Goal: Task Accomplishment & Management: Manage account settings

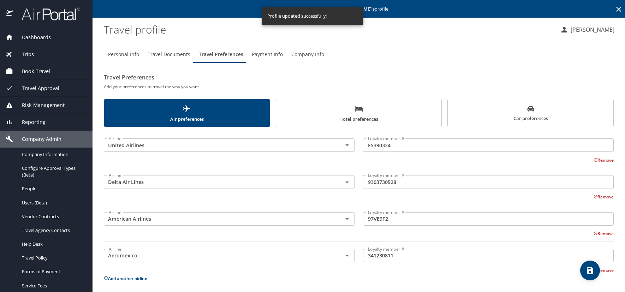
click at [446, 29] on profile "Travel profile" at bounding box center [329, 29] width 451 height 22
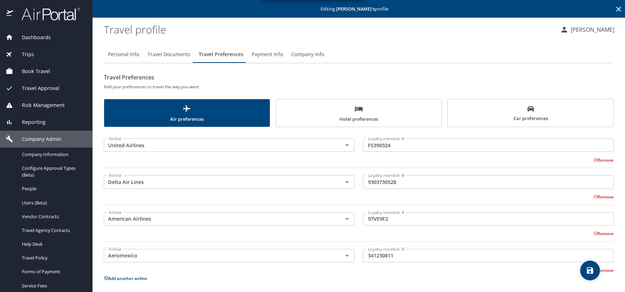
click at [615, 8] on icon at bounding box center [619, 9] width 8 height 8
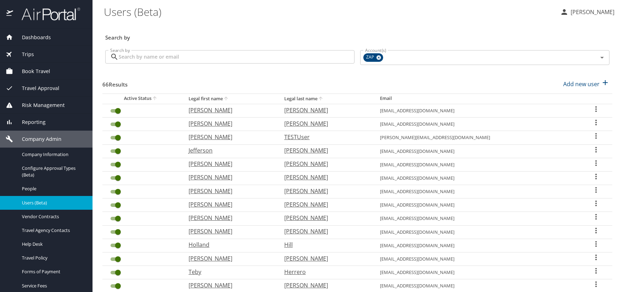
click at [459, 25] on div "Search by" at bounding box center [357, 32] width 510 height 23
click at [592, 148] on icon "User Search Table" at bounding box center [596, 150] width 8 height 8
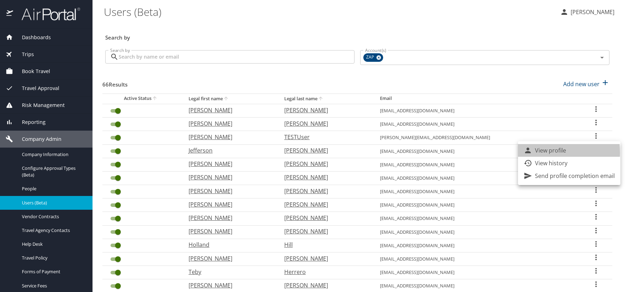
click at [537, 153] on p "View profile" at bounding box center [550, 150] width 31 height 8
select select "US"
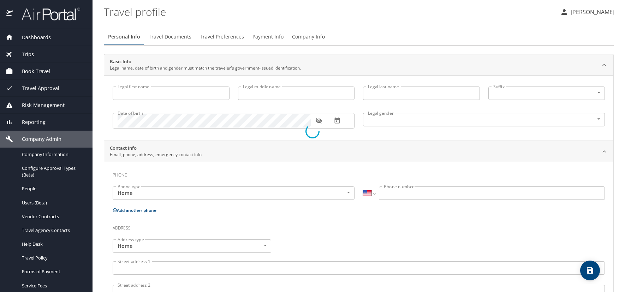
type input "Jefferson"
type input "[PERSON_NAME]"
type input "[DEMOGRAPHIC_DATA]"
select select "US"
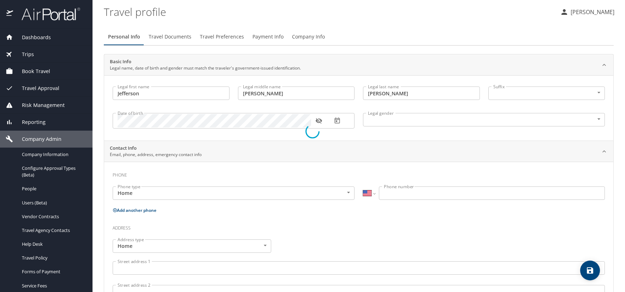
select select "US"
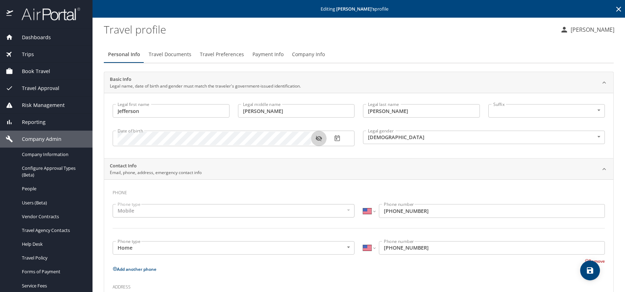
click at [317, 137] on icon "button" at bounding box center [318, 139] width 6 height 6
click at [172, 56] on span "Travel Documents" at bounding box center [170, 54] width 43 height 9
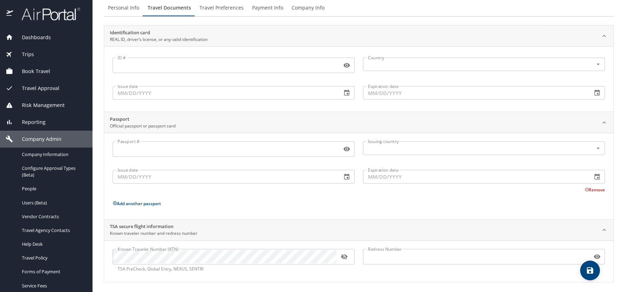
scroll to position [48, 0]
click at [188, 147] on input "Passport #" at bounding box center [226, 147] width 226 height 13
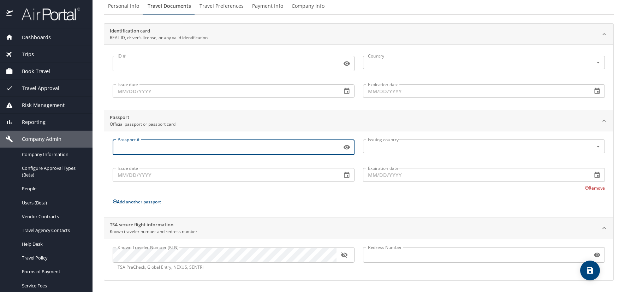
paste input "A36118517"
type input "A36118517"
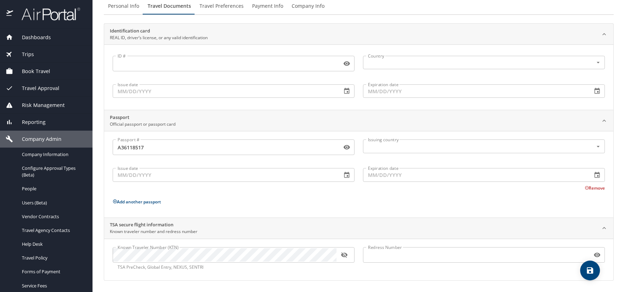
click at [467, 190] on div "Remove" at bounding box center [354, 187] width 501 height 8
click at [369, 149] on input "text" at bounding box center [473, 146] width 217 height 9
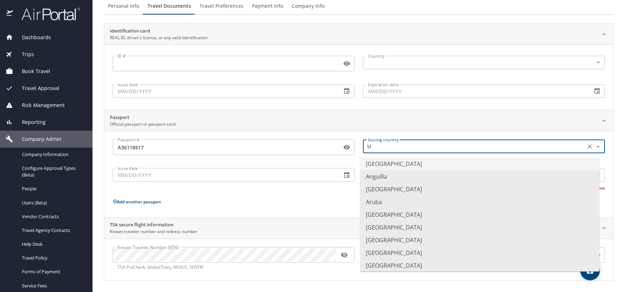
click at [392, 164] on li "United States of America" at bounding box center [479, 164] width 239 height 13
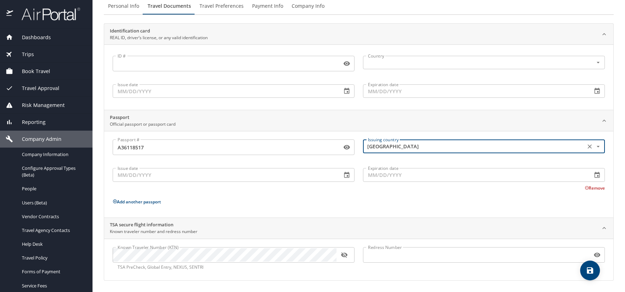
type input "United States of America"
click at [173, 176] on input "Issue date" at bounding box center [225, 174] width 224 height 13
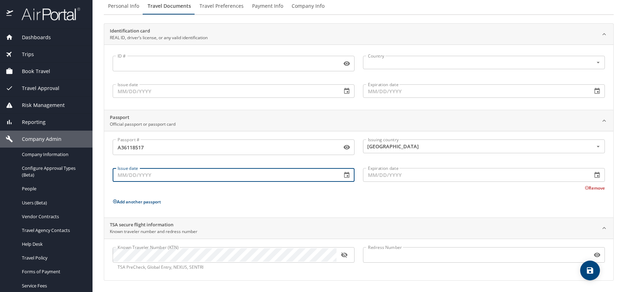
click at [595, 176] on icon "button" at bounding box center [597, 175] width 5 height 6
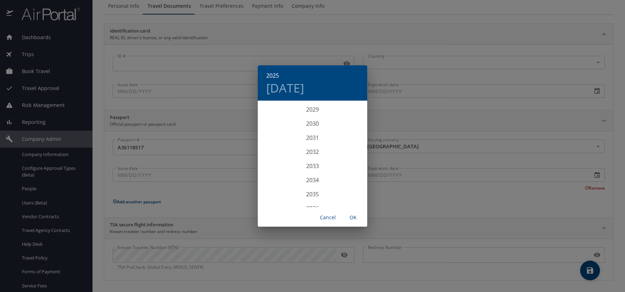
scroll to position [1844, 0]
click at [314, 178] on div "2034" at bounding box center [312, 179] width 109 height 14
click at [279, 195] on div "Oct" at bounding box center [276, 194] width 36 height 26
click at [341, 163] on p "20" at bounding box center [340, 163] width 5 height 5
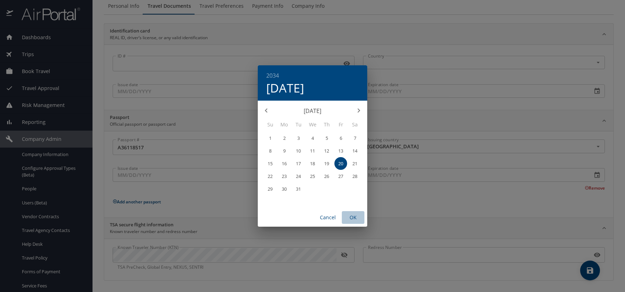
click at [356, 219] on span "OK" at bounding box center [353, 217] width 17 height 9
type input "10/20/2034"
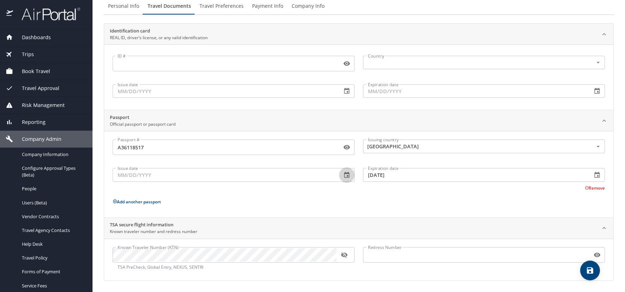
click at [346, 175] on icon "button" at bounding box center [346, 175] width 7 height 7
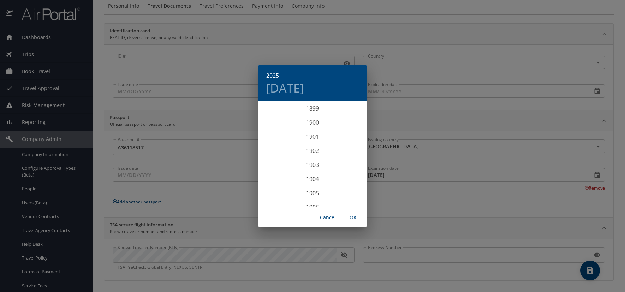
scroll to position [1738, 0]
click at [311, 137] on div "2024" at bounding box center [312, 137] width 109 height 14
click at [273, 191] on div "Oct" at bounding box center [276, 194] width 36 height 26
click at [271, 176] on p "20" at bounding box center [270, 176] width 5 height 5
click at [354, 219] on span "OK" at bounding box center [353, 217] width 17 height 9
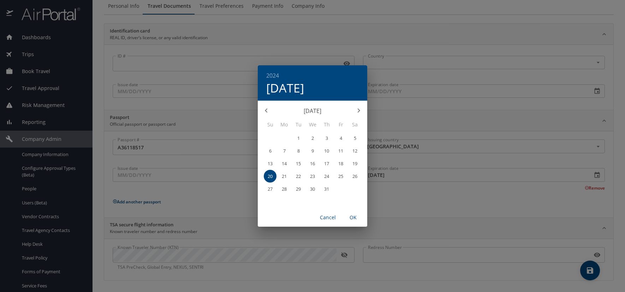
type input "10/20/2024"
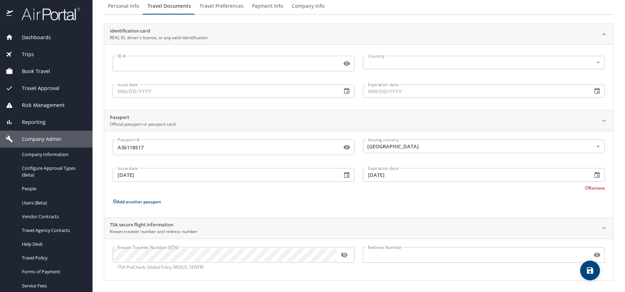
click at [595, 272] on span "save" at bounding box center [590, 270] width 20 height 8
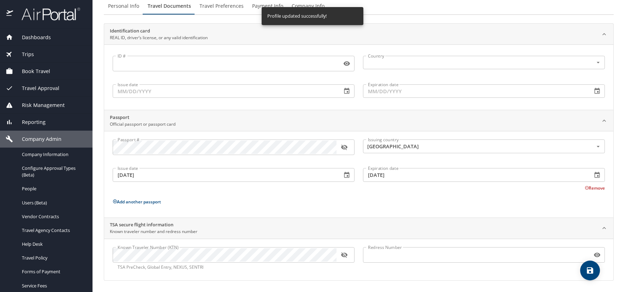
scroll to position [0, 0]
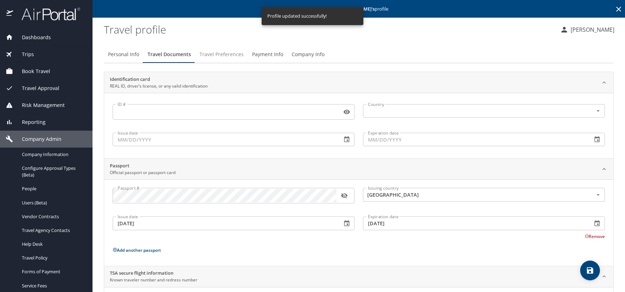
click at [239, 53] on span "Travel Preferences" at bounding box center [222, 54] width 44 height 9
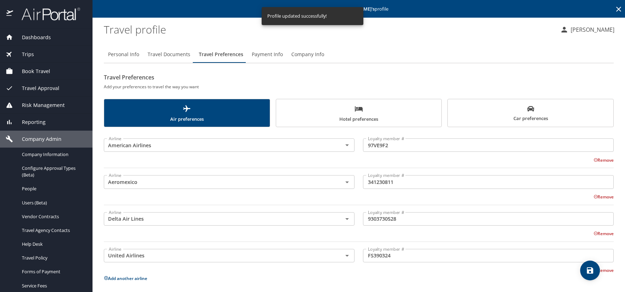
click at [326, 106] on span "Hotel preferences" at bounding box center [358, 114] width 157 height 19
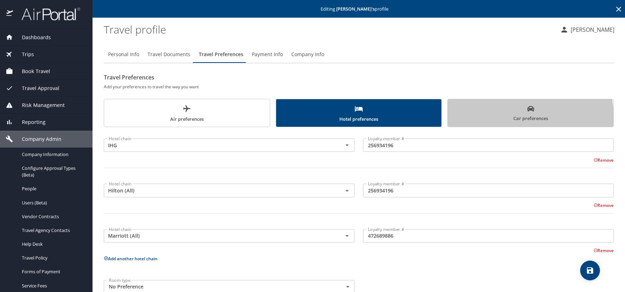
click at [491, 118] on span "Car preferences" at bounding box center [530, 113] width 157 height 17
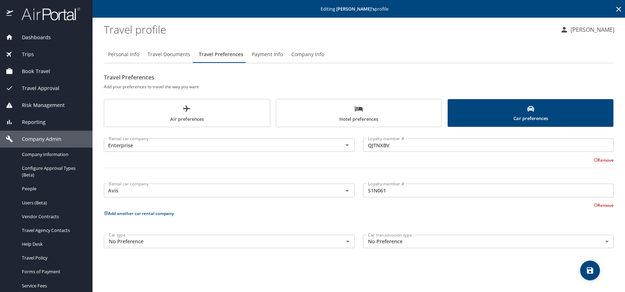
click at [210, 110] on span "Air preferences" at bounding box center [186, 114] width 157 height 19
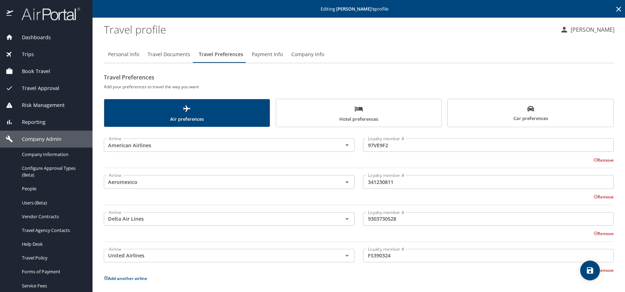
click at [616, 9] on icon at bounding box center [618, 9] width 5 height 5
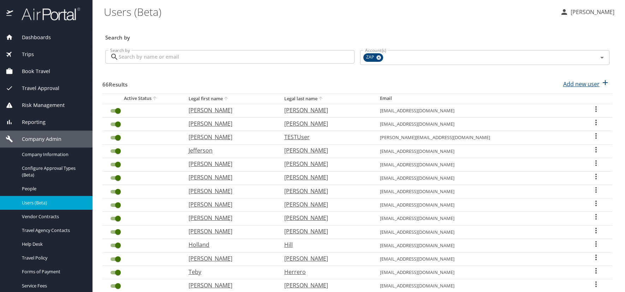
click at [577, 82] on p "Add new user" at bounding box center [581, 84] width 36 height 8
select select "US"
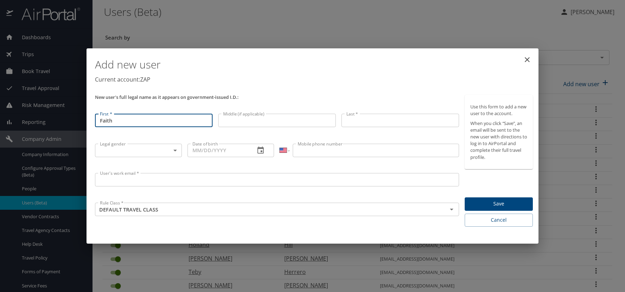
type input "Faith"
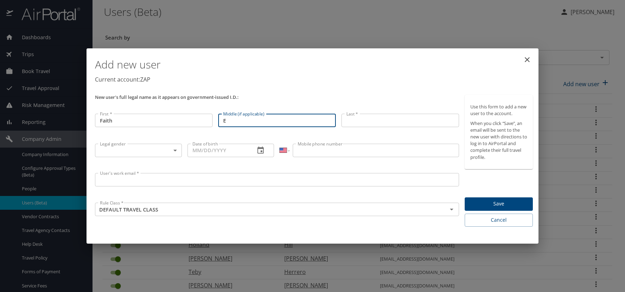
type input "E"
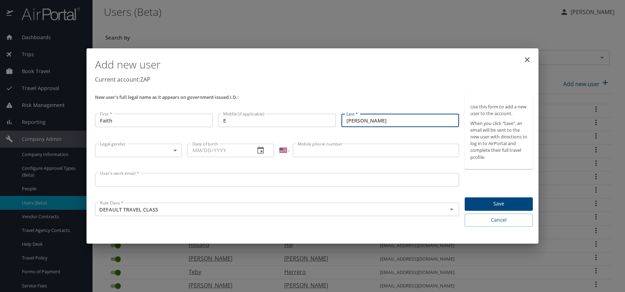
type input "[PERSON_NAME]"
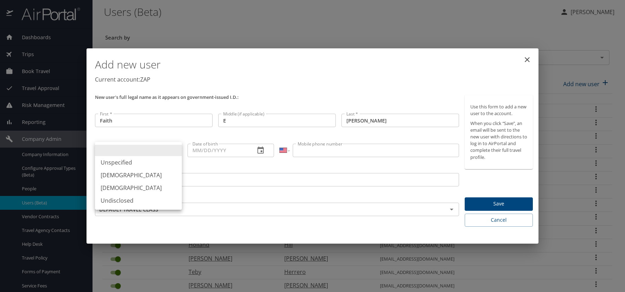
click at [174, 151] on body "Dashboards AirPortal 360™ Manager AirPortal 360™ Agent My Travel Dashboard Trip…" at bounding box center [312, 146] width 625 height 292
click at [121, 188] on li "[DEMOGRAPHIC_DATA]" at bounding box center [138, 188] width 87 height 13
type input "[DEMOGRAPHIC_DATA]"
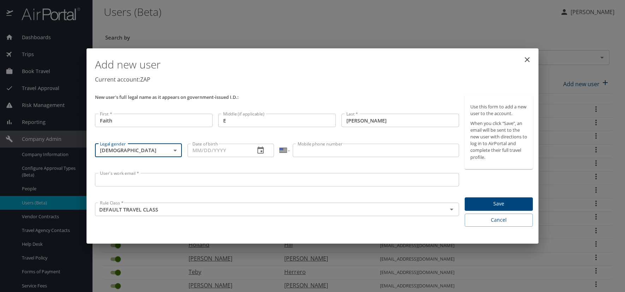
click at [201, 151] on input "Date of birth" at bounding box center [219, 150] width 62 height 13
click at [260, 152] on icon "button" at bounding box center [260, 150] width 8 height 8
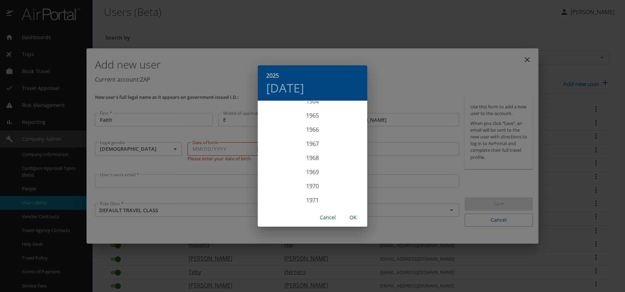
scroll to position [890, 0]
click at [313, 122] on div "1963" at bounding box center [312, 122] width 109 height 14
click at [349, 117] on div "Mar" at bounding box center [349, 114] width 36 height 26
click at [283, 189] on p "25" at bounding box center [284, 189] width 5 height 5
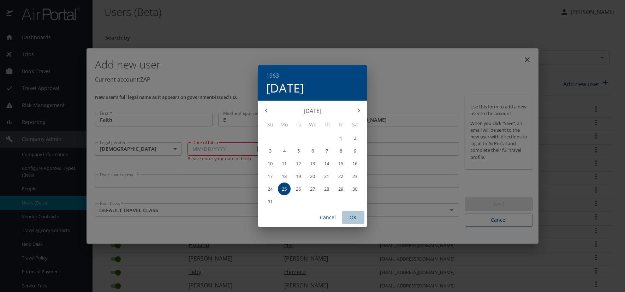
click at [353, 215] on span "OK" at bounding box center [353, 217] width 17 height 9
type input "03/25/1963"
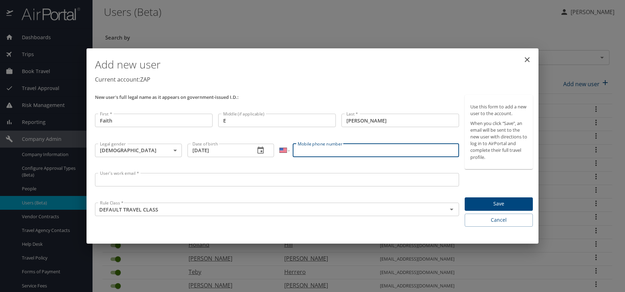
click at [311, 152] on input "Mobile phone number" at bounding box center [376, 150] width 166 height 13
type input "(720) 633-3219"
click at [113, 185] on input "User's work email *" at bounding box center [277, 179] width 364 height 13
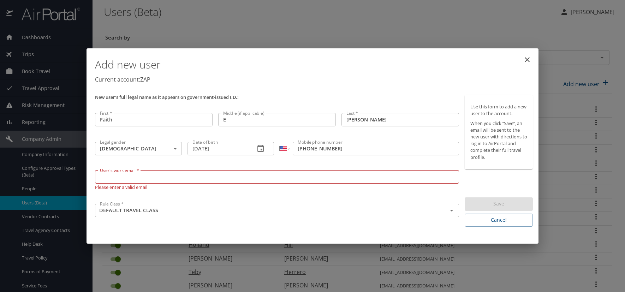
click at [97, 176] on input "User's work email *" at bounding box center [277, 176] width 364 height 13
paste input "KAYF.AT.ZAPECS.COM"
type input "[EMAIL_ADDRESS][DOMAIN_NAME]"
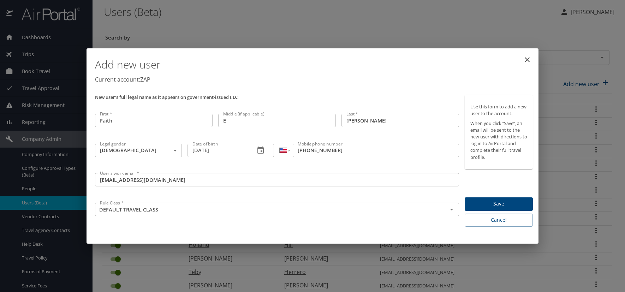
click at [333, 79] on p "Current account: ZAP" at bounding box center [314, 79] width 438 height 8
click at [510, 203] on span "Save" at bounding box center [498, 204] width 57 height 9
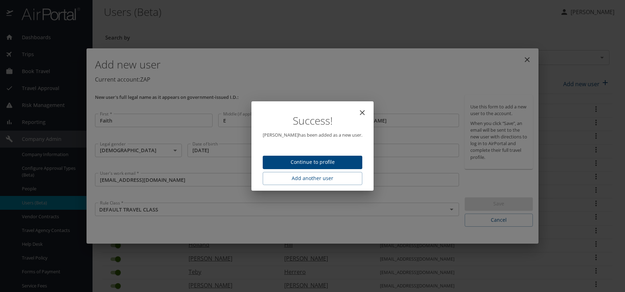
click at [328, 157] on button "Continue to profile" at bounding box center [313, 163] width 100 height 14
select select "US"
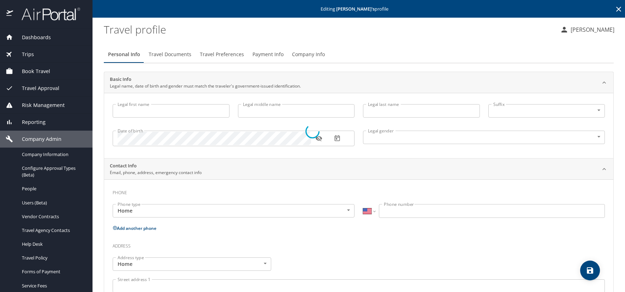
type input "Faith"
type input "E"
type input "Kay"
type input "Female"
select select "US"
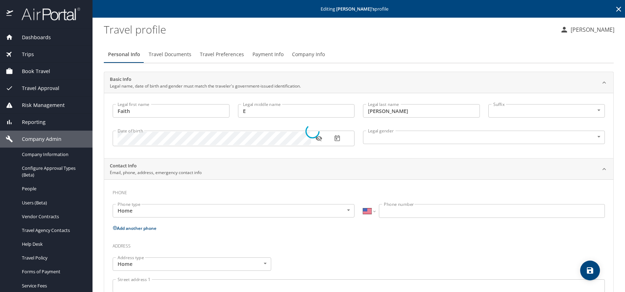
select select "US"
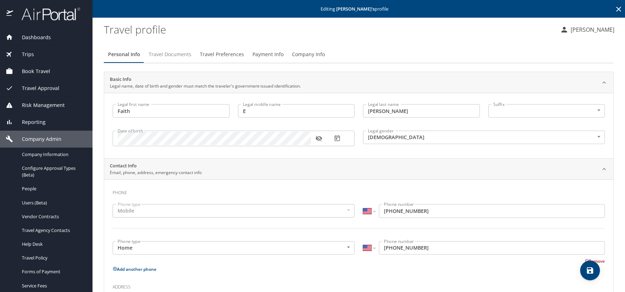
click at [160, 52] on span "Travel Documents" at bounding box center [170, 54] width 43 height 9
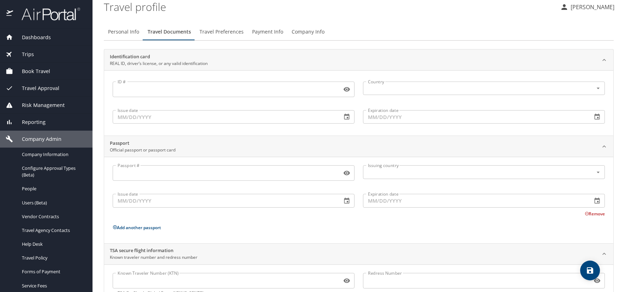
scroll to position [48, 0]
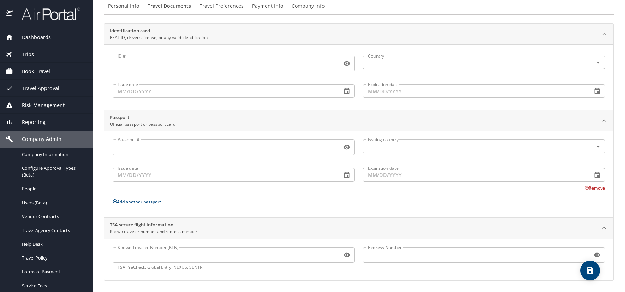
click at [152, 251] on input "Known Traveler Number (KTN)" at bounding box center [226, 254] width 226 height 13
click at [145, 253] on input "Known Traveler Number (KTN)" at bounding box center [226, 254] width 226 height 13
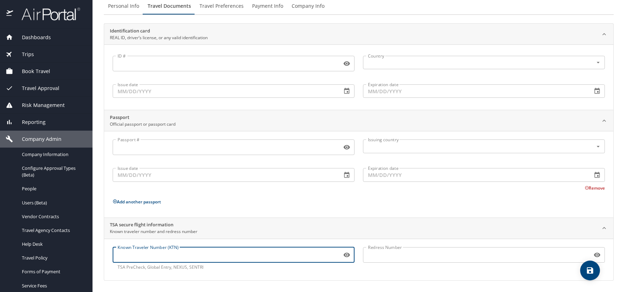
paste input "985482110"
type input "985482110"
click at [589, 271] on icon "save" at bounding box center [590, 270] width 6 height 6
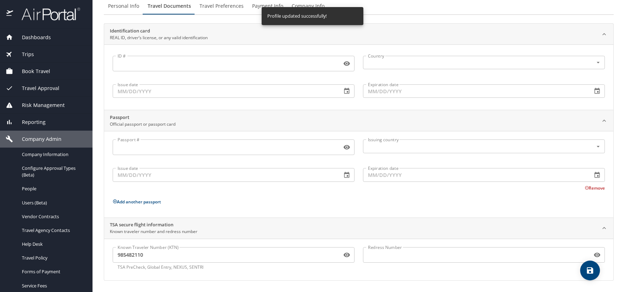
click at [215, 5] on span "Travel Preferences" at bounding box center [222, 6] width 44 height 9
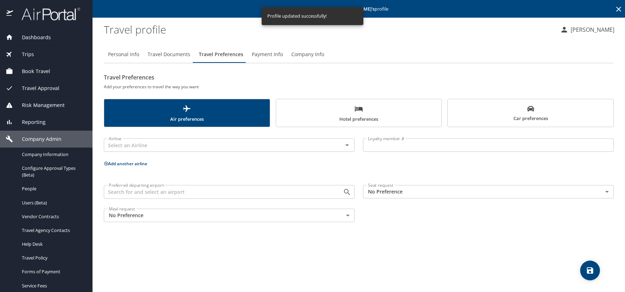
scroll to position [0, 0]
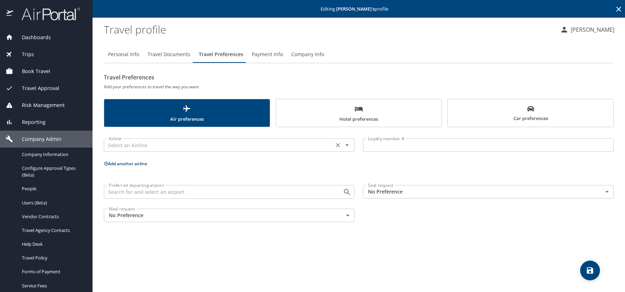
click at [131, 146] on input "text" at bounding box center [219, 145] width 226 height 9
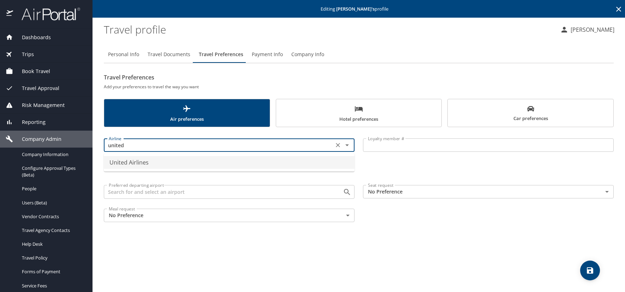
click at [152, 163] on li "United Airlines" at bounding box center [229, 162] width 251 height 13
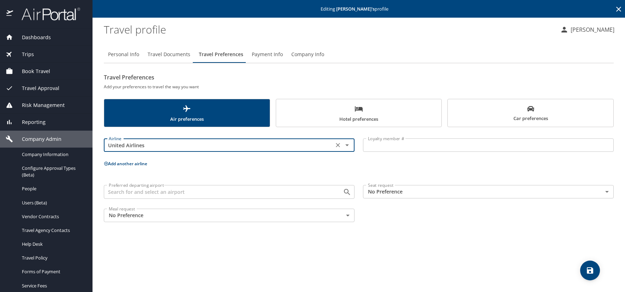
type input "United Airlines"
click at [405, 145] on input "Loyalty member #" at bounding box center [488, 144] width 251 height 13
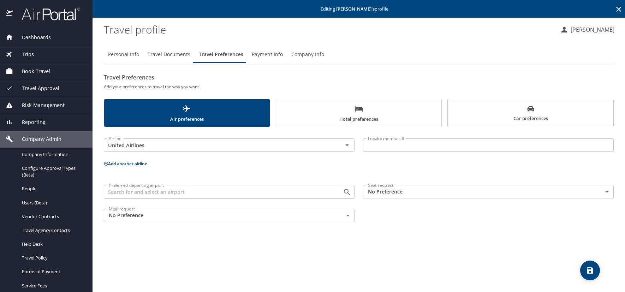
click at [387, 145] on input "Loyalty member #" at bounding box center [488, 144] width 251 height 13
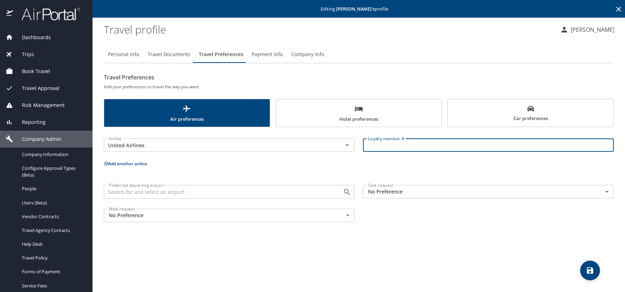
paste input "CY624681"
type input "CY624681"
click at [105, 164] on icon at bounding box center [106, 163] width 5 height 5
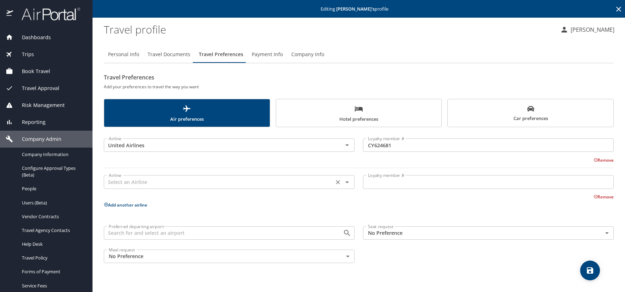
click at [129, 184] on input "text" at bounding box center [219, 181] width 226 height 9
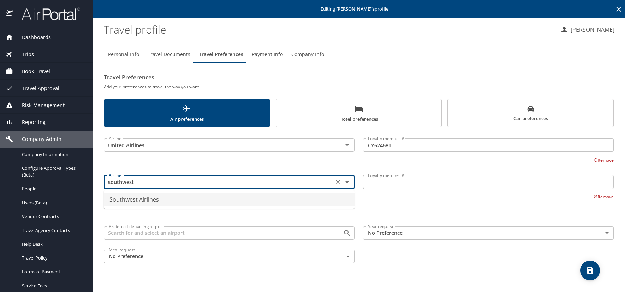
click at [118, 196] on li "Southwest Airlines" at bounding box center [229, 199] width 251 height 13
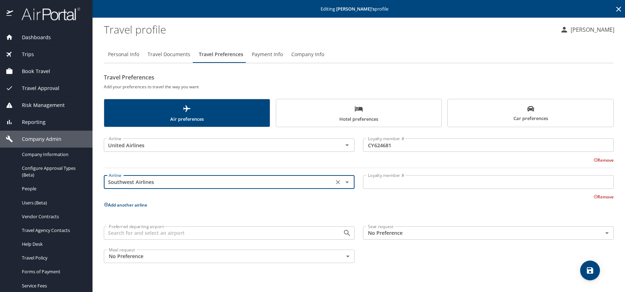
type input "Southwest Airlines"
click at [405, 178] on input "Loyalty member #" at bounding box center [488, 181] width 251 height 13
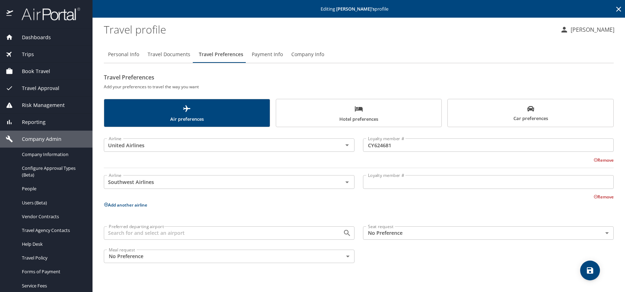
click at [416, 178] on input "Loyalty member #" at bounding box center [488, 181] width 251 height 13
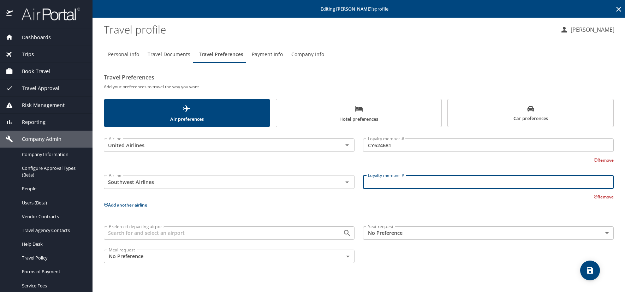
paste input "20555755430"
type input "20555755430"
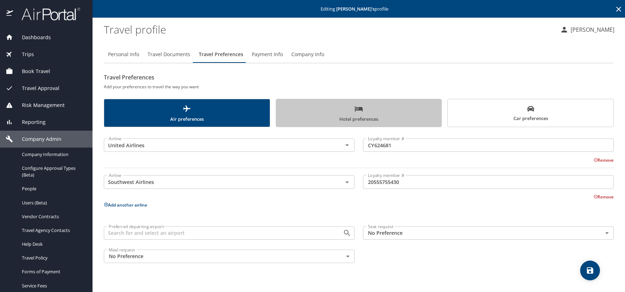
click at [385, 113] on span "Hotel preferences" at bounding box center [358, 114] width 157 height 19
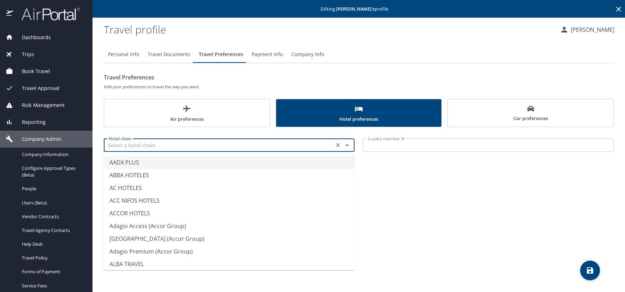
click at [180, 145] on input "text" at bounding box center [219, 145] width 226 height 9
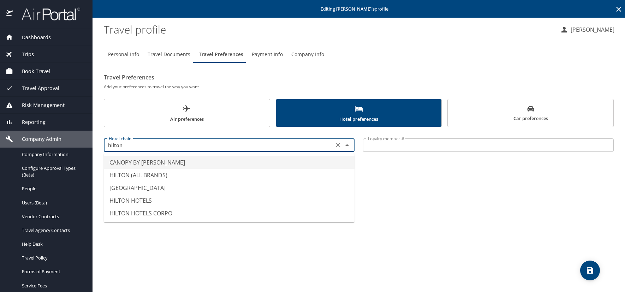
drag, startPoint x: 153, startPoint y: 167, endPoint x: 153, endPoint y: 170, distance: 3.5
click at [153, 168] on li "CANOPY BY HILTON" at bounding box center [229, 162] width 251 height 13
type input "CANOPY BY HILTON"
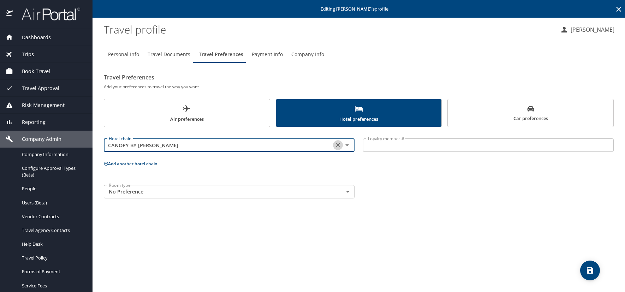
click at [338, 147] on icon "Clear" at bounding box center [337, 145] width 7 height 7
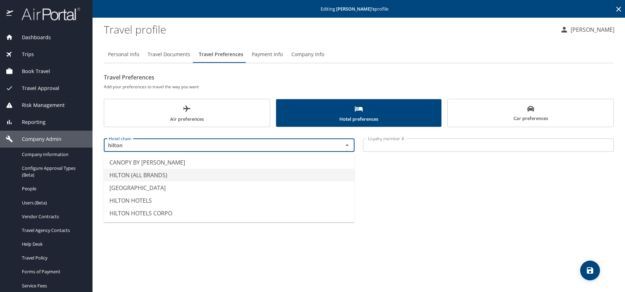
click at [163, 173] on li "HILTON (ALL BRANDS)" at bounding box center [229, 175] width 251 height 13
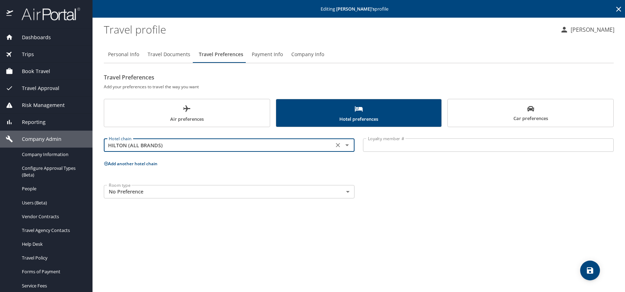
type input "HILTON (ALL BRANDS)"
click at [394, 147] on input "Loyalty member #" at bounding box center [488, 144] width 251 height 13
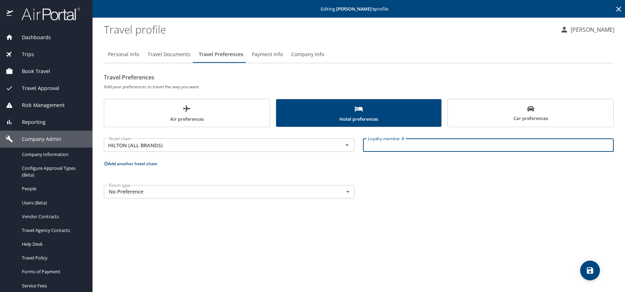
click at [393, 144] on input "Loyalty member #" at bounding box center [488, 144] width 251 height 13
paste input "653586086"
type input "653586086"
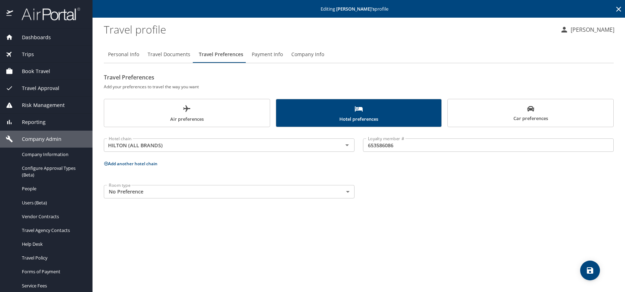
click at [396, 196] on div "Room type No Preference NotApplicable Room type" at bounding box center [359, 192] width 518 height 22
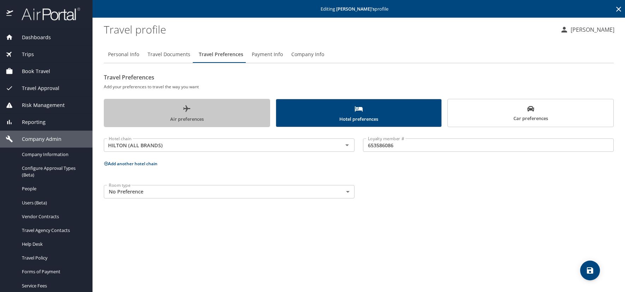
click at [243, 119] on span "Air preferences" at bounding box center [186, 114] width 157 height 19
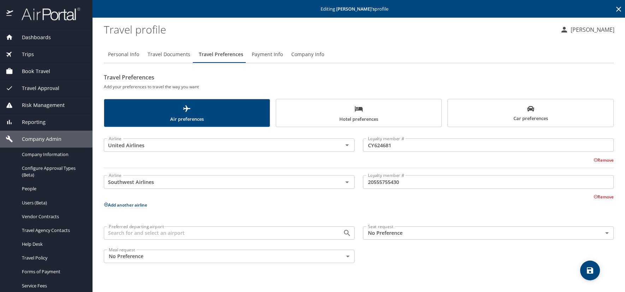
click at [588, 268] on icon "save" at bounding box center [590, 270] width 6 height 6
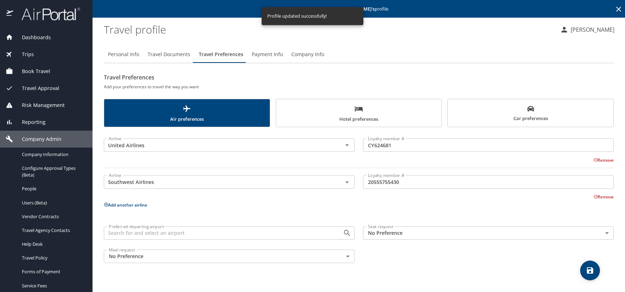
click at [595, 268] on span "save" at bounding box center [590, 270] width 20 height 8
click at [135, 54] on span "Personal Info" at bounding box center [123, 54] width 31 height 9
select select "US"
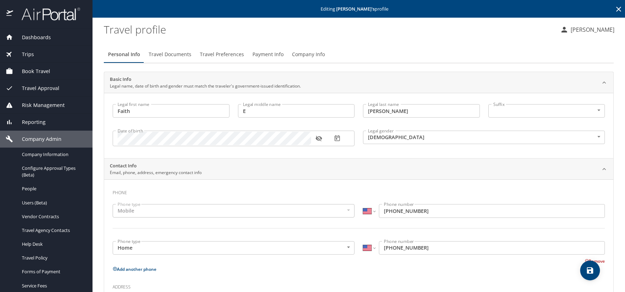
click at [318, 137] on icon "button" at bounding box center [318, 138] width 7 height 7
click at [336, 137] on icon "button" at bounding box center [336, 138] width 5 height 6
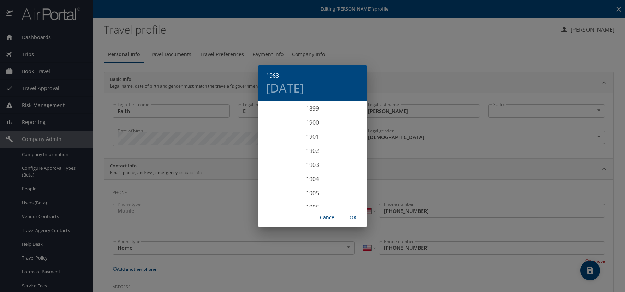
scroll to position [862, 0]
click at [304, 90] on h4 "Tue, Mar 26" at bounding box center [285, 88] width 38 height 15
click at [284, 189] on p "25" at bounding box center [284, 189] width 5 height 5
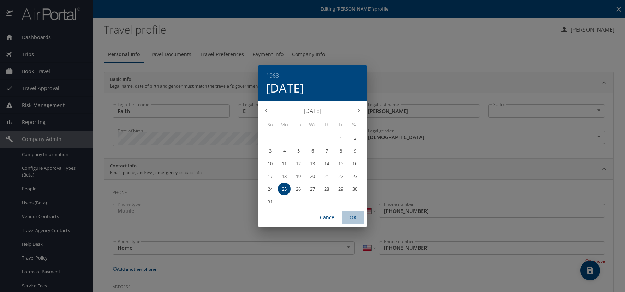
click at [352, 217] on span "OK" at bounding box center [353, 217] width 17 height 9
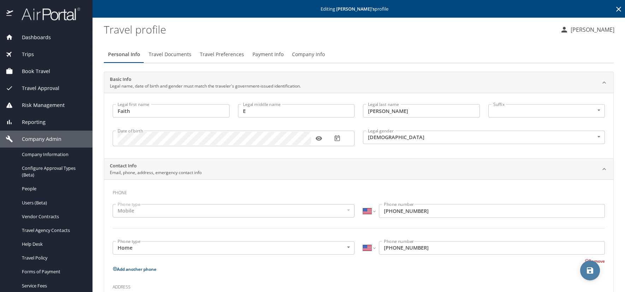
click at [589, 268] on icon "save" at bounding box center [590, 270] width 8 height 8
select select "US"
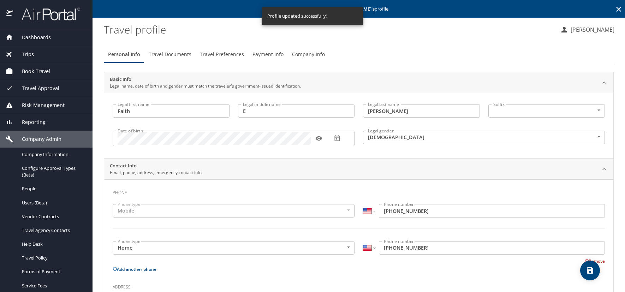
select select "US"
click at [616, 10] on icon at bounding box center [618, 9] width 5 height 5
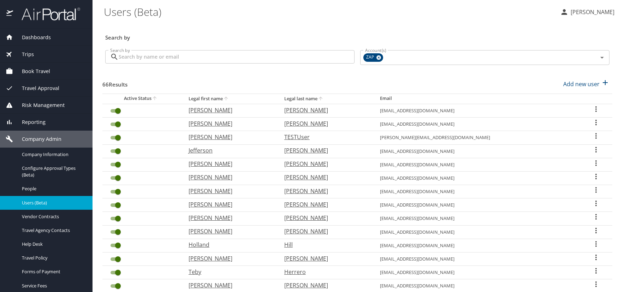
click at [263, 23] on div "Search by" at bounding box center [357, 32] width 510 height 23
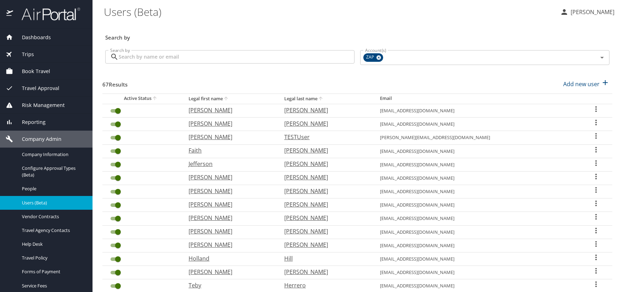
click at [493, 11] on \(Beta\) "Users (Beta)" at bounding box center [329, 12] width 451 height 22
click at [584, 84] on p "Add new user" at bounding box center [581, 84] width 36 height 8
select select "US"
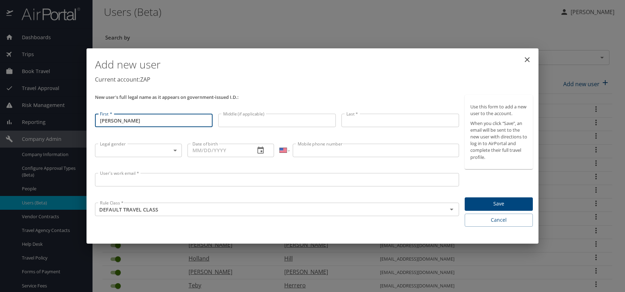
type input "[PERSON_NAME]"
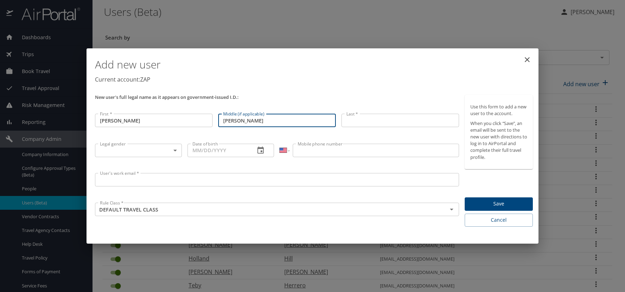
type input "John"
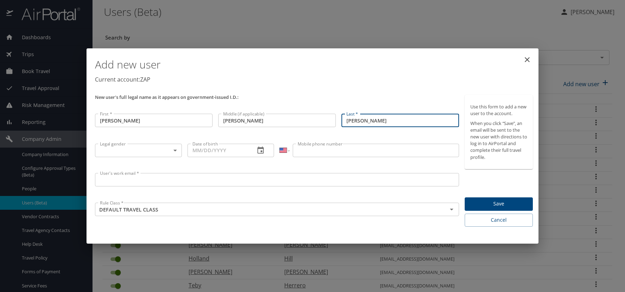
type input "Kennedy"
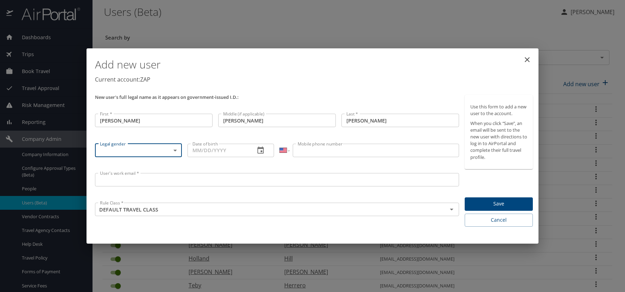
click at [174, 152] on body "Dashboards AirPortal 360™ Manager AirPortal 360™ Agent My Travel Dashboard Trip…" at bounding box center [312, 146] width 625 height 292
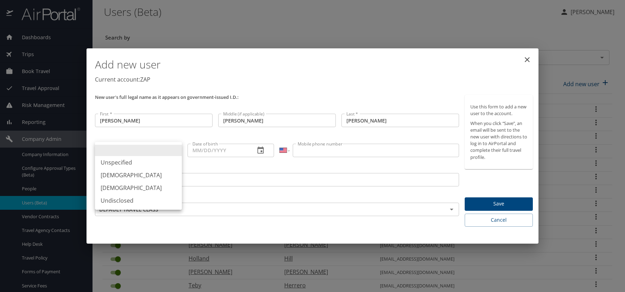
click at [135, 175] on li "[DEMOGRAPHIC_DATA]" at bounding box center [138, 175] width 87 height 13
type input "[DEMOGRAPHIC_DATA]"
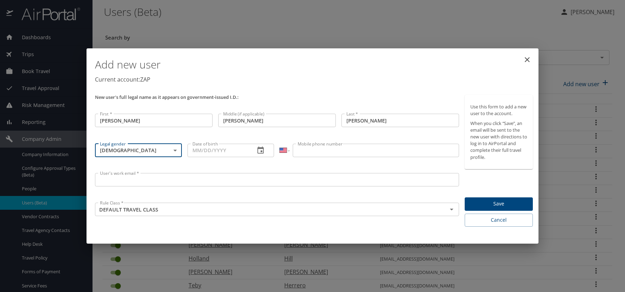
click at [262, 150] on icon "button" at bounding box center [260, 150] width 8 height 8
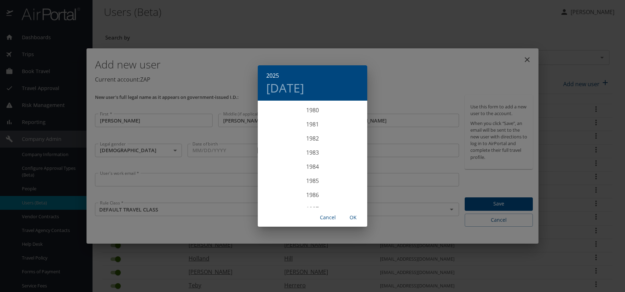
scroll to position [1137, 0]
click at [312, 114] on div "1980" at bounding box center [312, 115] width 109 height 14
click at [347, 167] on div "Sep" at bounding box center [349, 167] width 36 height 26
click at [353, 176] on p "27" at bounding box center [354, 176] width 5 height 5
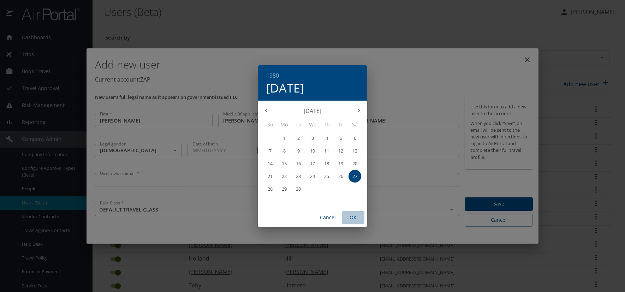
click at [355, 215] on span "OK" at bounding box center [353, 217] width 17 height 9
type input "09/27/1980"
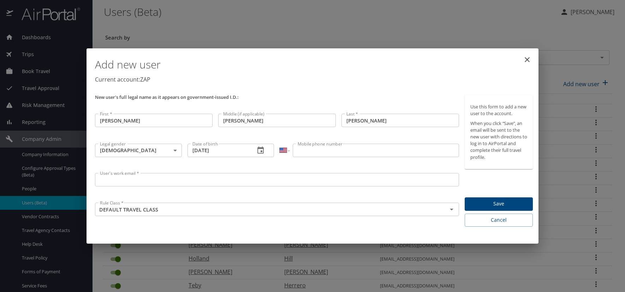
click at [312, 150] on input "Mobile phone number" at bounding box center [376, 150] width 166 height 13
type input "(307) 389-0239"
click at [150, 183] on input "User's work email *" at bounding box center [277, 179] width 364 height 13
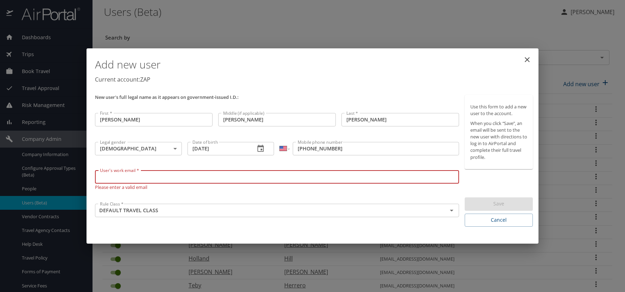
click at [100, 174] on input "User's work email *" at bounding box center [277, 176] width 364 height 13
paste input "KENNEDYA.AT.ZAPECS.COM"
type input "[EMAIL_ADDRESS][DOMAIN_NAME]"
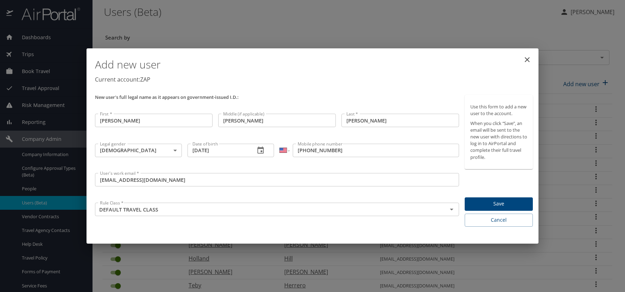
click at [400, 80] on p "Current account: ZAP" at bounding box center [314, 79] width 438 height 8
click at [484, 202] on span "Save" at bounding box center [498, 204] width 57 height 9
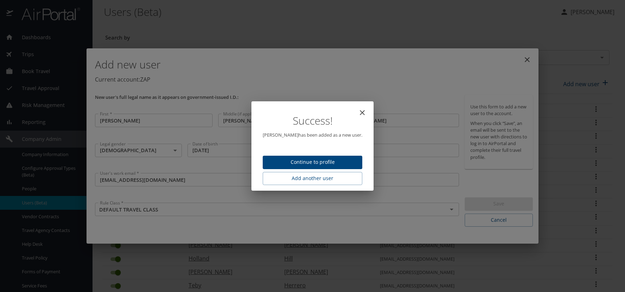
click at [315, 157] on button "Continue to profile" at bounding box center [313, 163] width 100 height 14
select select "US"
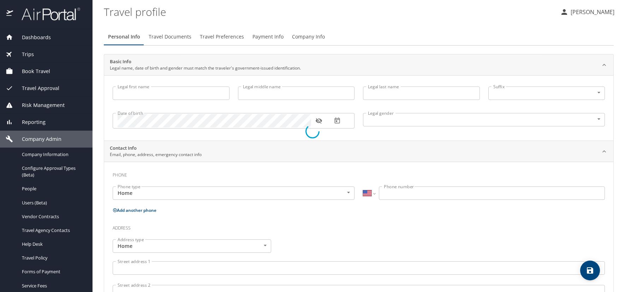
type input "[PERSON_NAME]"
type input "[DEMOGRAPHIC_DATA]"
select select "US"
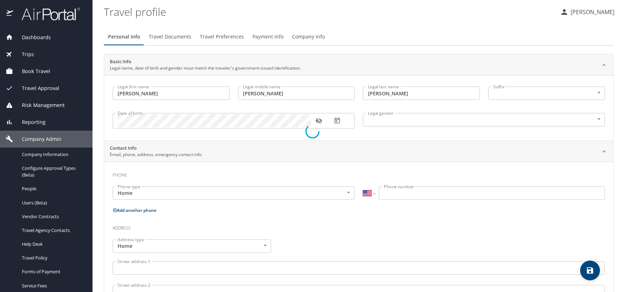
select select "US"
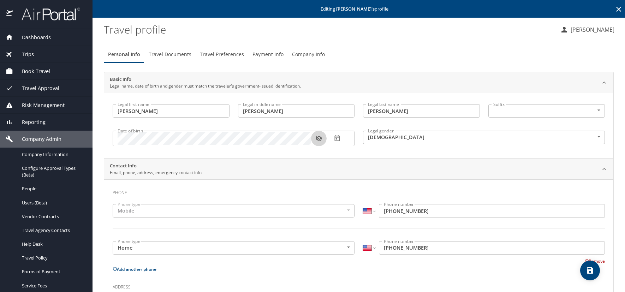
click at [316, 138] on icon "button" at bounding box center [318, 139] width 6 height 6
click at [457, 47] on div "Personal Info Travel Documents Travel Preferences Payment Info Company Info" at bounding box center [359, 54] width 510 height 17
click at [222, 55] on span "Travel Preferences" at bounding box center [222, 54] width 44 height 9
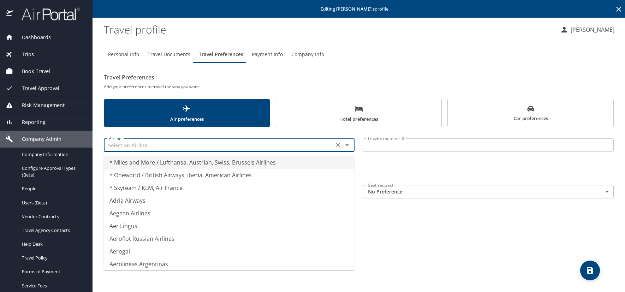
drag, startPoint x: 164, startPoint y: 147, endPoint x: 166, endPoint y: 143, distance: 5.2
click at [164, 147] on input "text" at bounding box center [219, 145] width 226 height 9
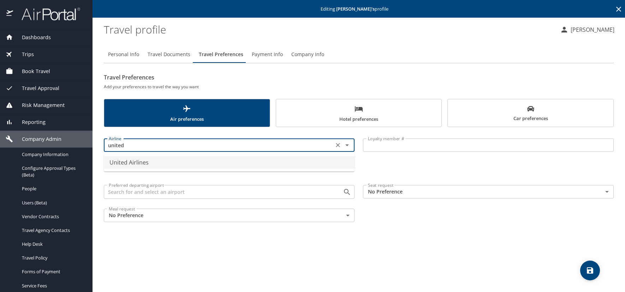
click at [189, 166] on li "United Airlines" at bounding box center [229, 162] width 251 height 13
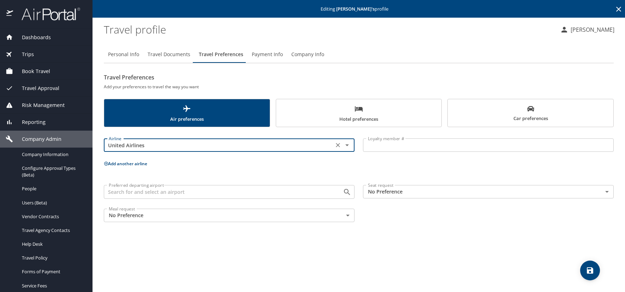
type input "United Airlines"
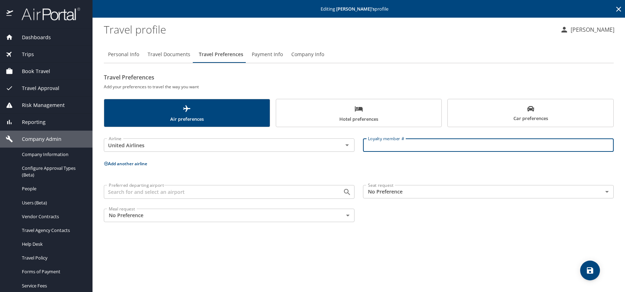
click at [376, 148] on input "Loyalty member #" at bounding box center [488, 144] width 251 height 13
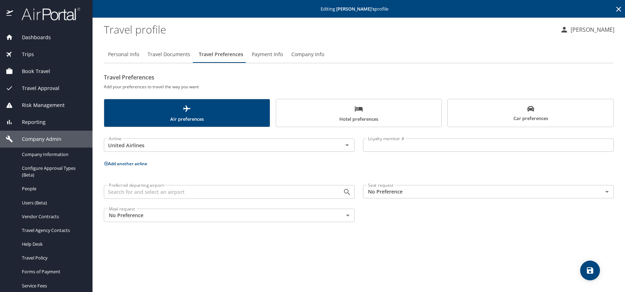
click at [391, 152] on input "Loyalty member #" at bounding box center [488, 144] width 251 height 13
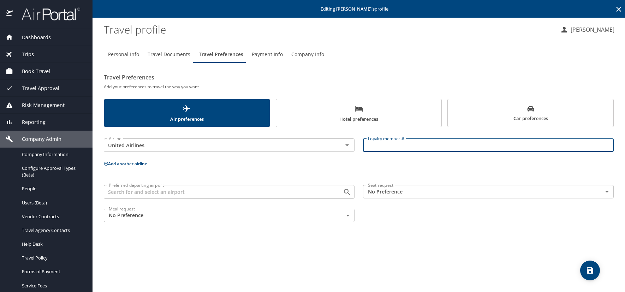
paste input "TK412976"
type input "TK412976"
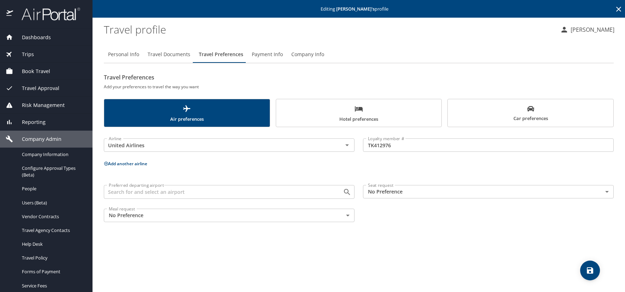
click at [106, 164] on icon at bounding box center [106, 163] width 5 height 5
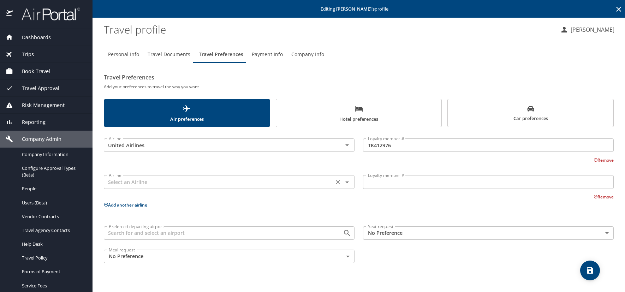
click at [133, 178] on input "text" at bounding box center [219, 181] width 226 height 9
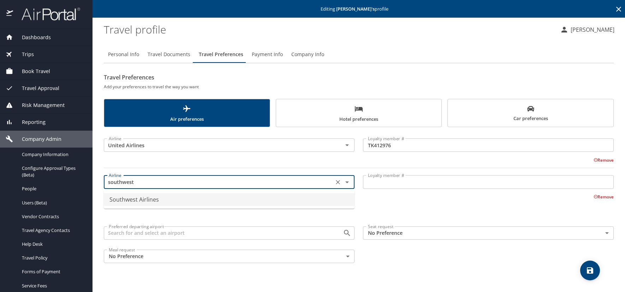
click at [135, 201] on li "Southwest Airlines" at bounding box center [229, 199] width 251 height 13
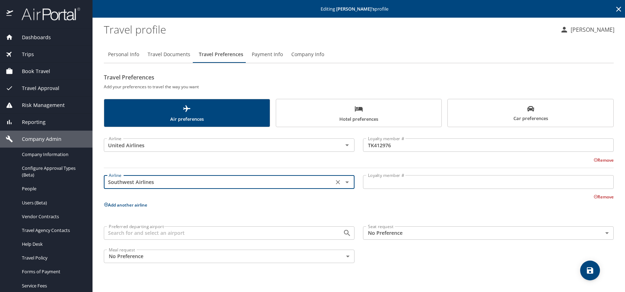
type input "Southwest Airlines"
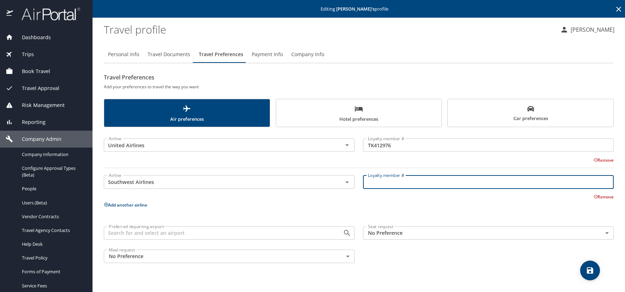
click at [406, 184] on input "Loyalty member #" at bounding box center [488, 181] width 251 height 13
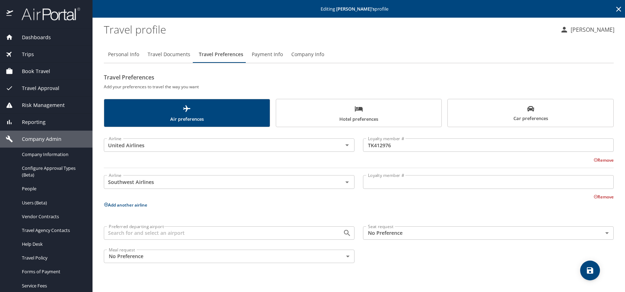
click at [381, 181] on input "Loyalty member #" at bounding box center [488, 181] width 251 height 13
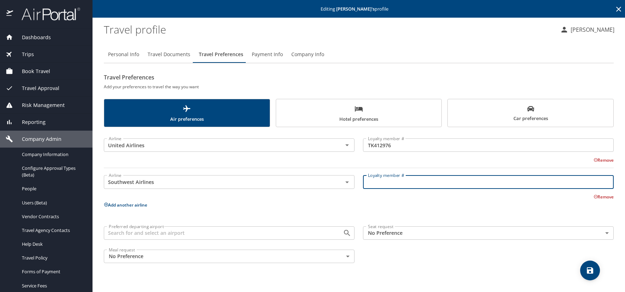
paste input "455254656"
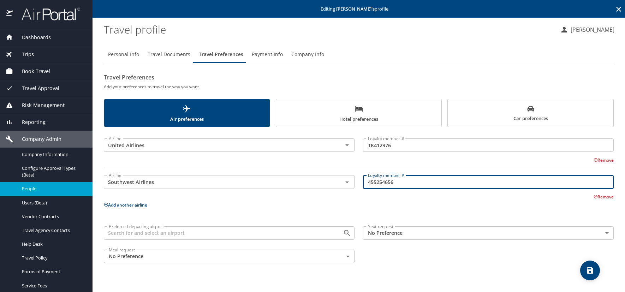
type input "455254656"
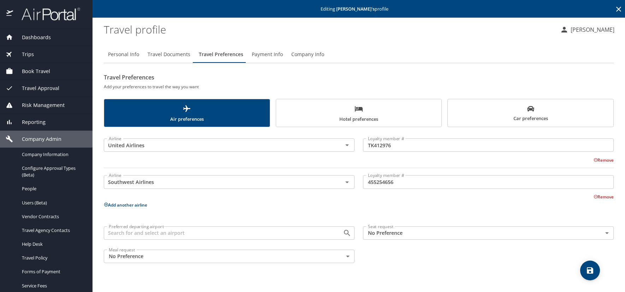
click at [506, 113] on span "Car preferences" at bounding box center [530, 113] width 157 height 17
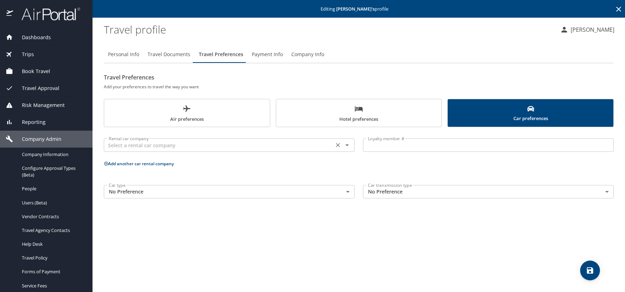
drag, startPoint x: 169, startPoint y: 150, endPoint x: 164, endPoint y: 141, distance: 10.3
click at [166, 145] on div "Rental car company" at bounding box center [229, 144] width 251 height 13
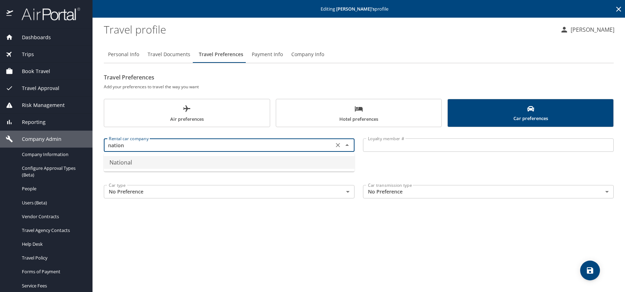
click at [150, 163] on li "National" at bounding box center [229, 162] width 251 height 13
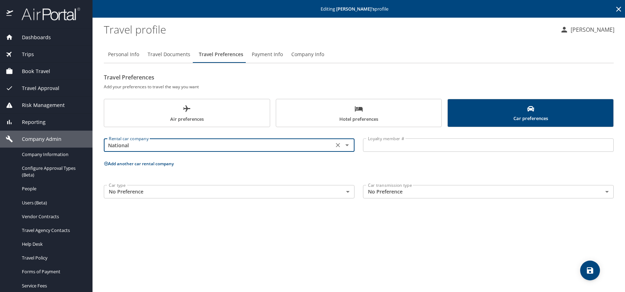
type input "National"
click at [370, 144] on input "Loyalty member #" at bounding box center [488, 144] width 251 height 13
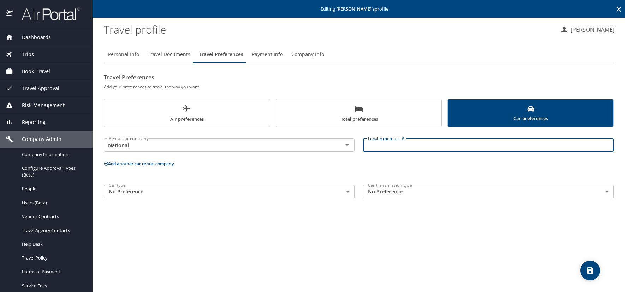
click at [373, 148] on input "Loyalty member #" at bounding box center [488, 144] width 251 height 13
paste input "508975736"
type input "508975736"
click at [374, 111] on span "Hotel preferences" at bounding box center [358, 114] width 157 height 19
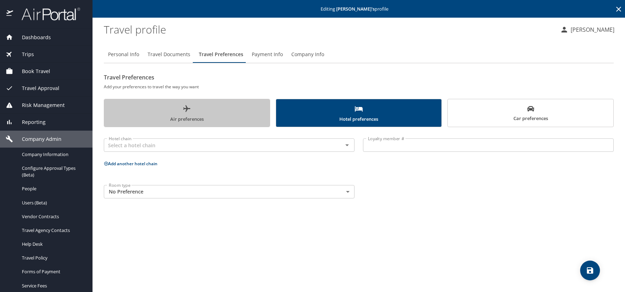
click at [222, 106] on span "Air preferences" at bounding box center [186, 114] width 157 height 19
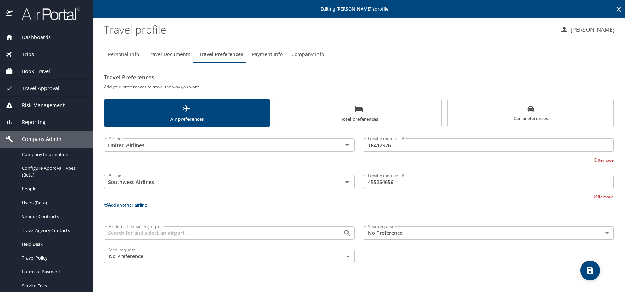
click at [404, 114] on span "Hotel preferences" at bounding box center [358, 114] width 157 height 19
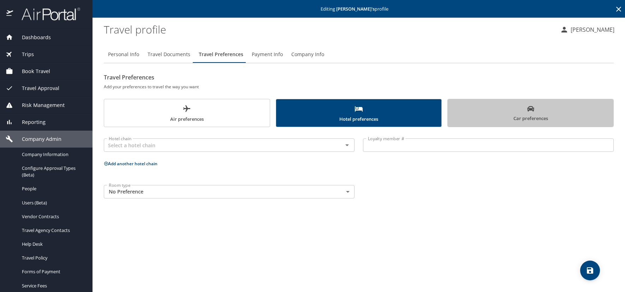
click at [474, 116] on span "Car preferences" at bounding box center [530, 113] width 157 height 17
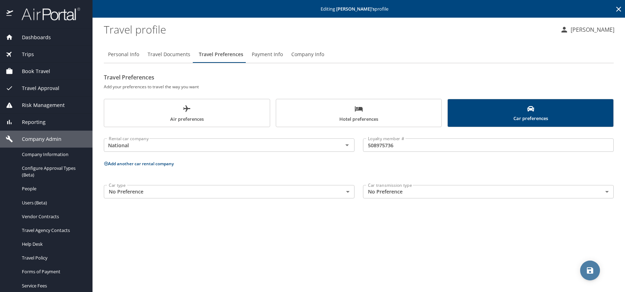
click at [590, 268] on icon "save" at bounding box center [590, 270] width 8 height 8
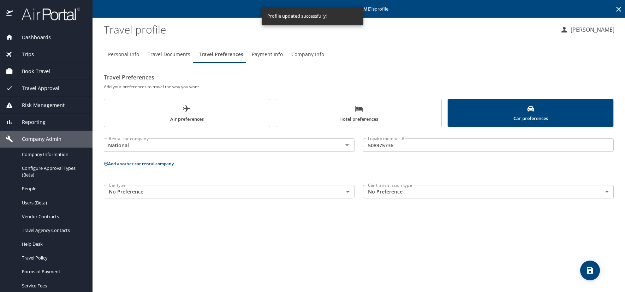
click at [618, 8] on icon at bounding box center [618, 9] width 5 height 5
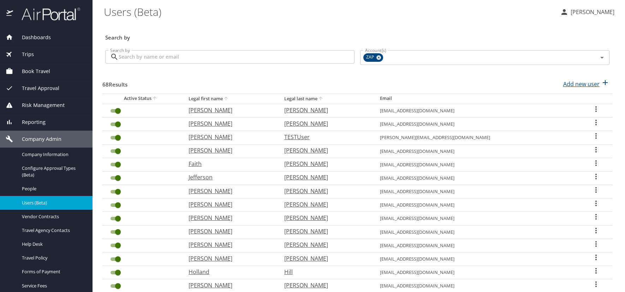
click at [575, 85] on p "Add new user" at bounding box center [581, 84] width 36 height 8
select select "US"
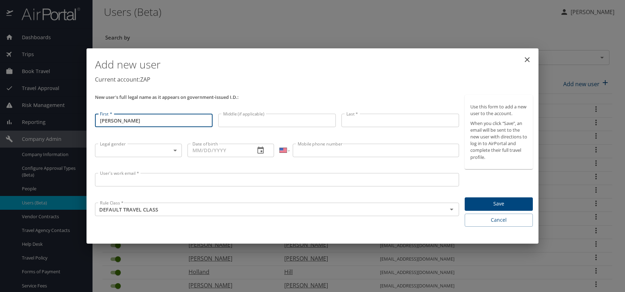
type input "Joseph"
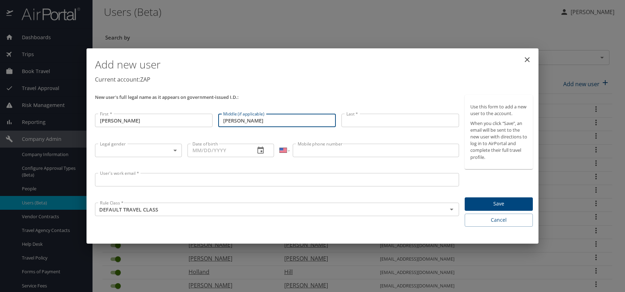
type input "Michael"
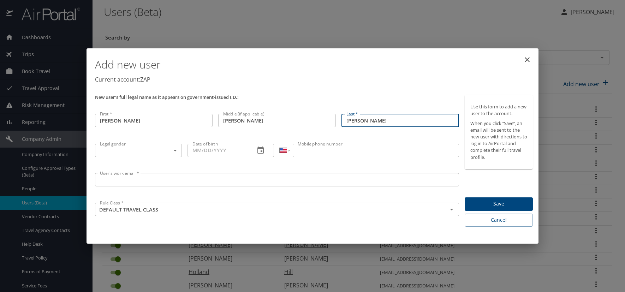
type input "Kerns"
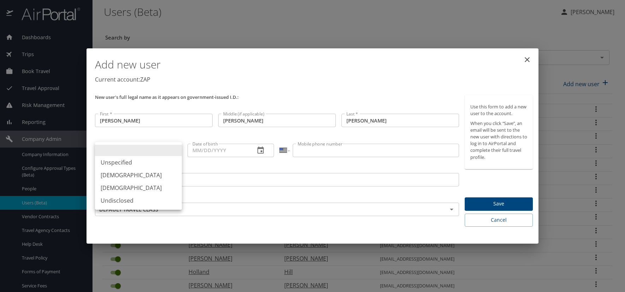
click at [177, 153] on body "Dashboards AirPortal 360™ Manager AirPortal 360™ Agent My Travel Dashboard Trip…" at bounding box center [312, 146] width 625 height 292
click at [119, 174] on li "Male" at bounding box center [138, 175] width 87 height 13
type input "Male"
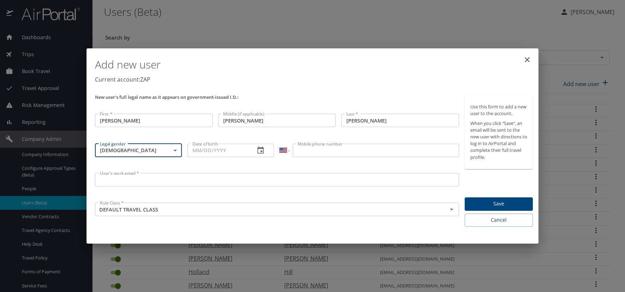
click at [262, 150] on icon "button" at bounding box center [260, 150] width 6 height 7
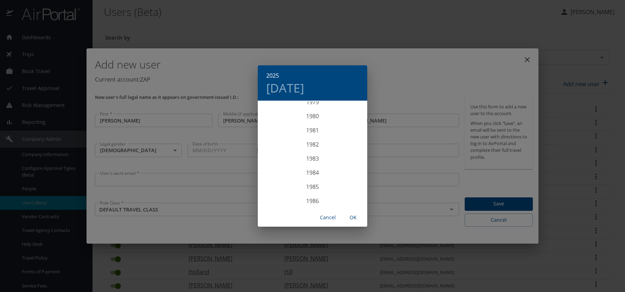
scroll to position [1137, 0]
click at [308, 130] on div "1981" at bounding box center [312, 130] width 109 height 14
click at [274, 142] on div "Apr" at bounding box center [276, 141] width 36 height 26
click at [284, 151] on p "6" at bounding box center [284, 151] width 2 height 5
click at [354, 218] on span "OK" at bounding box center [353, 217] width 17 height 9
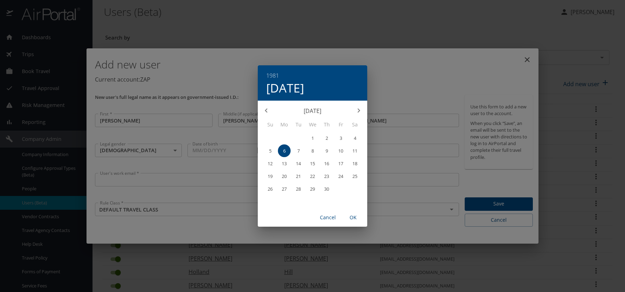
type input "04/06/1981"
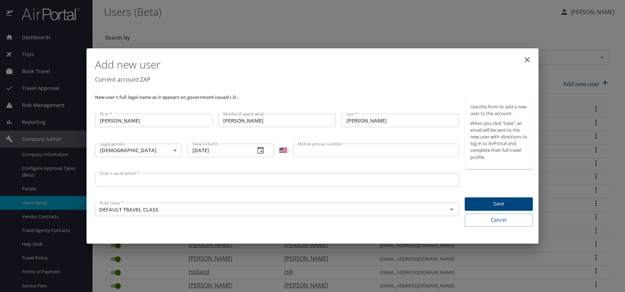
click at [301, 153] on input "Mobile phone number" at bounding box center [376, 150] width 166 height 13
type input "(303) 513-2048"
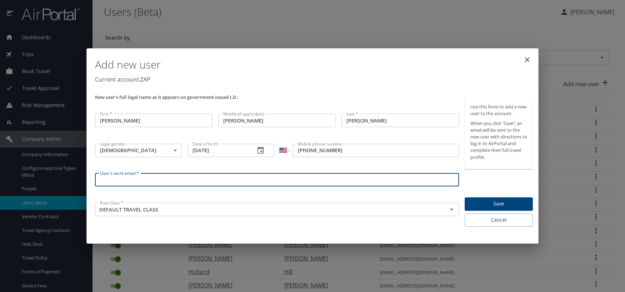
click at [152, 182] on input "User's work email *" at bounding box center [277, 179] width 364 height 13
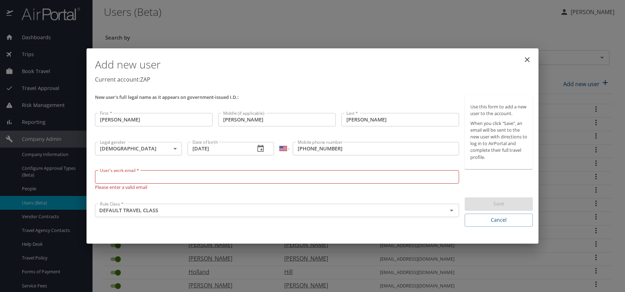
click at [113, 173] on input "User's work email *" at bounding box center [277, 176] width 364 height 13
paste input "KERNSJ.AT.ZAPECS.COM"
type input "[EMAIL_ADDRESS][DOMAIN_NAME]"
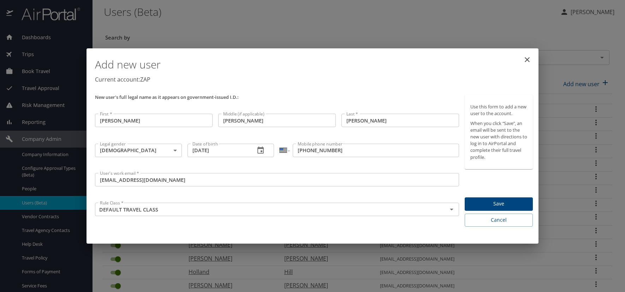
click at [338, 105] on div "New user's full legal name as it appears on government-issued I.D.:" at bounding box center [277, 101] width 370 height 19
click at [505, 202] on span "Save" at bounding box center [498, 204] width 57 height 9
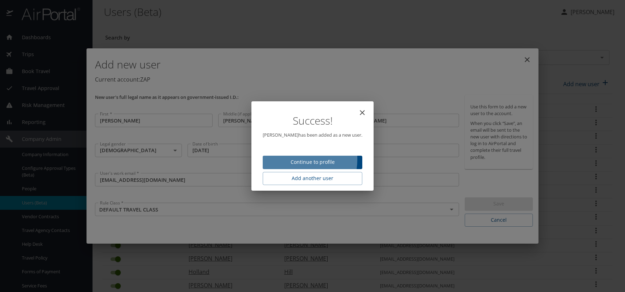
click at [293, 159] on span "Continue to profile" at bounding box center [312, 162] width 88 height 9
select select "US"
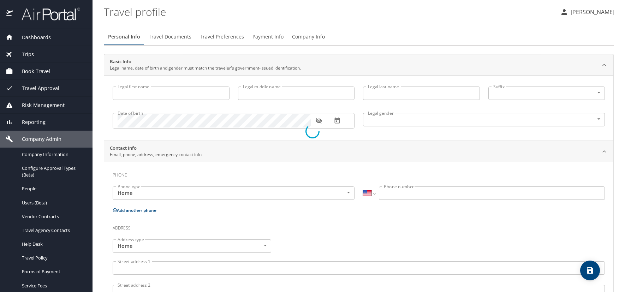
type input "[PERSON_NAME]"
type input "[DEMOGRAPHIC_DATA]"
select select "US"
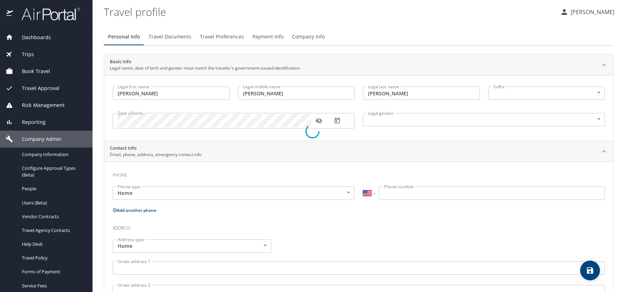
select select "US"
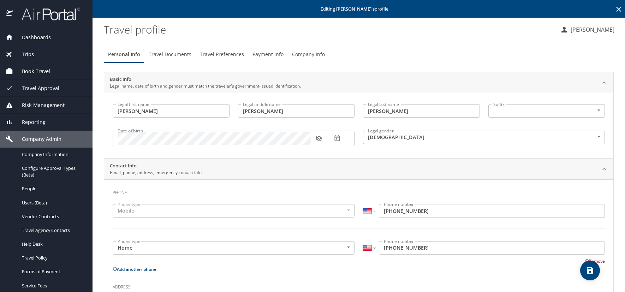
click at [173, 52] on span "Travel Documents" at bounding box center [170, 54] width 43 height 9
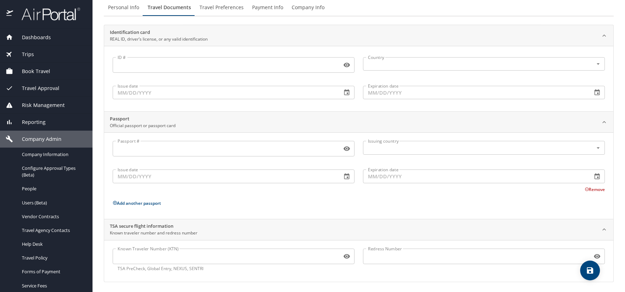
scroll to position [48, 0]
click at [161, 262] on div "Known Traveler Number (KTN)" at bounding box center [234, 255] width 242 height 16
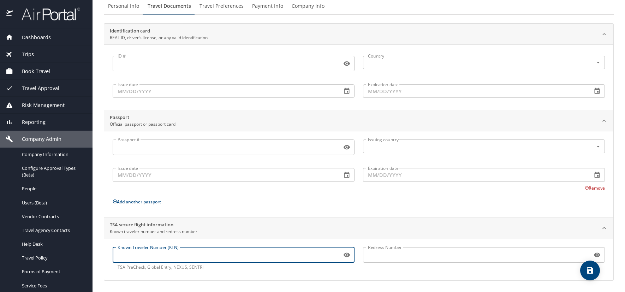
paste input "TT1317BH5"
type input "TT1317BH5"
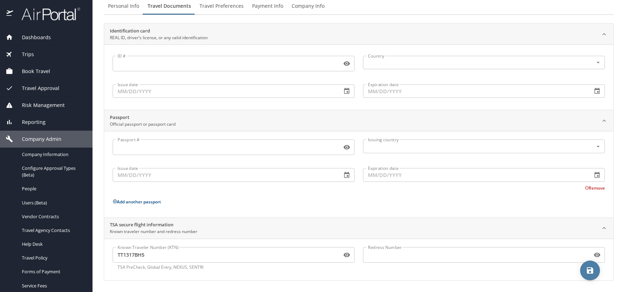
click at [588, 267] on icon "save" at bounding box center [590, 270] width 8 height 8
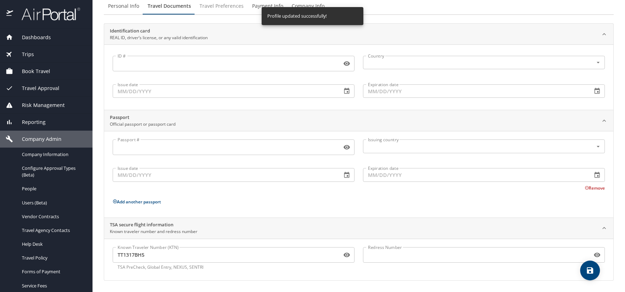
click at [217, 5] on span "Travel Preferences" at bounding box center [222, 6] width 44 height 9
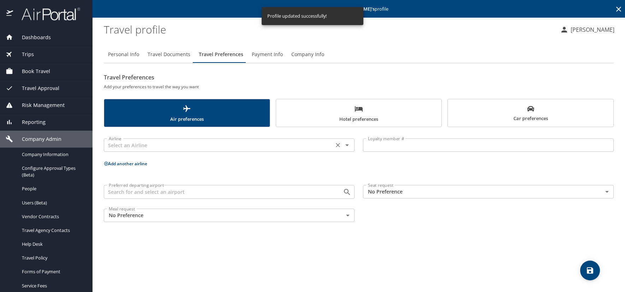
click at [124, 144] on input "text" at bounding box center [219, 145] width 226 height 9
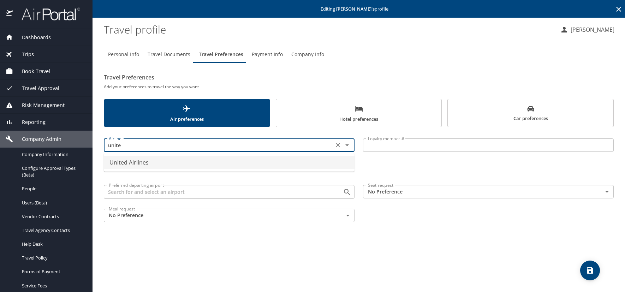
click at [146, 162] on li "United Airlines" at bounding box center [229, 162] width 251 height 13
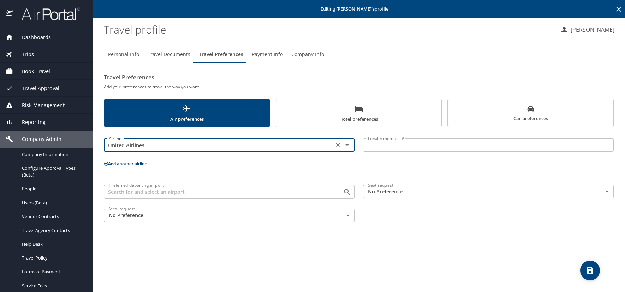
type input "United Airlines"
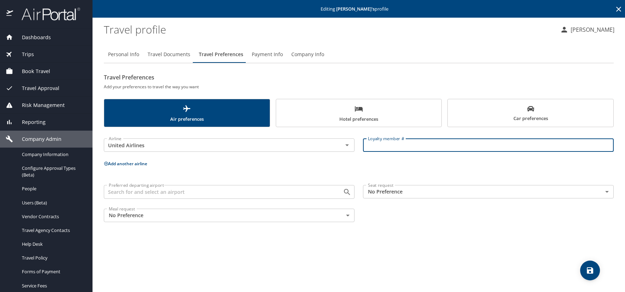
click at [376, 145] on input "Loyalty member #" at bounding box center [488, 144] width 251 height 13
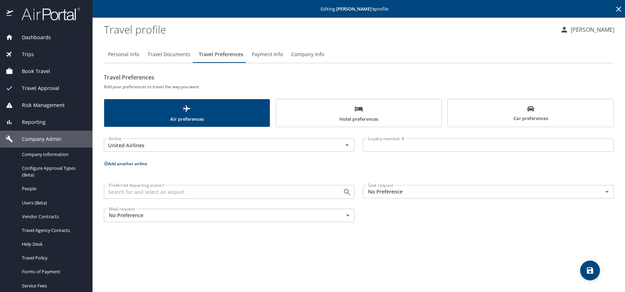
click at [369, 147] on input "Loyalty member #" at bounding box center [488, 144] width 251 height 13
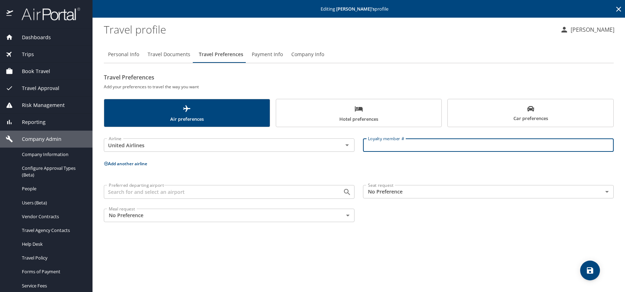
paste input "DYA36030"
type input "DYA36030"
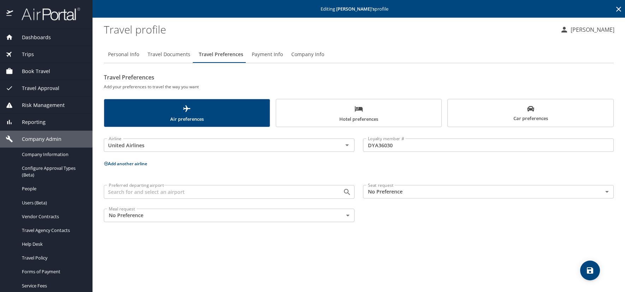
click at [486, 115] on span "Car preferences" at bounding box center [530, 113] width 157 height 17
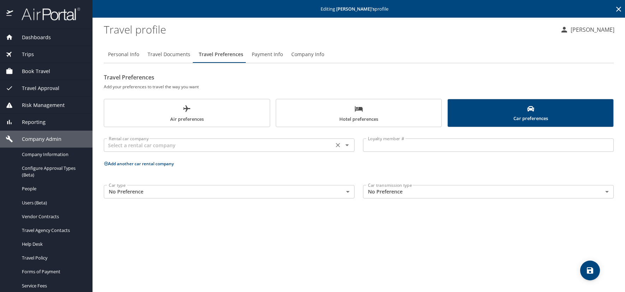
click at [184, 140] on div "Rental car company" at bounding box center [229, 144] width 251 height 13
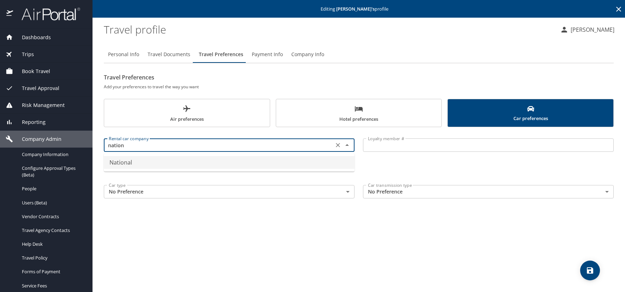
click at [123, 159] on li "National" at bounding box center [229, 162] width 251 height 13
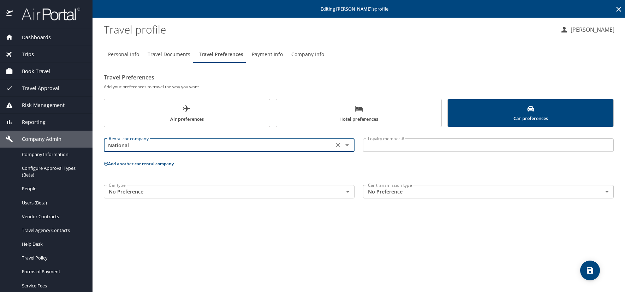
type input "National"
click at [373, 151] on input "Loyalty member #" at bounding box center [488, 144] width 251 height 13
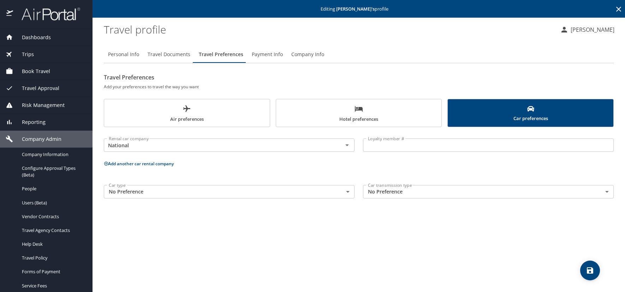
click at [415, 141] on input "Loyalty member #" at bounding box center [488, 144] width 251 height 13
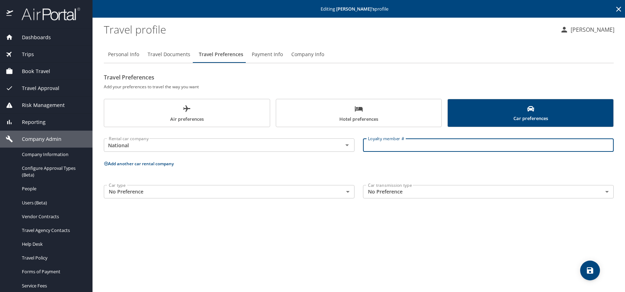
paste input "614196601"
type input "614196601"
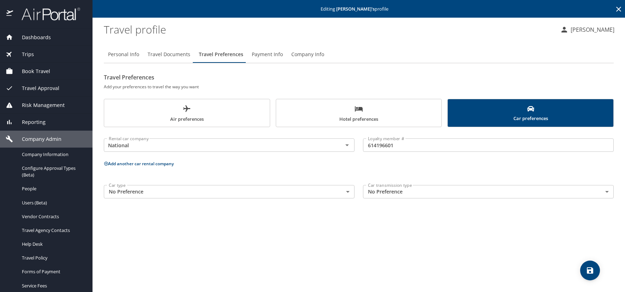
click at [402, 114] on span "Hotel preferences" at bounding box center [358, 114] width 157 height 19
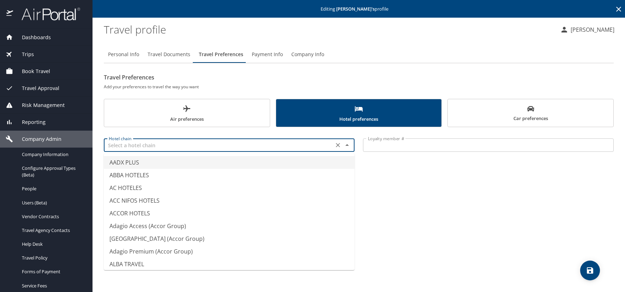
click at [166, 148] on input "text" at bounding box center [219, 145] width 226 height 9
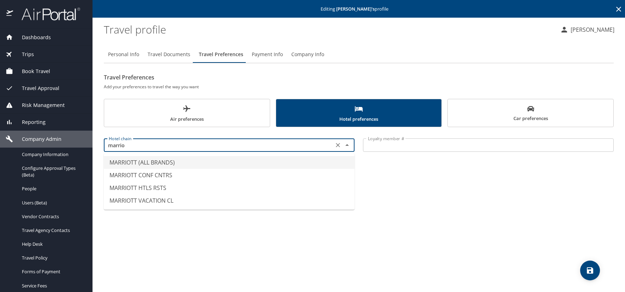
click at [162, 162] on li "MARRIOTT (ALL BRANDS)" at bounding box center [229, 162] width 251 height 13
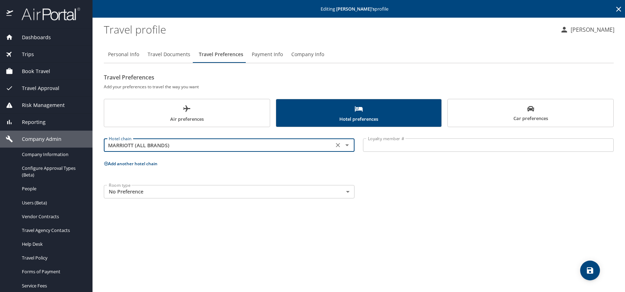
type input "MARRIOTT (ALL BRANDS)"
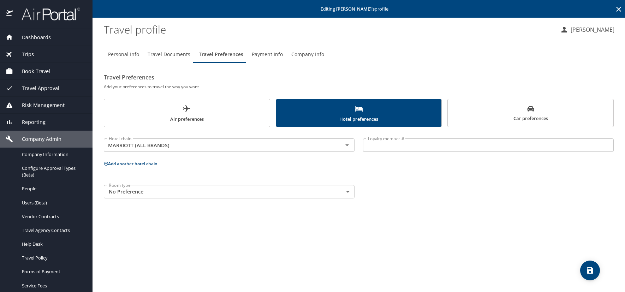
click at [374, 149] on input "Loyalty member #" at bounding box center [488, 144] width 251 height 13
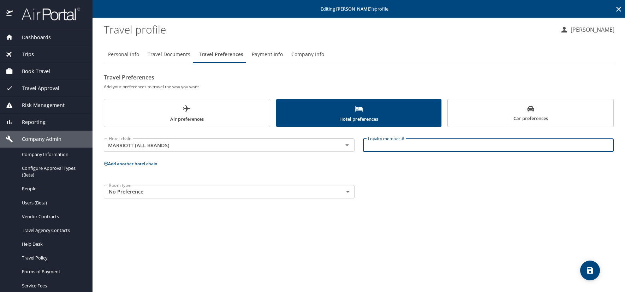
paste input "128925210"
type input "128925210"
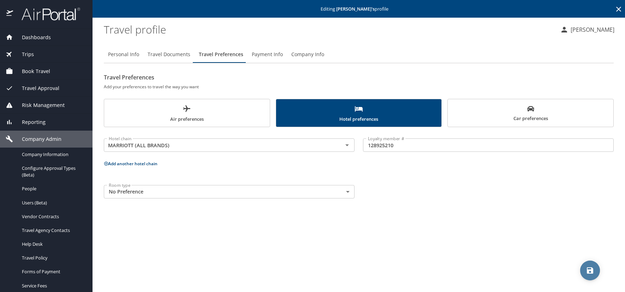
click at [586, 269] on icon "save" at bounding box center [590, 270] width 8 height 8
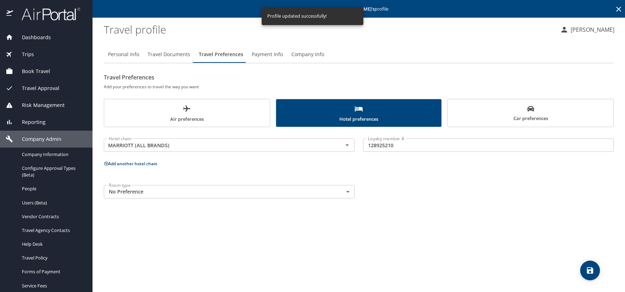
click at [491, 111] on span "Car preferences" at bounding box center [530, 113] width 157 height 17
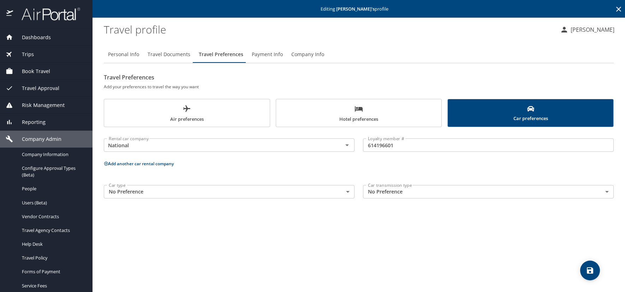
click at [141, 118] on span "Air preferences" at bounding box center [186, 114] width 157 height 19
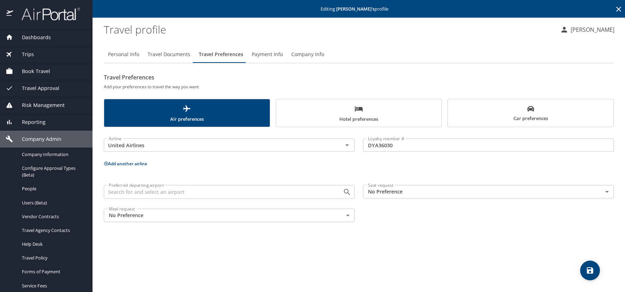
click at [592, 270] on icon "save" at bounding box center [590, 270] width 6 height 6
click at [139, 55] on button "Personal Info" at bounding box center [124, 54] width 40 height 17
select select "US"
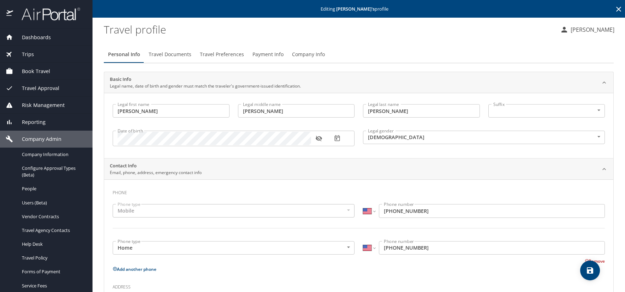
click at [318, 140] on icon "button" at bounding box center [318, 139] width 6 height 6
click at [338, 138] on icon "button" at bounding box center [337, 138] width 7 height 7
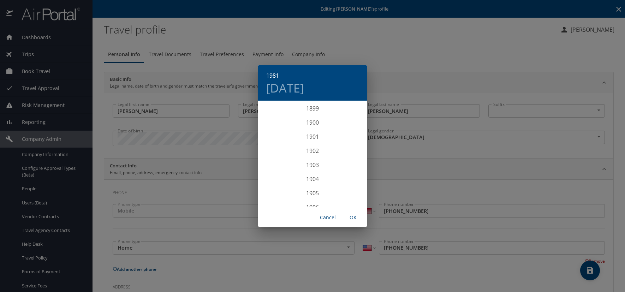
scroll to position [1116, 0]
click at [304, 84] on h4 "Tue, Apr 7" at bounding box center [285, 88] width 38 height 15
click at [284, 151] on p "6" at bounding box center [284, 151] width 2 height 5
click at [351, 219] on span "OK" at bounding box center [353, 217] width 17 height 9
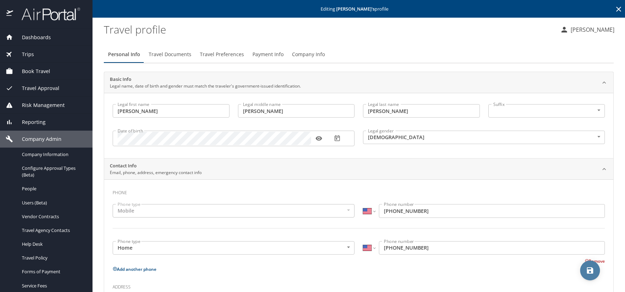
click at [588, 269] on icon "save" at bounding box center [590, 270] width 6 height 6
select select "US"
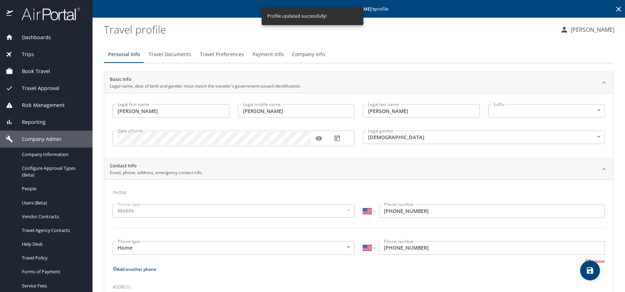
select select "US"
click at [590, 271] on icon "save" at bounding box center [590, 270] width 6 height 6
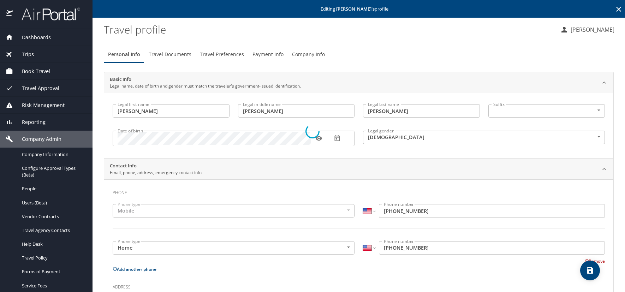
select select "US"
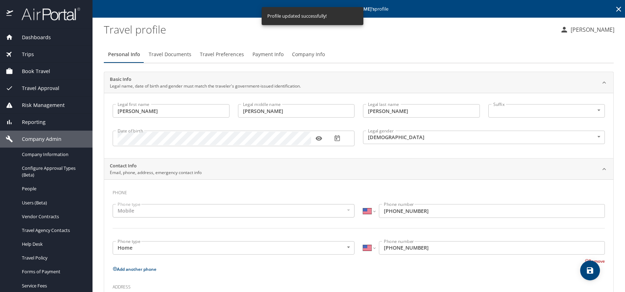
select select "US"
click at [617, 8] on icon at bounding box center [619, 9] width 8 height 8
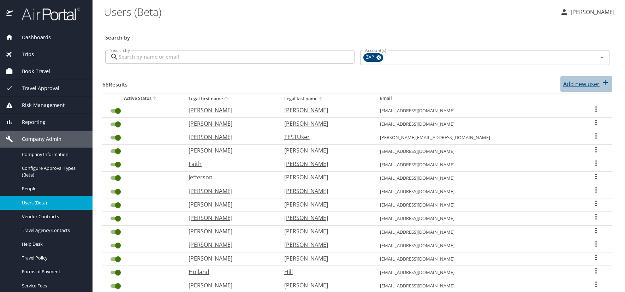
click at [584, 85] on p "Add new user" at bounding box center [581, 84] width 36 height 8
select select "US"
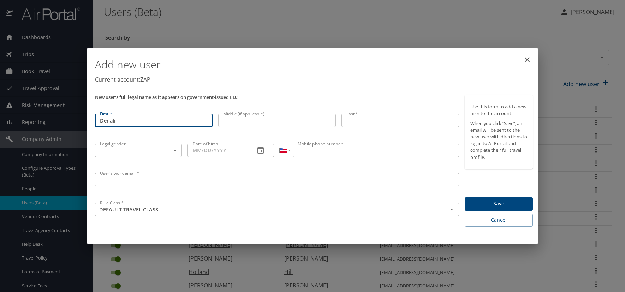
type input "Denali"
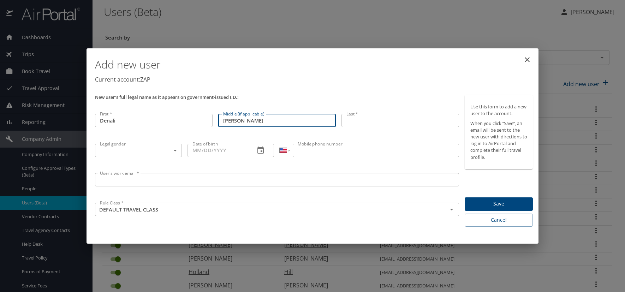
type input "Marcelle"
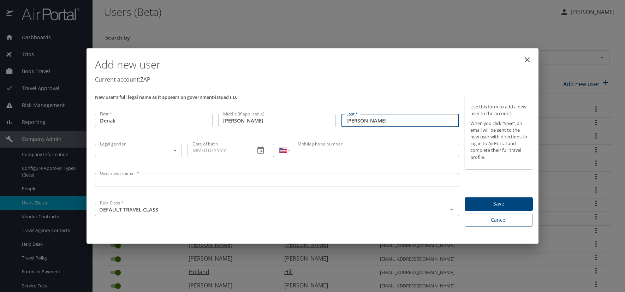
type input "[PERSON_NAME]"
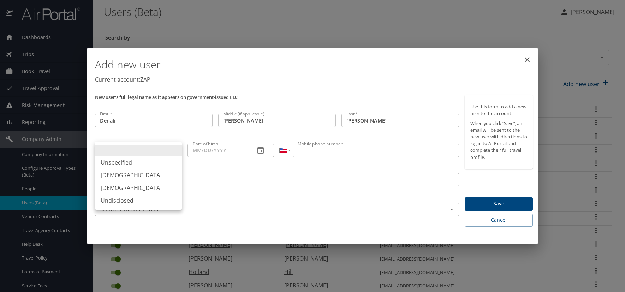
click at [176, 150] on body "Dashboards AirPortal 360™ Manager AirPortal 360™ Agent My Travel Dashboard Trip…" at bounding box center [312, 146] width 625 height 292
click at [112, 189] on li "[DEMOGRAPHIC_DATA]" at bounding box center [138, 188] width 87 height 13
type input "[DEMOGRAPHIC_DATA]"
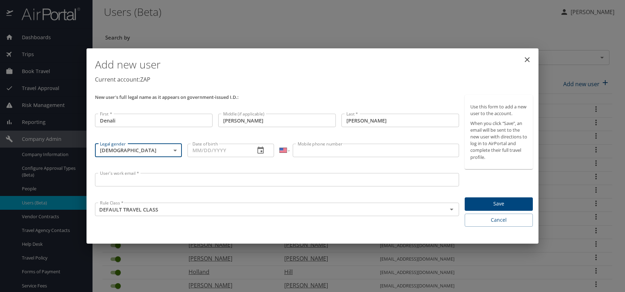
click at [261, 149] on icon "button" at bounding box center [260, 150] width 8 height 8
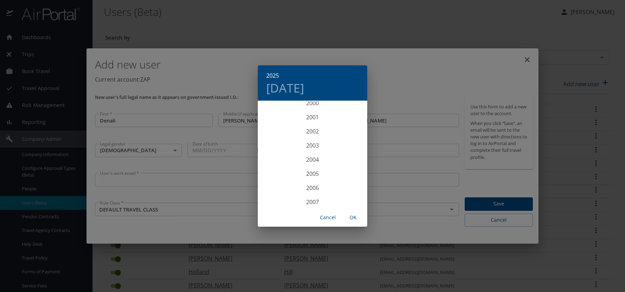
scroll to position [1420, 0]
click at [309, 130] on div "2001" at bounding box center [312, 130] width 109 height 14
click at [273, 142] on div "Apr" at bounding box center [276, 141] width 36 height 26
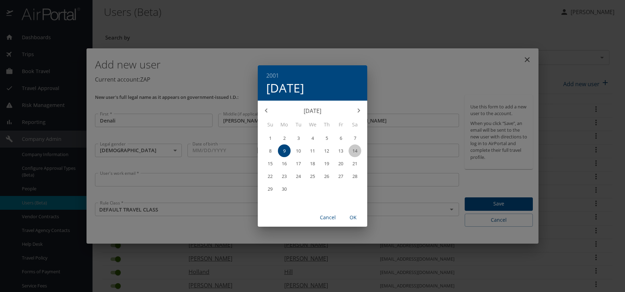
click at [355, 152] on p "14" at bounding box center [354, 151] width 5 height 5
click at [356, 218] on span "OK" at bounding box center [353, 217] width 17 height 9
type input "04/14/2001"
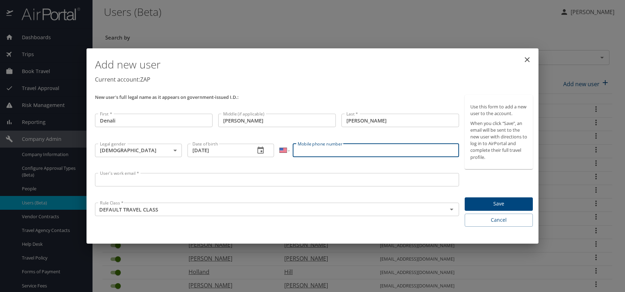
click at [332, 150] on input "Mobile phone number" at bounding box center [376, 150] width 166 height 13
type input "(832) 567-7136"
click at [157, 191] on div "User's work email * User's work email *" at bounding box center [277, 185] width 370 height 30
click at [146, 183] on input "User's work email *" at bounding box center [277, 179] width 364 height 13
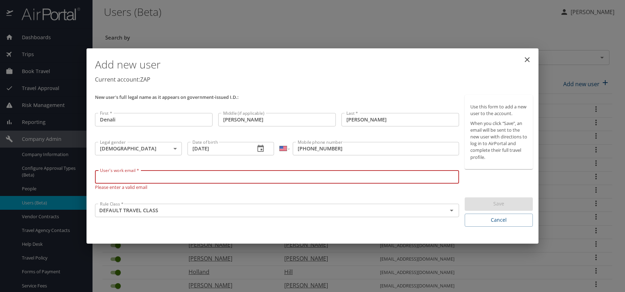
click at [125, 181] on input "User's work email *" at bounding box center [277, 176] width 364 height 13
paste input "KLEIND.AT.ZAPECS.COM"
type input "[EMAIL_ADDRESS][DOMAIN_NAME]"
click at [385, 64] on h1 "Add new user" at bounding box center [314, 64] width 438 height 21
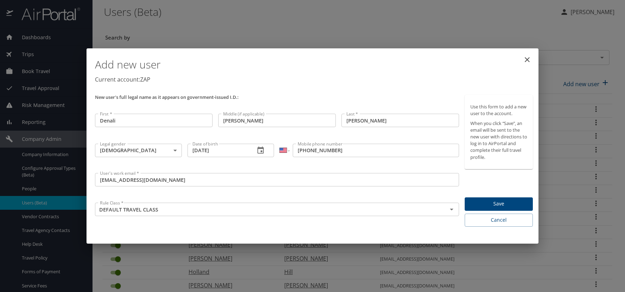
click at [504, 203] on span "Save" at bounding box center [498, 204] width 57 height 9
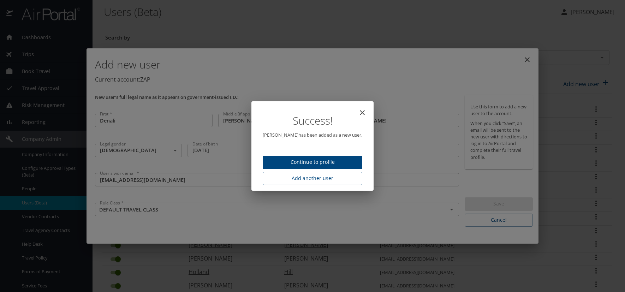
click at [334, 159] on span "Continue to profile" at bounding box center [312, 162] width 88 height 9
select select "US"
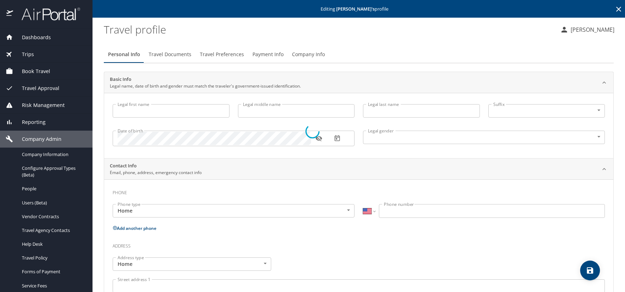
type input "Denali"
type input "Marcelle"
type input "[PERSON_NAME]"
type input "[DEMOGRAPHIC_DATA]"
select select "US"
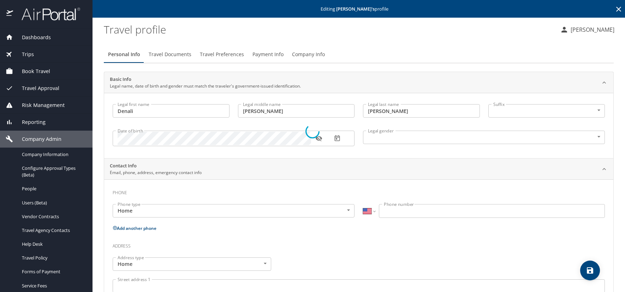
select select "US"
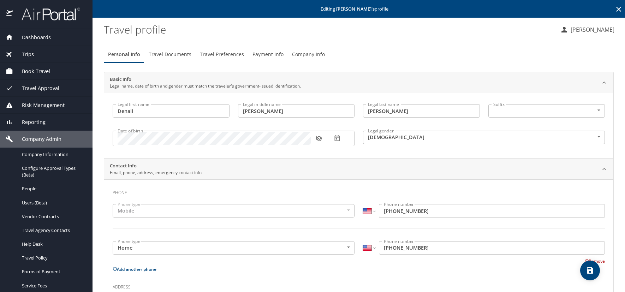
click at [167, 53] on span "Travel Documents" at bounding box center [170, 54] width 43 height 9
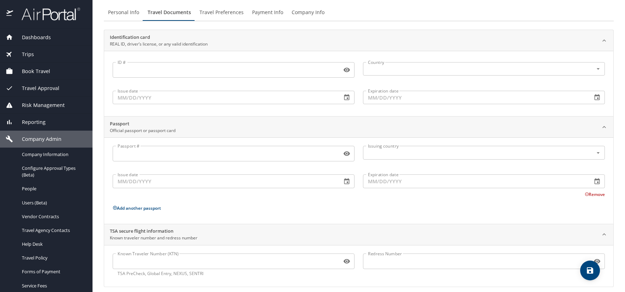
scroll to position [48, 0]
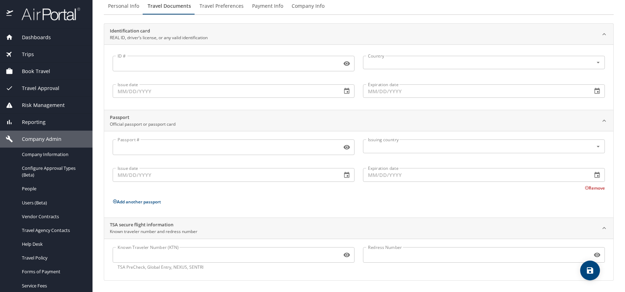
click at [115, 253] on input "Known Traveler Number (KTN)" at bounding box center [226, 254] width 226 height 13
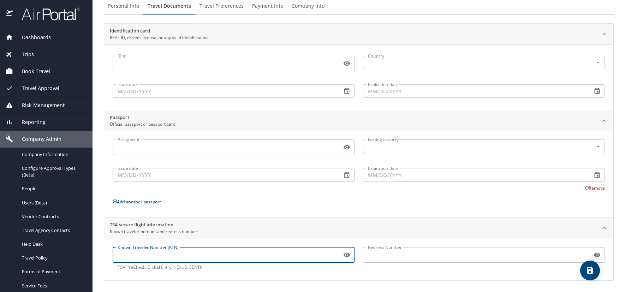
paste input "TT115G75S"
type input "TT115G75S"
click at [589, 268] on icon "save" at bounding box center [590, 270] width 8 height 8
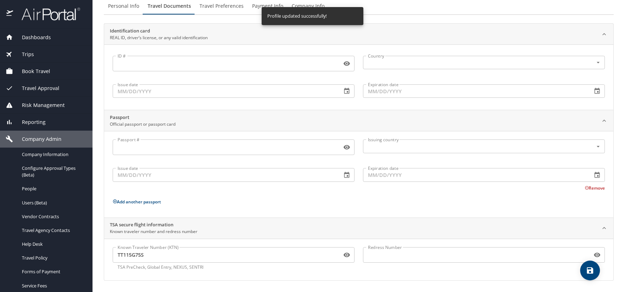
click at [127, 6] on span "Personal Info" at bounding box center [123, 6] width 31 height 9
select select "US"
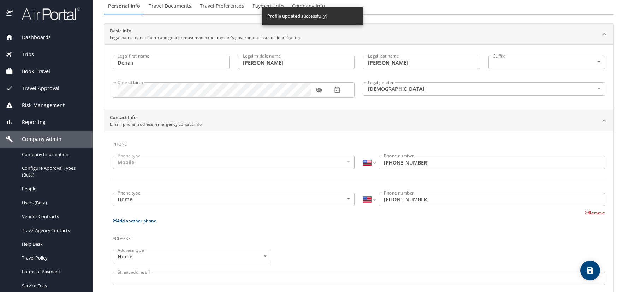
click at [319, 90] on icon "button" at bounding box center [318, 91] width 6 height 6
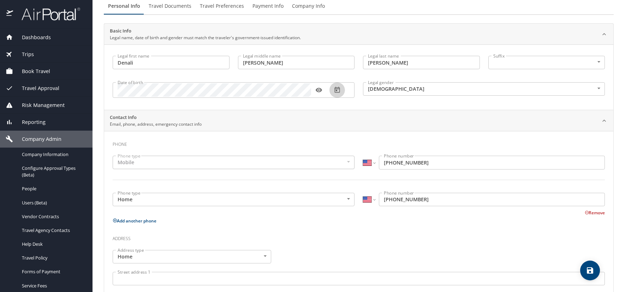
click at [336, 92] on icon "button" at bounding box center [337, 90] width 7 height 7
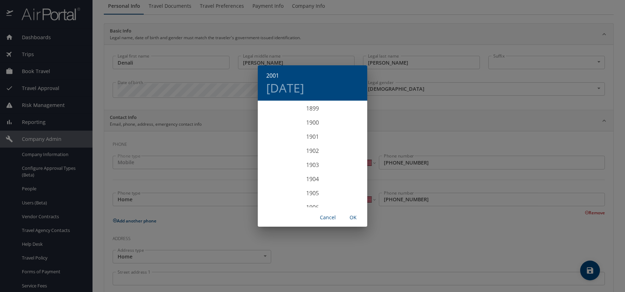
scroll to position [1399, 0]
click at [304, 87] on h4 "Sun, Apr 15" at bounding box center [285, 88] width 38 height 15
click at [356, 151] on p "14" at bounding box center [354, 151] width 5 height 5
click at [355, 215] on span "OK" at bounding box center [353, 217] width 17 height 9
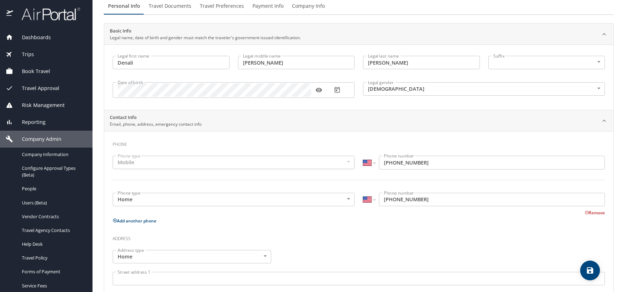
click at [216, 6] on span "Travel Preferences" at bounding box center [222, 6] width 44 height 9
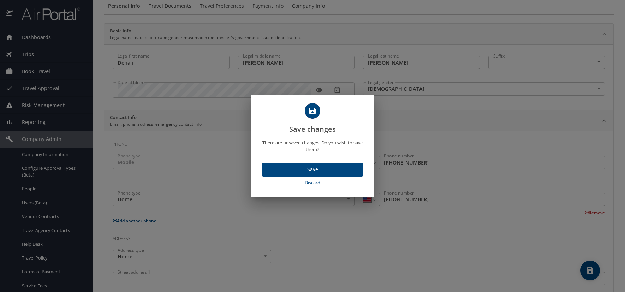
click at [320, 165] on span "Save" at bounding box center [313, 169] width 90 height 9
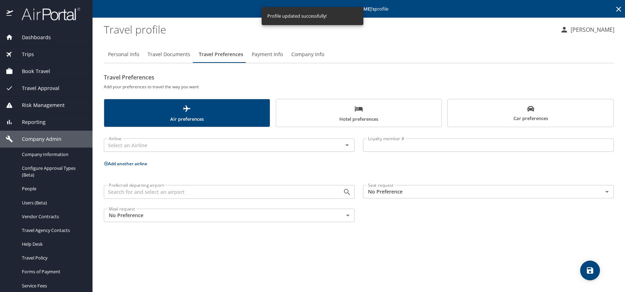
scroll to position [0, 0]
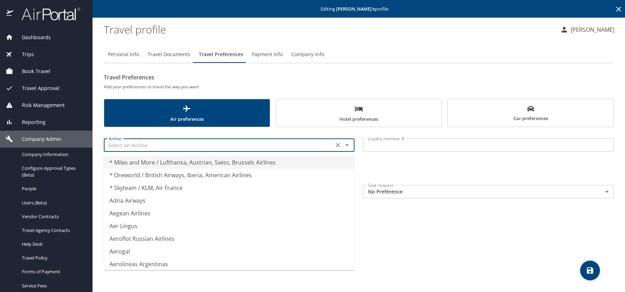
drag, startPoint x: 154, startPoint y: 143, endPoint x: 158, endPoint y: 147, distance: 4.5
click at [155, 144] on input "text" at bounding box center [219, 145] width 226 height 9
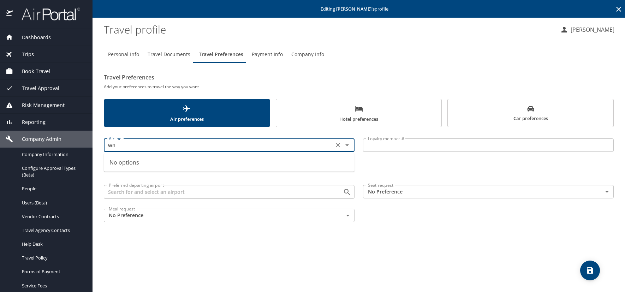
type input "w"
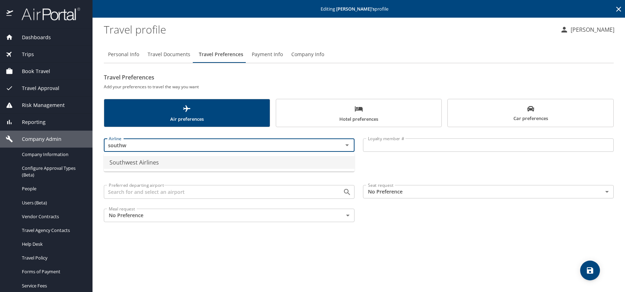
click at [154, 163] on li "Southwest Airlines" at bounding box center [229, 162] width 251 height 13
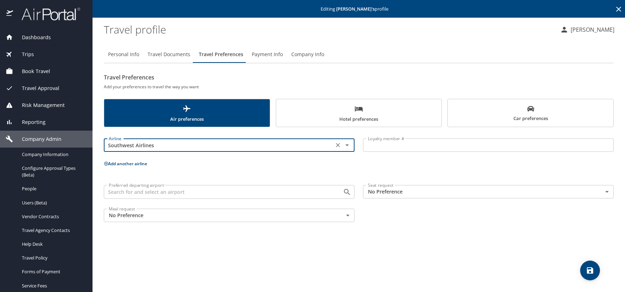
type input "Southwest Airlines"
click at [406, 143] on input "Loyalty member #" at bounding box center [488, 144] width 251 height 13
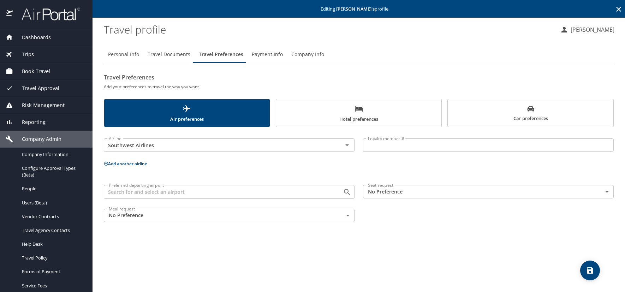
click at [389, 149] on input "Loyalty member #" at bounding box center [488, 144] width 251 height 13
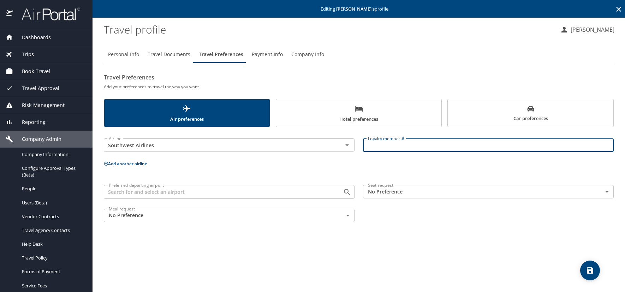
paste input "20085205173"
type input "20085205173"
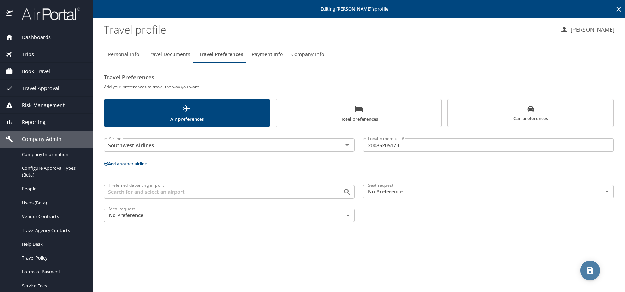
click at [585, 269] on span "save" at bounding box center [590, 270] width 20 height 8
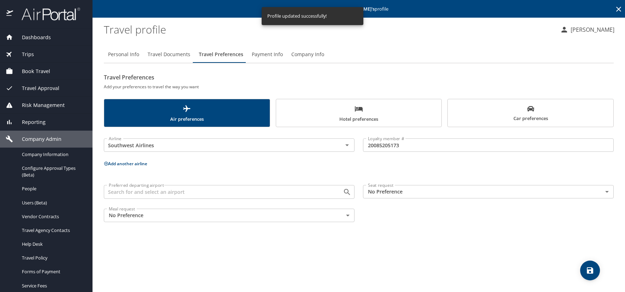
click at [400, 120] on span "Hotel preferences" at bounding box center [358, 114] width 157 height 19
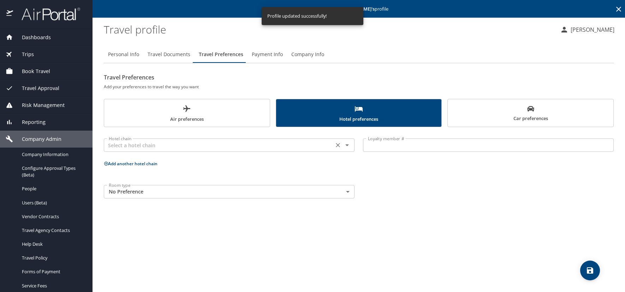
click at [184, 149] on input "text" at bounding box center [219, 145] width 226 height 9
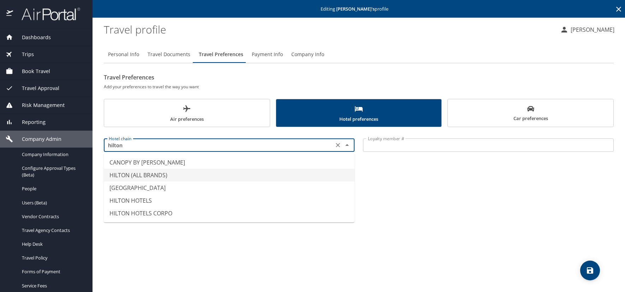
click at [147, 173] on li "HILTON (ALL BRANDS)" at bounding box center [229, 175] width 251 height 13
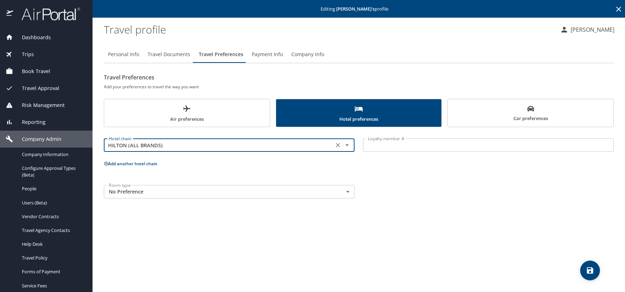
type input "HILTON (ALL BRANDS)"
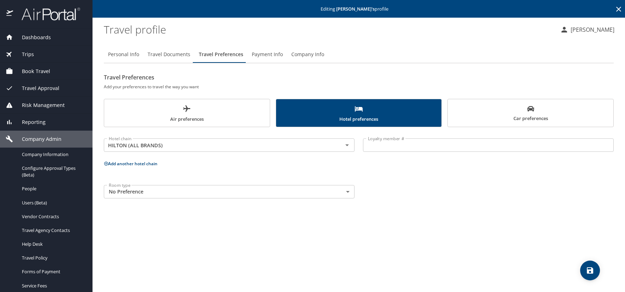
click at [400, 151] on input "Loyalty member #" at bounding box center [488, 144] width 251 height 13
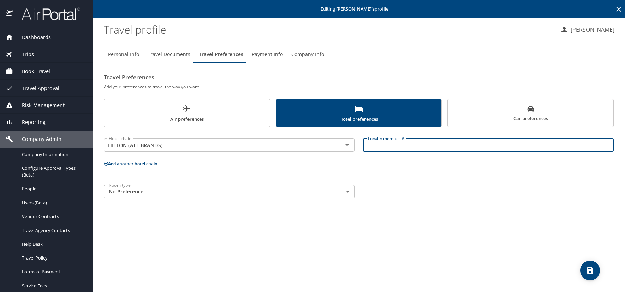
paste input "2461463412"
type input "2461463412"
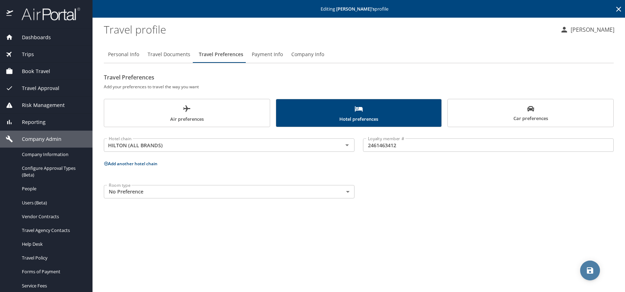
click at [587, 271] on icon "save" at bounding box center [590, 270] width 8 height 8
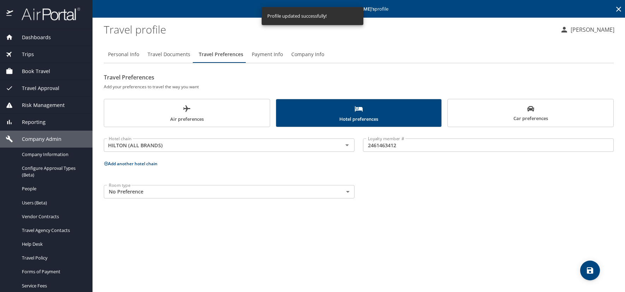
click at [120, 58] on span "Personal Info" at bounding box center [123, 54] width 31 height 9
select select "US"
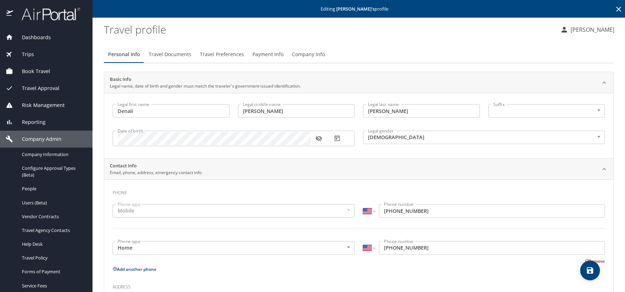
click at [319, 138] on icon "button" at bounding box center [318, 138] width 7 height 7
click at [590, 269] on icon "save" at bounding box center [590, 270] width 6 height 6
select select "US"
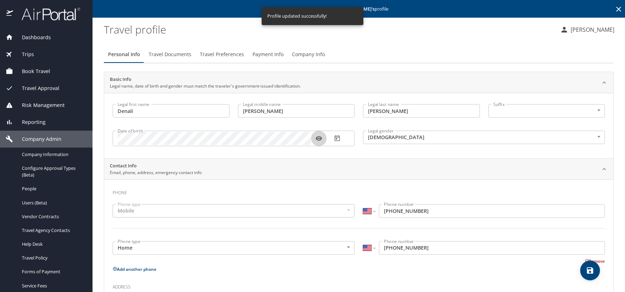
click at [320, 138] on icon "button" at bounding box center [318, 138] width 7 height 7
click at [316, 137] on icon "button" at bounding box center [318, 139] width 6 height 6
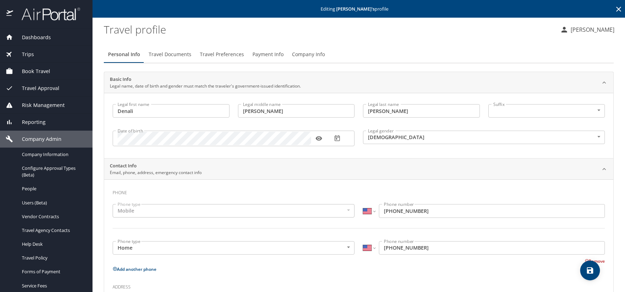
click at [615, 5] on icon at bounding box center [619, 9] width 8 height 8
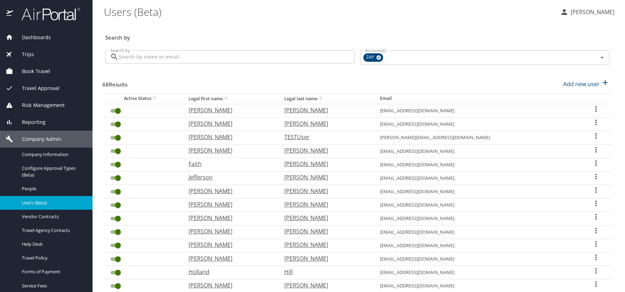
click at [247, 26] on div "Search by" at bounding box center [357, 32] width 510 height 23
click at [570, 84] on p "Add new user" at bounding box center [581, 84] width 36 height 8
select select "US"
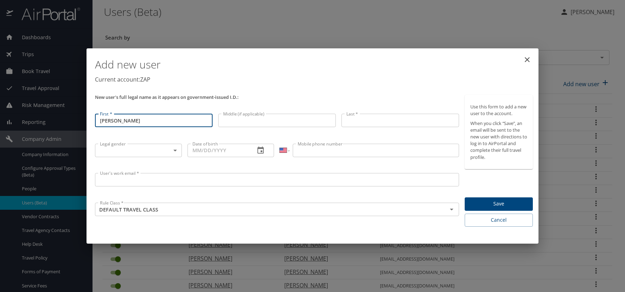
type input "Felicity"
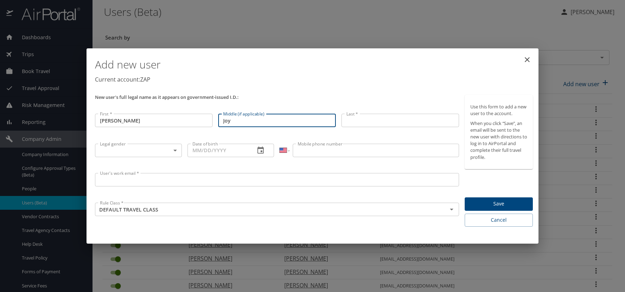
type input "Joy"
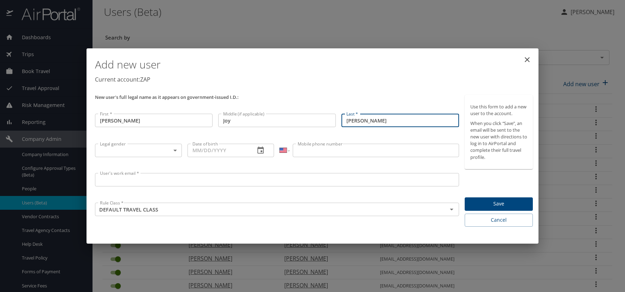
type input "Kloida"
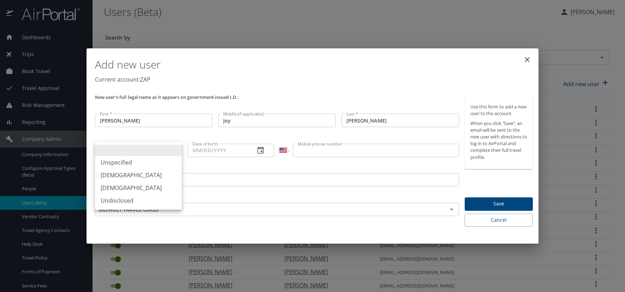
click at [176, 150] on body "Dashboards AirPortal 360™ Manager AirPortal 360™ Agent My Travel Dashboard Trip…" at bounding box center [312, 146] width 625 height 292
click at [127, 187] on li "[DEMOGRAPHIC_DATA]" at bounding box center [138, 188] width 87 height 13
type input "[DEMOGRAPHIC_DATA]"
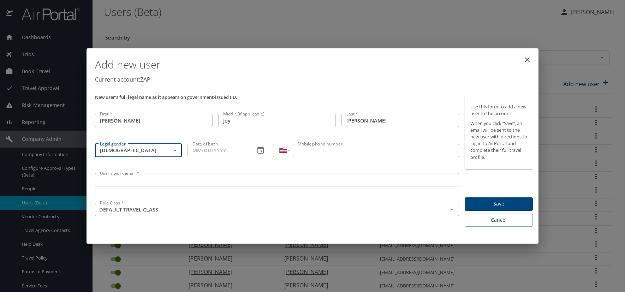
click at [260, 150] on icon "button" at bounding box center [260, 150] width 8 height 8
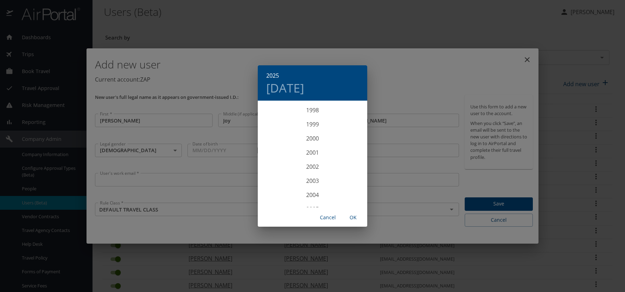
scroll to position [1384, 0]
click at [314, 136] on div "1999" at bounding box center [312, 137] width 109 height 14
click at [314, 140] on div "May" at bounding box center [312, 141] width 36 height 26
click at [314, 166] on p "12" at bounding box center [312, 163] width 5 height 5
click at [355, 220] on span "OK" at bounding box center [353, 217] width 17 height 9
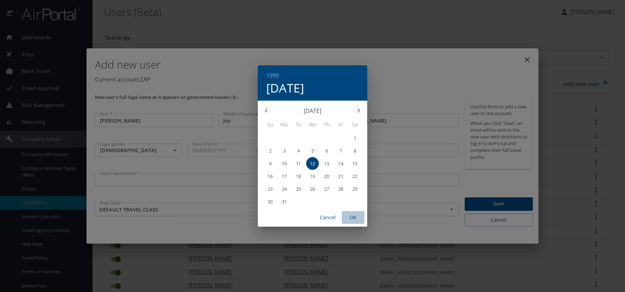
type input "05/12/1999"
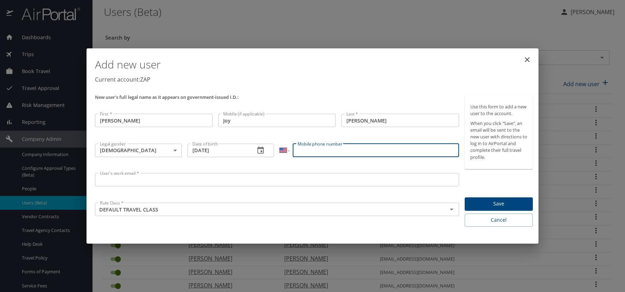
click at [305, 152] on input "Mobile phone number" at bounding box center [376, 150] width 166 height 13
type input "(608) 512-3747"
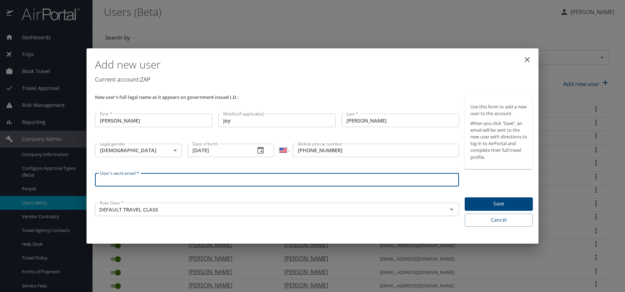
click at [178, 175] on input "User's work email *" at bounding box center [277, 179] width 364 height 13
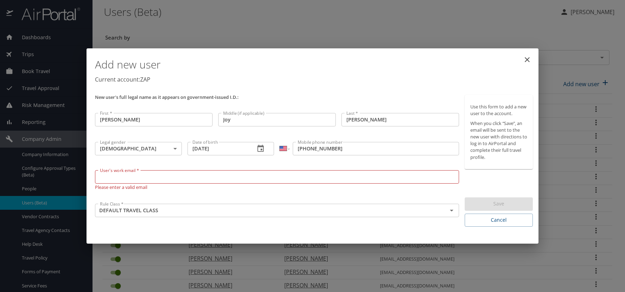
click at [119, 175] on input "User's work email *" at bounding box center [277, 176] width 364 height 13
paste input "KLOIDAF.AT.ZAPECS.COM"
click at [207, 179] on input "KLOIDAF@ZAPECS.COM" at bounding box center [277, 176] width 364 height 13
type input "KLOIDAF@ZAPECS.COM"
click at [386, 77] on p "Current account: ZAP" at bounding box center [314, 79] width 438 height 8
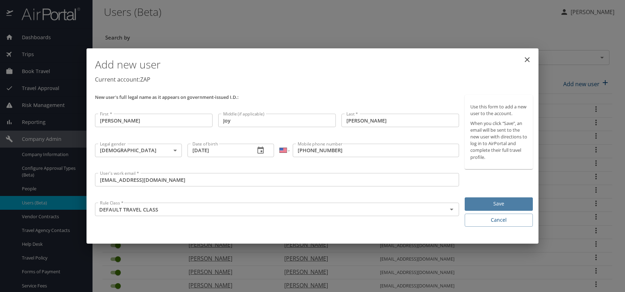
click at [506, 202] on span "Save" at bounding box center [498, 204] width 57 height 9
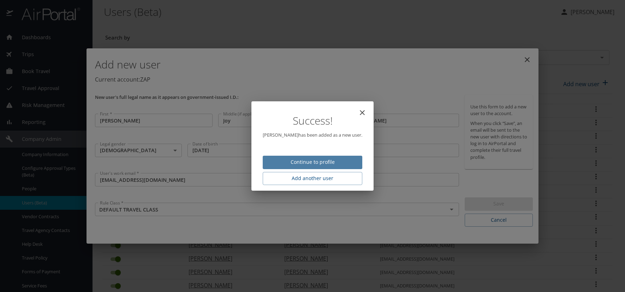
click at [357, 161] on button "Continue to profile" at bounding box center [313, 163] width 100 height 14
select select "US"
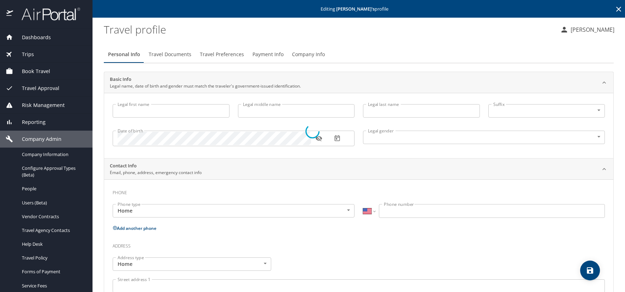
type input "Felicity"
type input "Joy"
type input "Kloida"
type input "[DEMOGRAPHIC_DATA]"
select select "US"
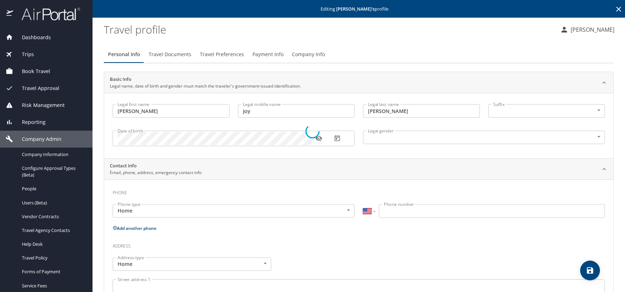
select select "US"
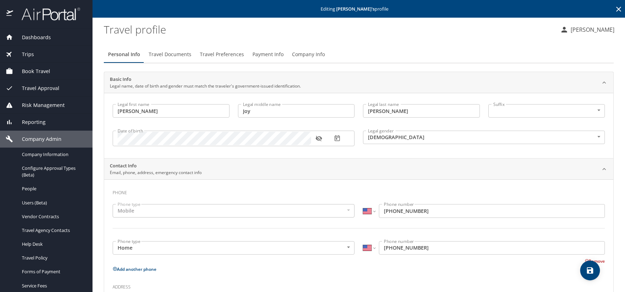
click at [317, 140] on icon "button" at bounding box center [318, 139] width 6 height 6
click at [318, 139] on icon "button" at bounding box center [318, 138] width 6 height 5
click at [319, 139] on icon "button" at bounding box center [318, 139] width 6 height 6
click at [337, 137] on icon "button" at bounding box center [337, 138] width 7 height 7
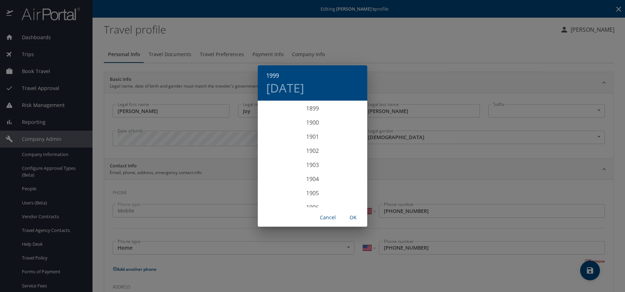
scroll to position [1370, 0]
click at [304, 88] on h4 "Thu, May 13" at bounding box center [285, 88] width 38 height 15
click at [313, 164] on p "12" at bounding box center [312, 163] width 5 height 5
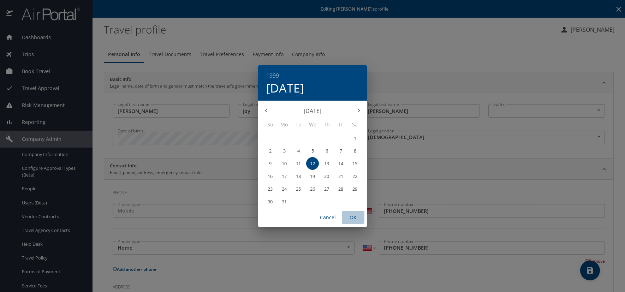
click at [354, 217] on span "OK" at bounding box center [353, 217] width 17 height 9
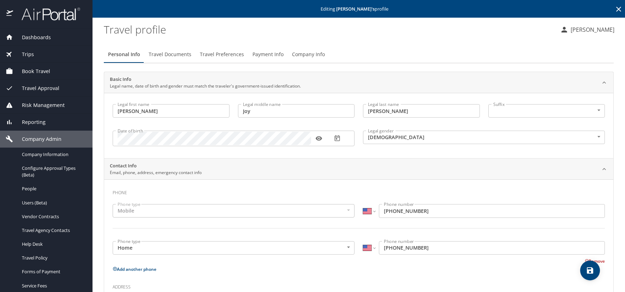
click at [591, 274] on icon "save" at bounding box center [590, 270] width 8 height 8
select select "US"
click at [228, 54] on span "Travel Preferences" at bounding box center [222, 54] width 44 height 9
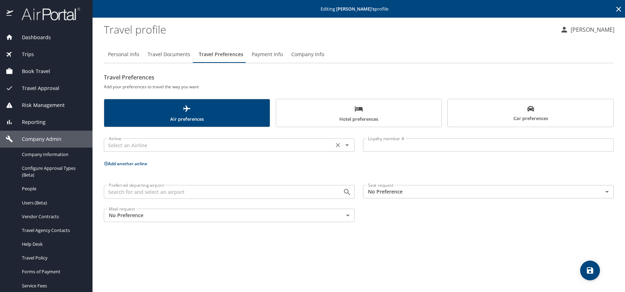
click at [157, 138] on div "Airline" at bounding box center [229, 144] width 251 height 13
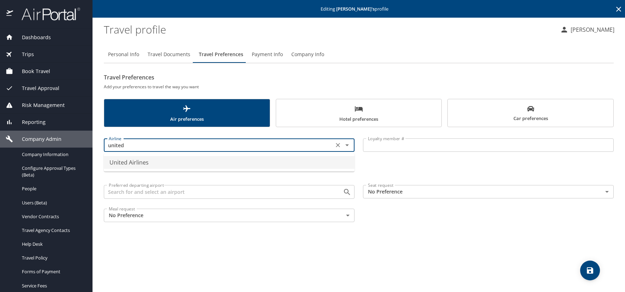
click at [136, 161] on li "United Airlines" at bounding box center [229, 162] width 251 height 13
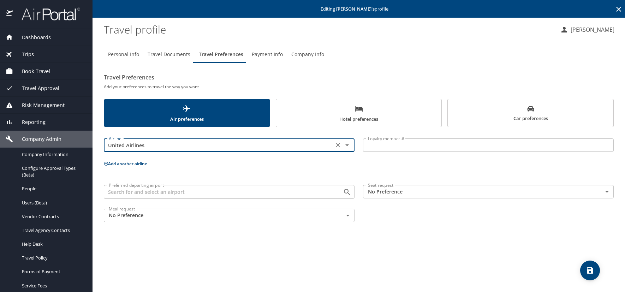
type input "United Airlines"
click at [379, 143] on input "Loyalty member #" at bounding box center [488, 144] width 251 height 13
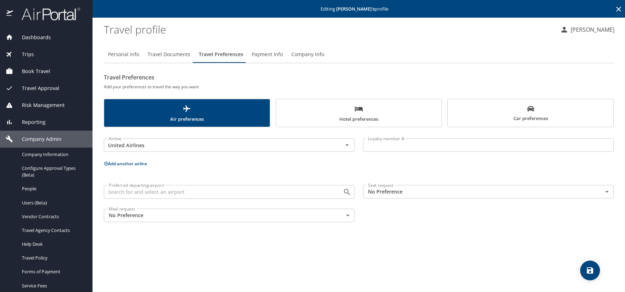
click at [376, 145] on input "Loyalty member #" at bounding box center [488, 144] width 251 height 13
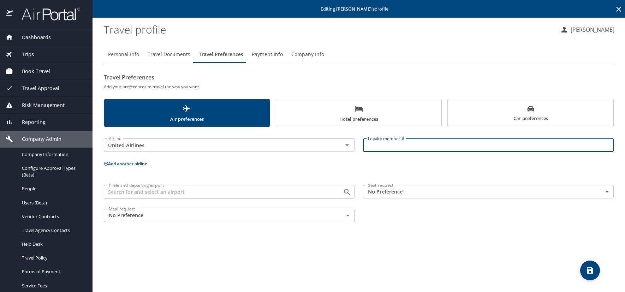
paste input "UJC21183"
type input "UJC21183"
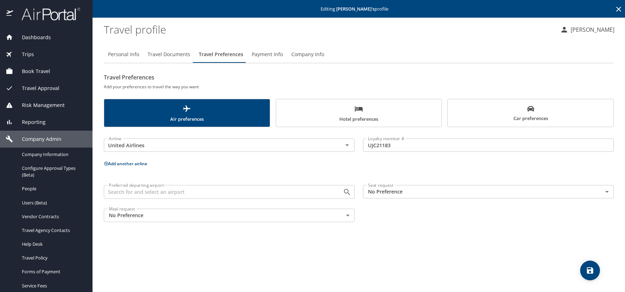
click at [105, 163] on icon at bounding box center [106, 163] width 5 height 5
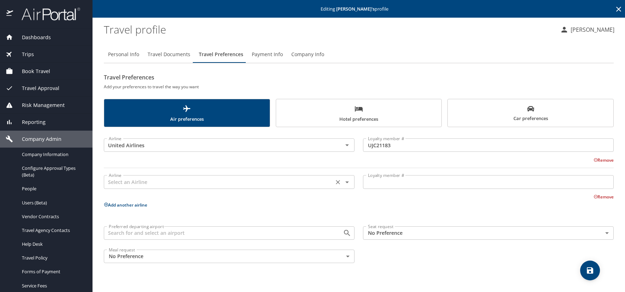
click at [123, 177] on div "Airline" at bounding box center [229, 181] width 251 height 13
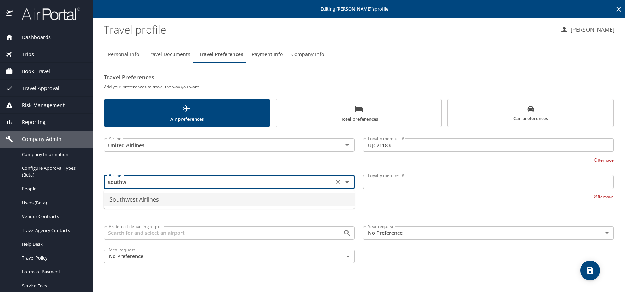
click at [162, 201] on li "Southwest Airlines" at bounding box center [229, 199] width 251 height 13
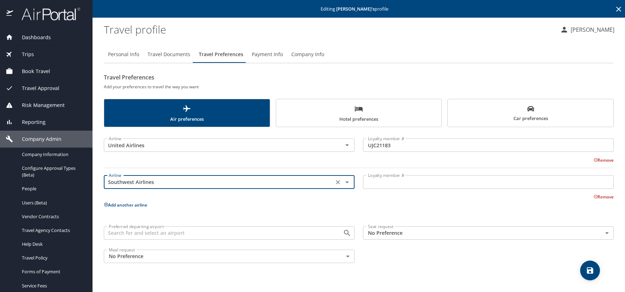
type input "Southwest Airlines"
click at [384, 180] on input "Loyalty member #" at bounding box center [488, 181] width 251 height 13
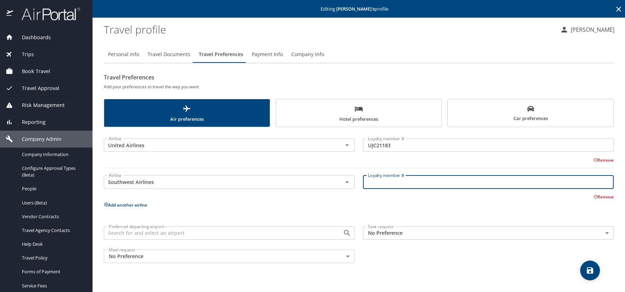
click at [389, 179] on input "Loyalty member #" at bounding box center [488, 181] width 251 height 13
paste input "22681547862"
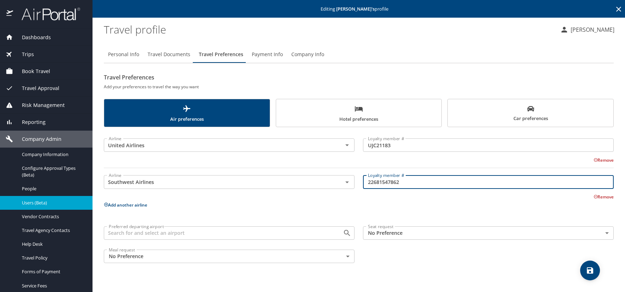
type input "22681547862"
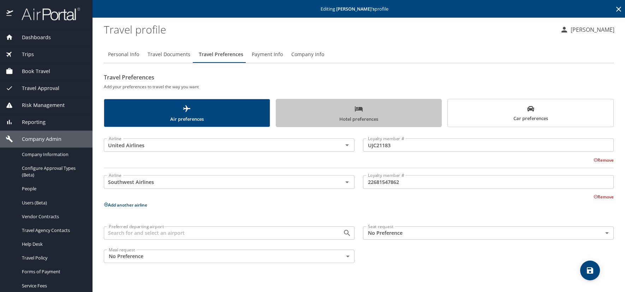
click at [377, 109] on span "Hotel preferences" at bounding box center [358, 114] width 157 height 19
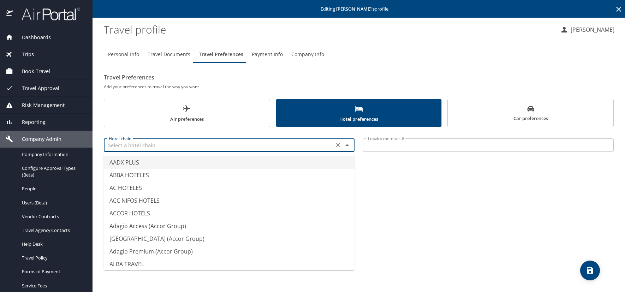
click at [169, 148] on input "text" at bounding box center [219, 145] width 226 height 9
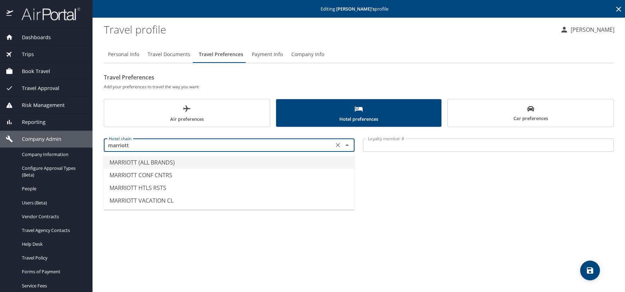
click at [146, 163] on li "MARRIOTT (ALL BRANDS)" at bounding box center [229, 162] width 251 height 13
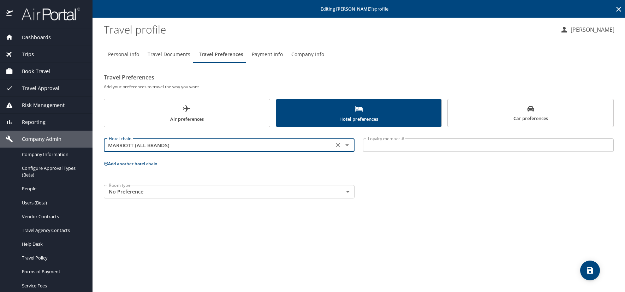
type input "MARRIOTT (ALL BRANDS)"
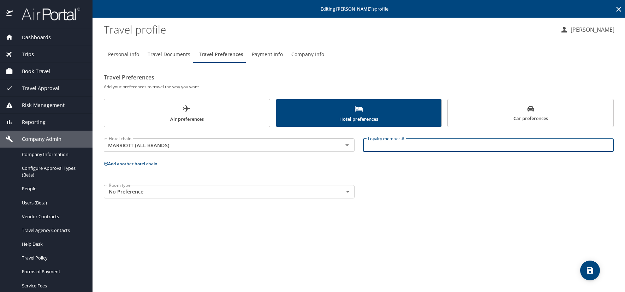
click at [405, 145] on input "Loyalty member #" at bounding box center [488, 144] width 251 height 13
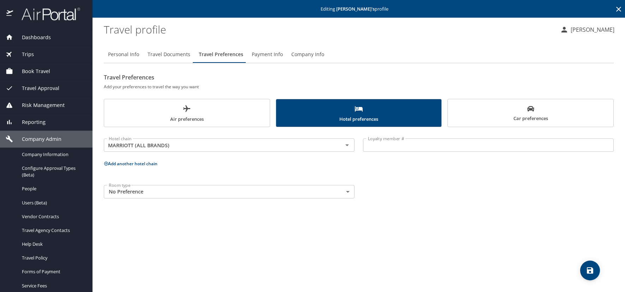
click at [397, 147] on input "Loyalty member #" at bounding box center [488, 144] width 251 height 13
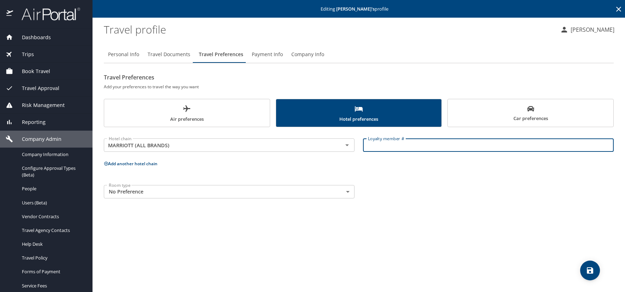
paste input "027672595"
type input "027672595"
click at [586, 269] on span "save" at bounding box center [590, 270] width 20 height 8
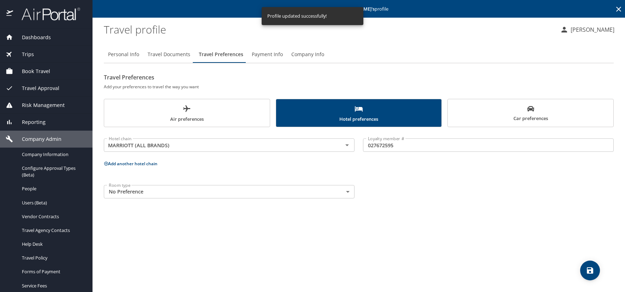
drag, startPoint x: 132, startPoint y: 55, endPoint x: 169, endPoint y: 66, distance: 38.8
click at [132, 55] on span "Personal Info" at bounding box center [123, 54] width 31 height 9
select select "US"
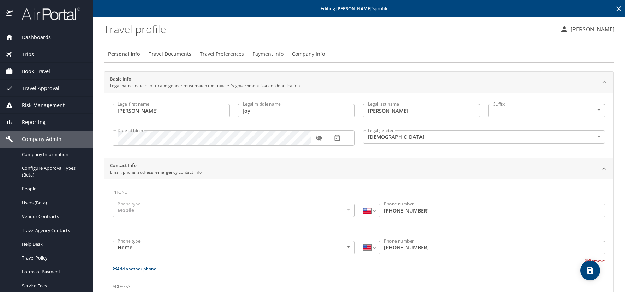
scroll to position [0, 0]
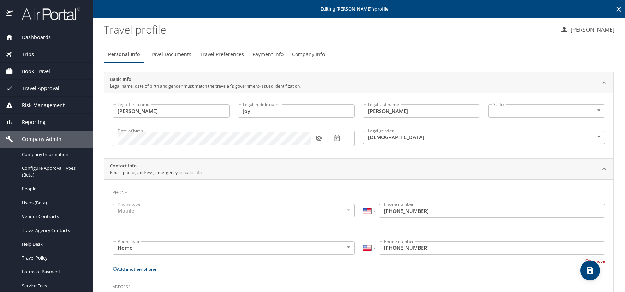
click at [616, 8] on icon at bounding box center [618, 9] width 5 height 5
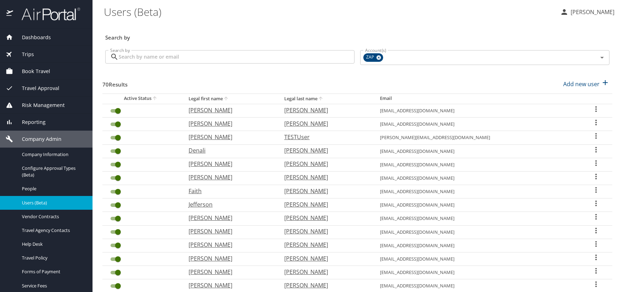
click at [256, 30] on h3 "Search by" at bounding box center [357, 35] width 504 height 12
click at [253, 28] on div "Search by" at bounding box center [357, 32] width 510 height 23
click at [576, 83] on p "Add new user" at bounding box center [581, 84] width 36 height 8
select select "US"
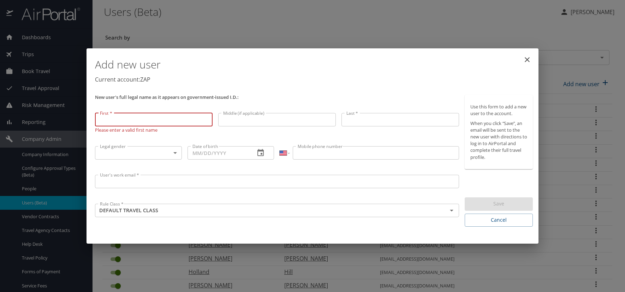
click at [129, 120] on input "First *" at bounding box center [154, 119] width 118 height 13
type input "Johnathan"
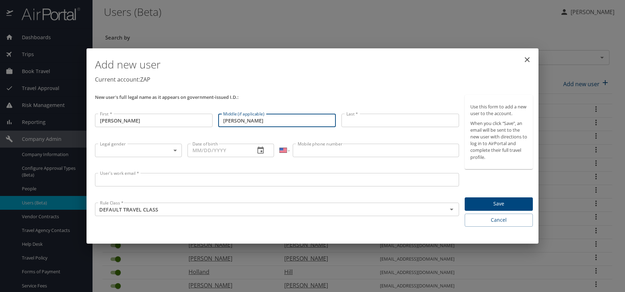
type input "Anthony"
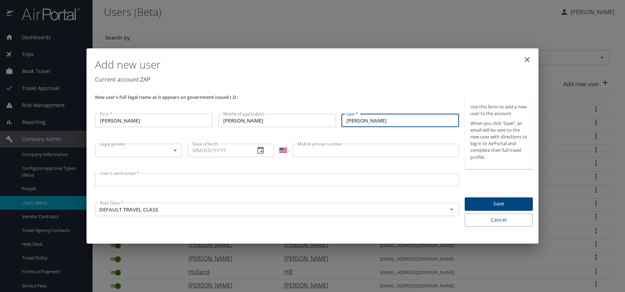
type input "Koeltzow"
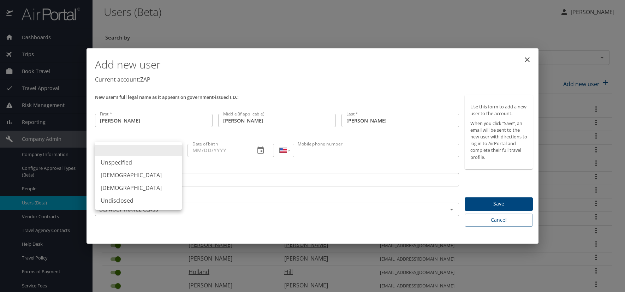
click at [173, 152] on body "Dashboards AirPortal 360™ Manager AirPortal 360™ Agent My Travel Dashboard Trip…" at bounding box center [312, 146] width 625 height 292
click at [125, 178] on li "[DEMOGRAPHIC_DATA]" at bounding box center [138, 175] width 87 height 13
type input "[DEMOGRAPHIC_DATA]"
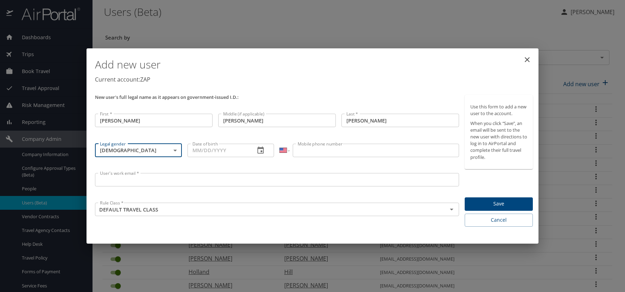
click at [260, 154] on icon "button" at bounding box center [260, 150] width 8 height 8
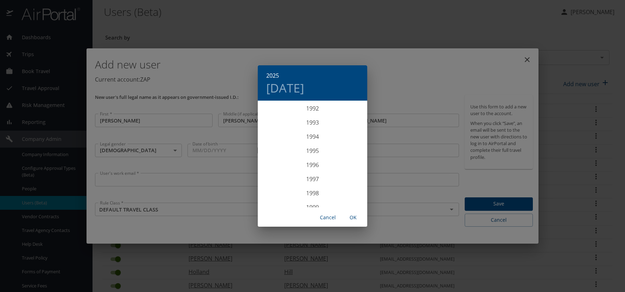
scroll to position [1278, 0]
click at [315, 130] on div "1991" at bounding box center [312, 130] width 109 height 14
click at [276, 193] on div "Oct" at bounding box center [276, 194] width 36 height 26
click at [340, 176] on p "25" at bounding box center [340, 176] width 5 height 5
click at [354, 216] on span "OK" at bounding box center [353, 217] width 17 height 9
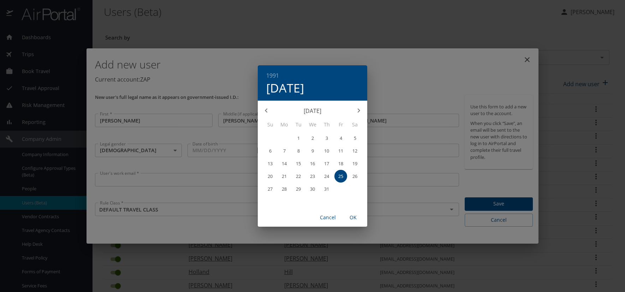
type input "10/25/1991"
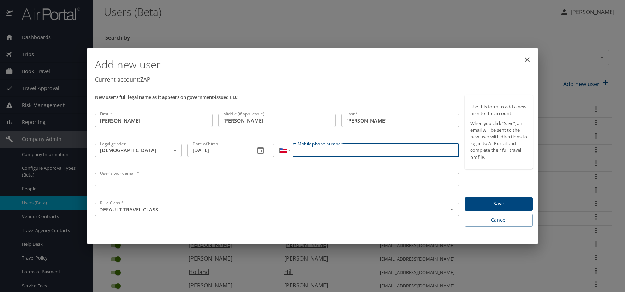
click at [326, 155] on input "Mobile phone number" at bounding box center [376, 150] width 166 height 13
type input "(303) 710-5369"
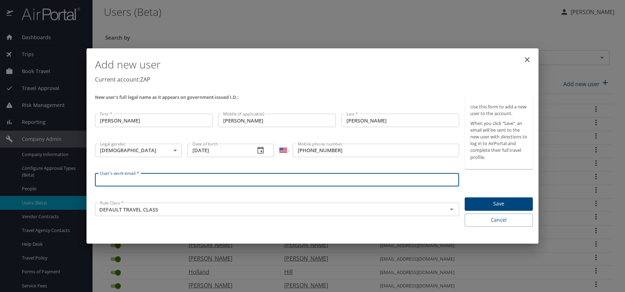
click at [201, 179] on input "User's work email *" at bounding box center [277, 179] width 364 height 13
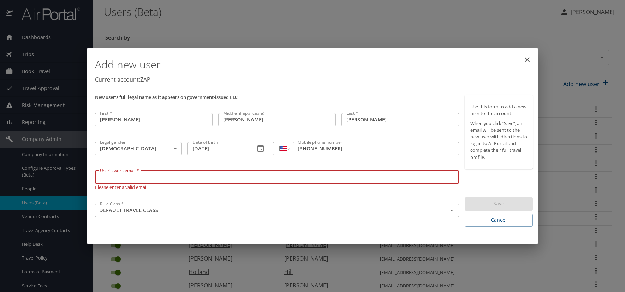
click at [120, 181] on input "User's work email *" at bounding box center [277, 176] width 364 height 13
paste input "KOELTZOWJ.AT.ZAPECS.COM"
type input "KOELTZOWJ@ZAPECS.COM"
click at [274, 76] on p "Current account: ZAP" at bounding box center [314, 79] width 438 height 8
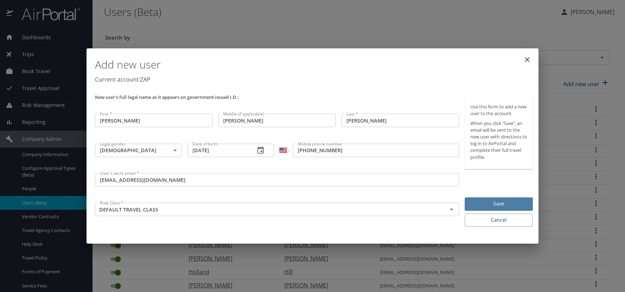
click at [477, 204] on span "Save" at bounding box center [498, 204] width 57 height 9
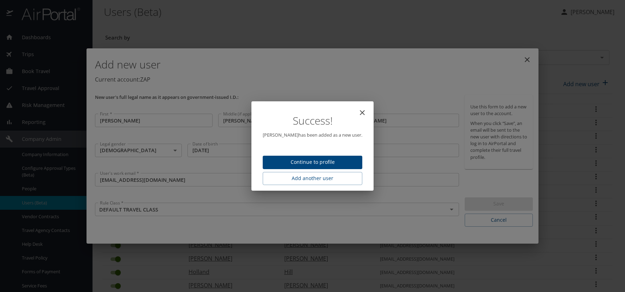
click at [298, 165] on span "Continue to profile" at bounding box center [312, 162] width 88 height 9
select select "US"
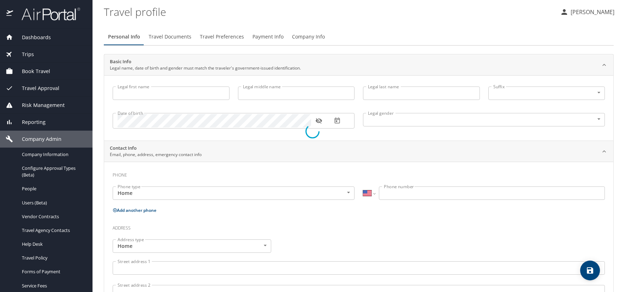
type input "Johnathan"
type input "Anthony"
type input "Koeltzow"
type input "Male"
select select "US"
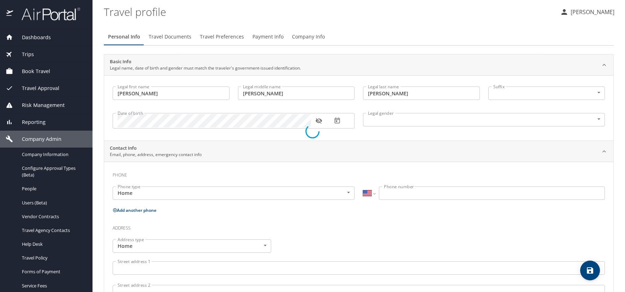
select select "US"
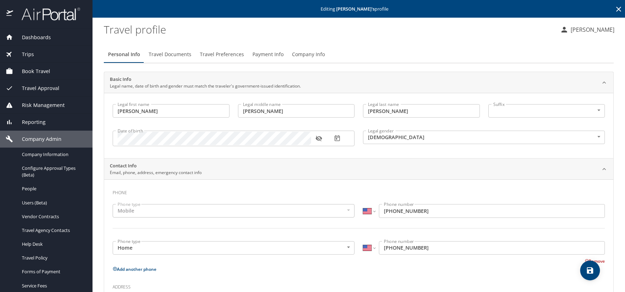
click at [320, 138] on icon "button" at bounding box center [318, 138] width 7 height 7
click at [337, 142] on icon "button" at bounding box center [337, 138] width 7 height 7
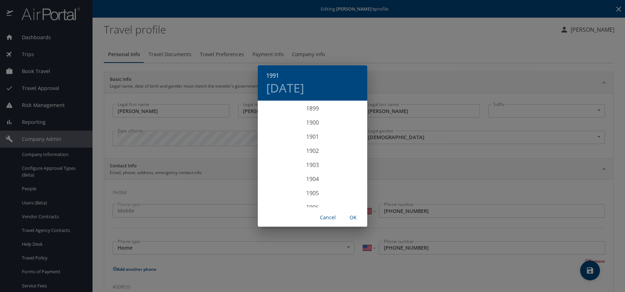
scroll to position [1257, 0]
click at [304, 87] on h4 "Sat, Oct 26" at bounding box center [285, 88] width 38 height 15
click at [341, 177] on p "25" at bounding box center [340, 176] width 5 height 5
click at [353, 220] on span "OK" at bounding box center [353, 217] width 17 height 9
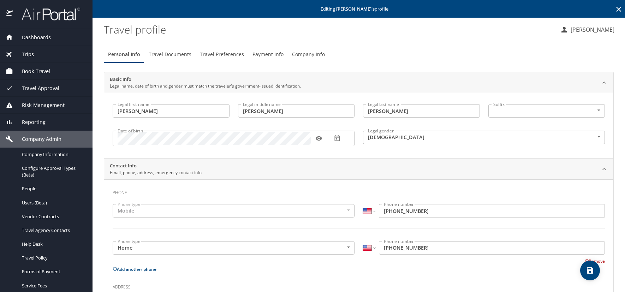
click at [584, 274] on span "save" at bounding box center [590, 270] width 20 height 8
select select "US"
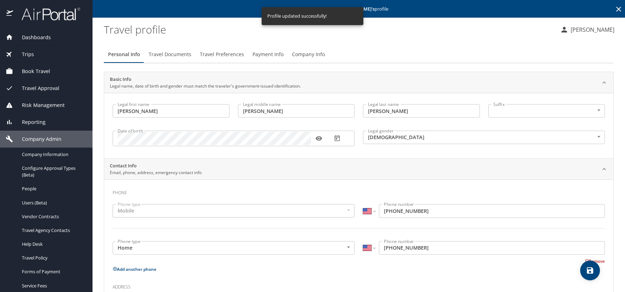
click at [222, 31] on profile "Travel profile" at bounding box center [329, 29] width 451 height 22
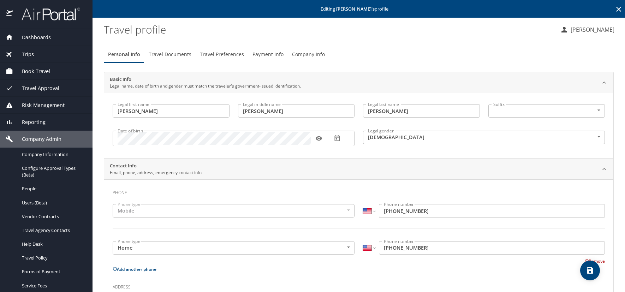
click at [616, 8] on icon at bounding box center [618, 9] width 5 height 5
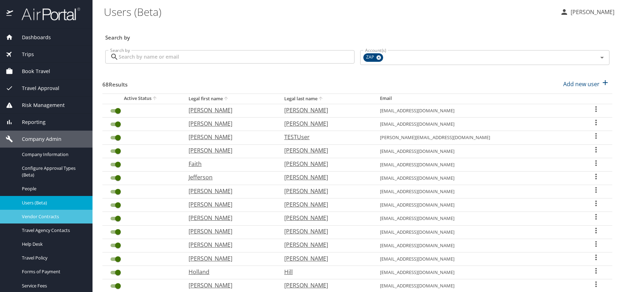
click at [40, 214] on span "Vendor Contracts" at bounding box center [53, 216] width 62 height 7
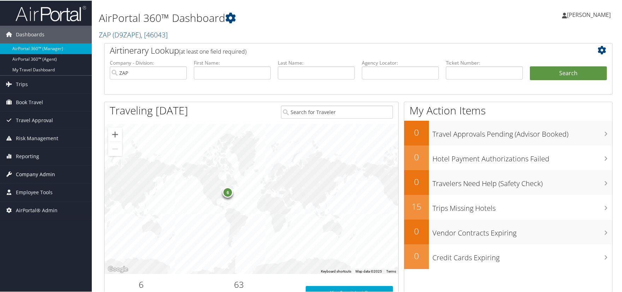
click at [33, 175] on span "Company Admin" at bounding box center [35, 174] width 39 height 18
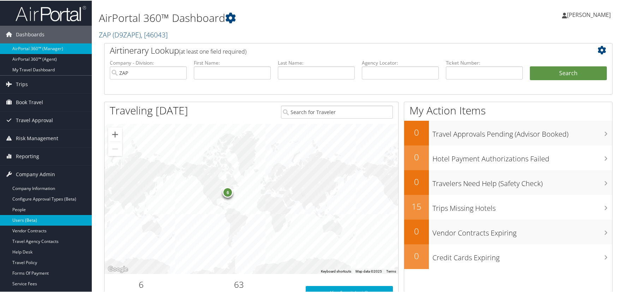
click at [29, 219] on link "Users (Beta)" at bounding box center [46, 219] width 92 height 11
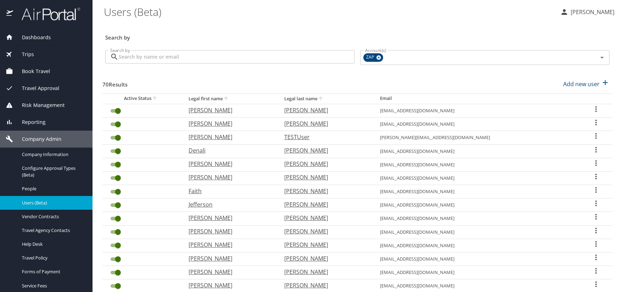
click at [288, 35] on h3 "Search by" at bounding box center [357, 35] width 504 height 12
click at [586, 84] on p "Add new user" at bounding box center [581, 84] width 36 height 8
select select "US"
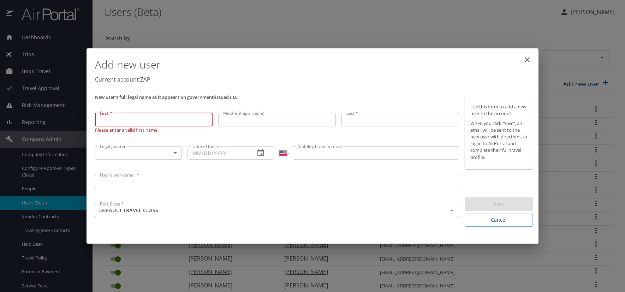
drag, startPoint x: 103, startPoint y: 118, endPoint x: 107, endPoint y: 120, distance: 4.1
click at [103, 118] on input "First *" at bounding box center [154, 119] width 118 height 13
type input "p"
type input "[PERSON_NAME]"
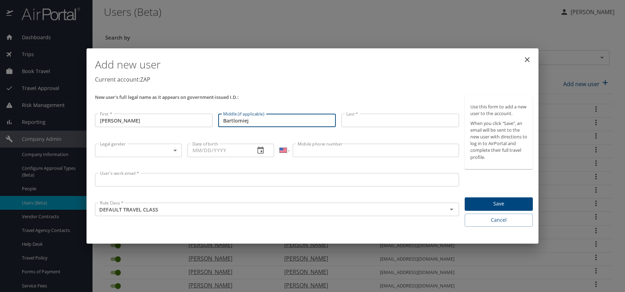
type input "Bartlomiej"
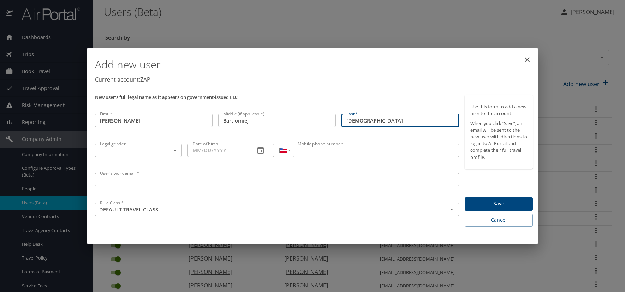
type input "[DEMOGRAPHIC_DATA]"
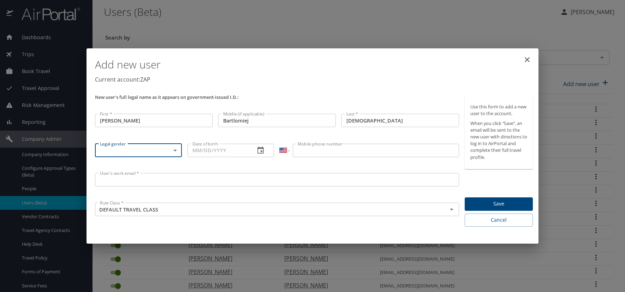
click at [176, 150] on body "Dashboards AirPortal 360™ Manager AirPortal 360™ Agent My Travel Dashboard Trip…" at bounding box center [312, 146] width 625 height 292
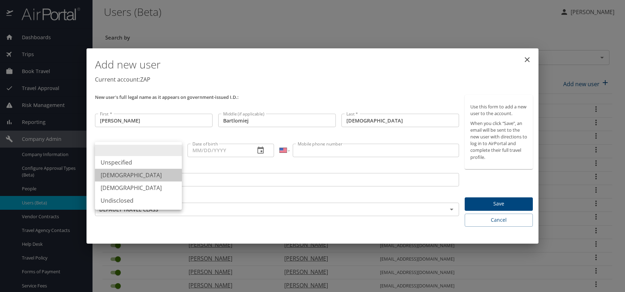
click at [121, 176] on li "[DEMOGRAPHIC_DATA]" at bounding box center [138, 175] width 87 height 13
type input "[DEMOGRAPHIC_DATA]"
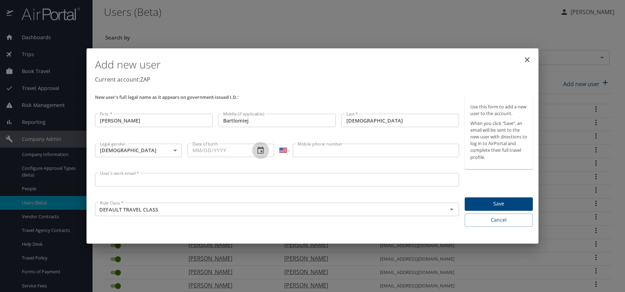
click at [261, 150] on icon "button" at bounding box center [260, 150] width 6 height 7
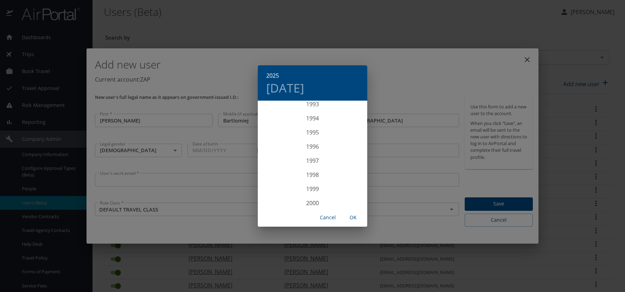
scroll to position [1349, 0]
click at [310, 114] on div "1995" at bounding box center [312, 115] width 109 height 14
click at [347, 170] on div "Sep" at bounding box center [349, 167] width 36 height 26
click at [355, 188] on p "30" at bounding box center [354, 189] width 5 height 5
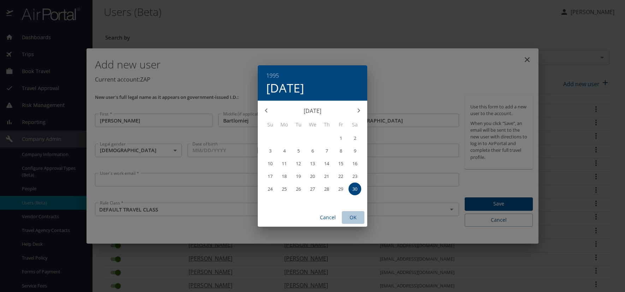
click at [355, 218] on span "OK" at bounding box center [353, 217] width 17 height 9
type input "[DATE]"
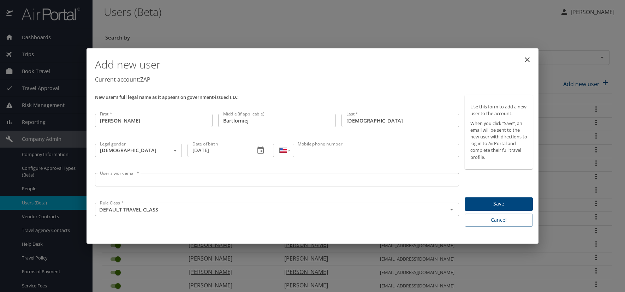
click at [327, 149] on input "Mobile phone number" at bounding box center [376, 150] width 166 height 13
type input "[PHONE_NUMBER]"
click at [164, 184] on input "User's work email *" at bounding box center [277, 179] width 364 height 13
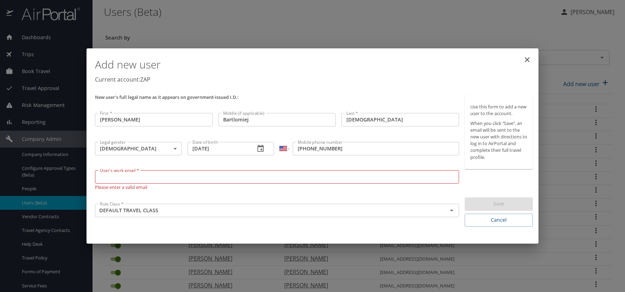
click at [129, 176] on input "User's work email *" at bounding box center [277, 176] width 364 height 13
paste input "[DOMAIN_NAME]"
type input "[EMAIL_ADDRESS][DOMAIN_NAME]"
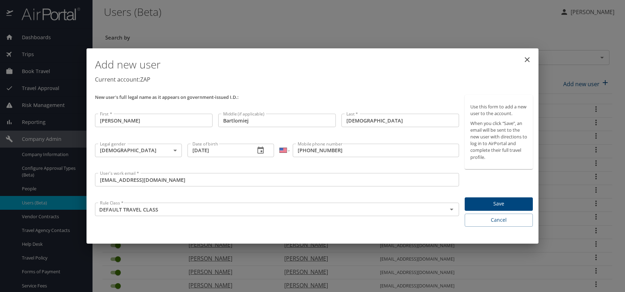
click at [311, 98] on p "New user's full legal name as it appears on government-issued I.D.:" at bounding box center [277, 97] width 364 height 5
click at [508, 201] on span "Save" at bounding box center [498, 204] width 57 height 9
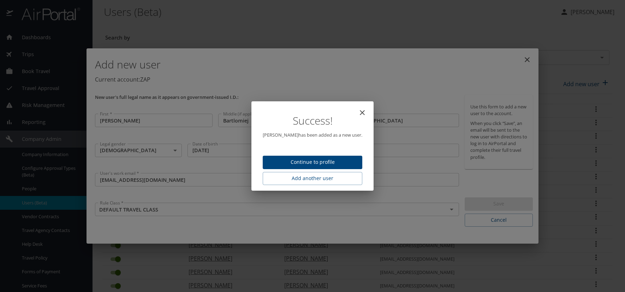
click at [310, 160] on span "Continue to profile" at bounding box center [312, 162] width 88 height 9
select select "US"
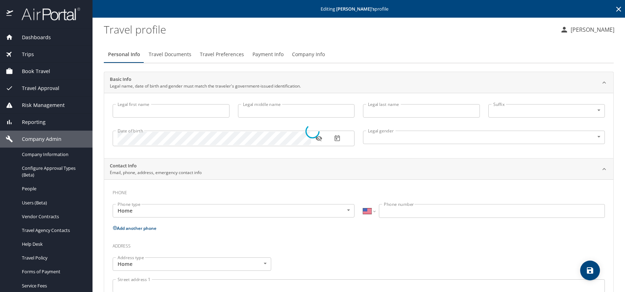
type input "[PERSON_NAME]"
type input "Bartlomiej"
type input "[DEMOGRAPHIC_DATA]"
select select "US"
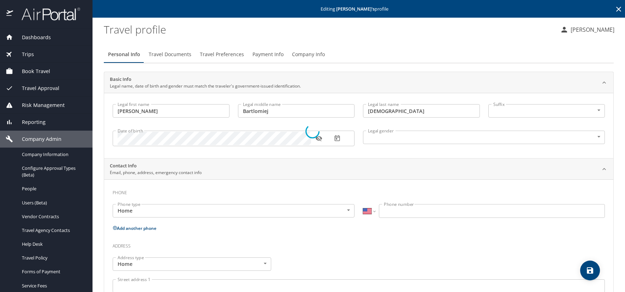
select select "US"
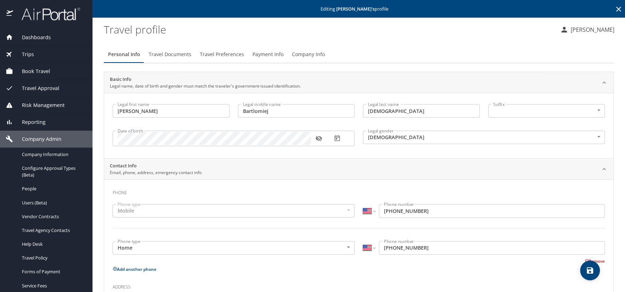
click at [318, 138] on icon "button" at bounding box center [318, 139] width 6 height 6
click at [338, 138] on icon "button" at bounding box center [337, 138] width 7 height 7
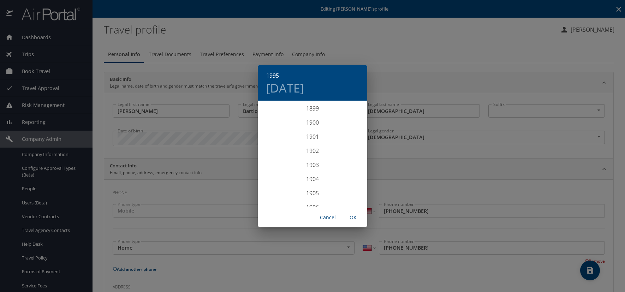
scroll to position [1314, 0]
click at [301, 89] on h4 "[DATE]" at bounding box center [285, 88] width 38 height 15
click at [266, 110] on icon "button" at bounding box center [266, 110] width 2 height 4
click at [355, 187] on p "30" at bounding box center [354, 189] width 5 height 5
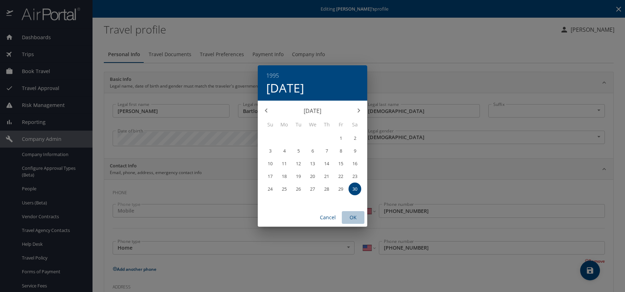
click at [357, 217] on span "OK" at bounding box center [353, 217] width 17 height 9
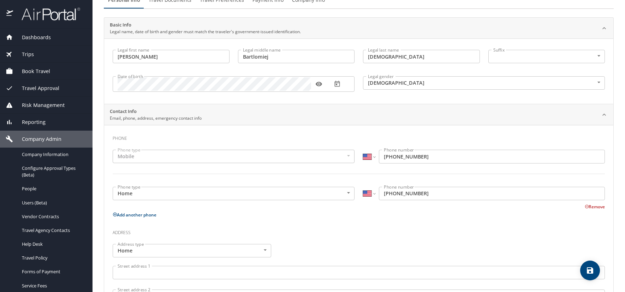
scroll to position [71, 0]
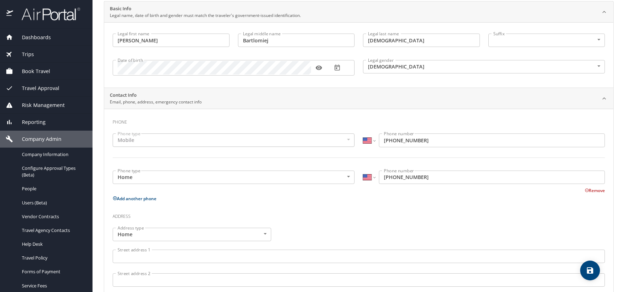
click at [346, 177] on body "Dashboards AirPortal 360™ Manager AirPortal 360™ Agent My Travel Dashboard Trip…" at bounding box center [312, 146] width 625 height 292
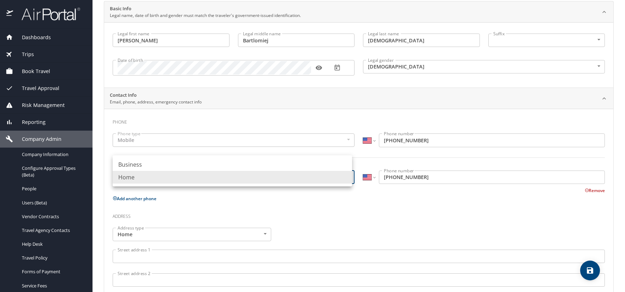
click at [151, 162] on li "Business" at bounding box center [232, 164] width 239 height 13
type input "Business"
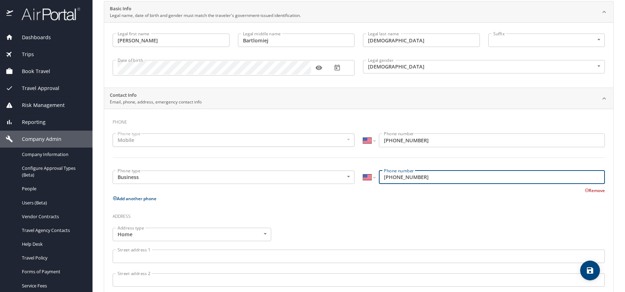
click at [447, 178] on input "[PHONE_NUMBER]" at bounding box center [492, 177] width 226 height 13
type input "9"
type input "[PHONE_NUMBER]"
click at [590, 271] on icon "save" at bounding box center [590, 270] width 8 height 8
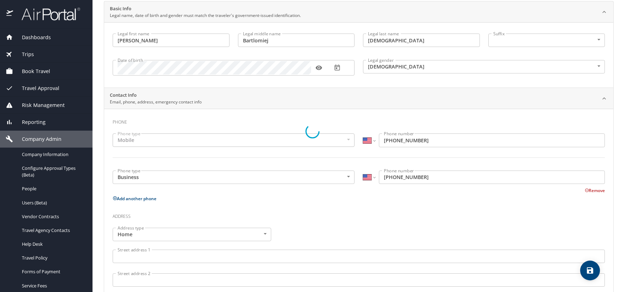
select select "US"
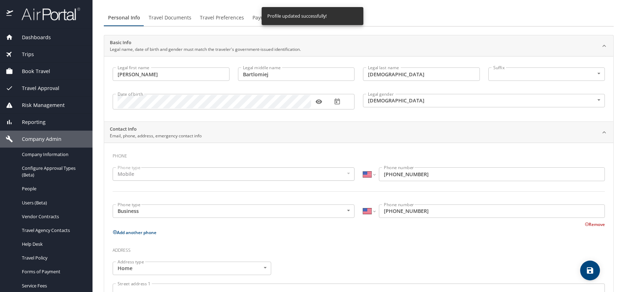
scroll to position [0, 0]
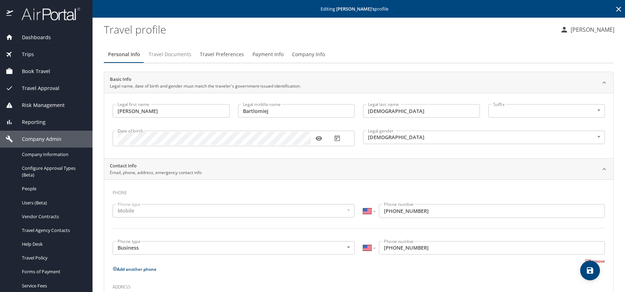
click at [171, 56] on span "Travel Documents" at bounding box center [170, 54] width 43 height 9
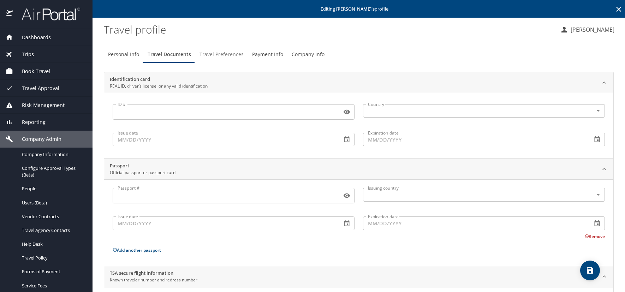
click at [215, 53] on span "Travel Preferences" at bounding box center [222, 54] width 44 height 9
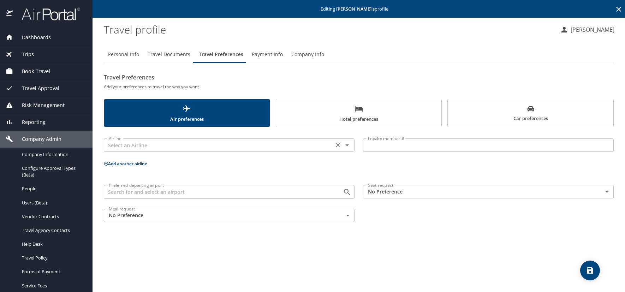
click at [141, 146] on input "text" at bounding box center [219, 145] width 226 height 9
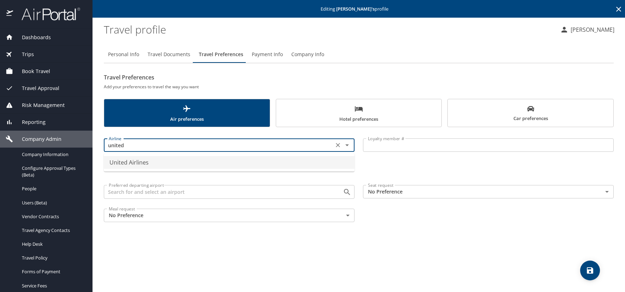
drag, startPoint x: 172, startPoint y: 165, endPoint x: 177, endPoint y: 164, distance: 5.0
click at [172, 165] on li "United Airlines" at bounding box center [229, 162] width 251 height 13
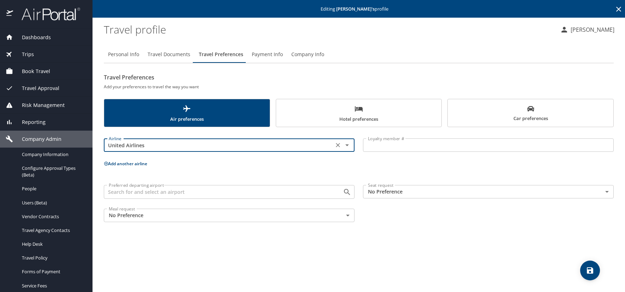
type input "United Airlines"
click at [375, 146] on input "Loyalty member #" at bounding box center [488, 144] width 251 height 13
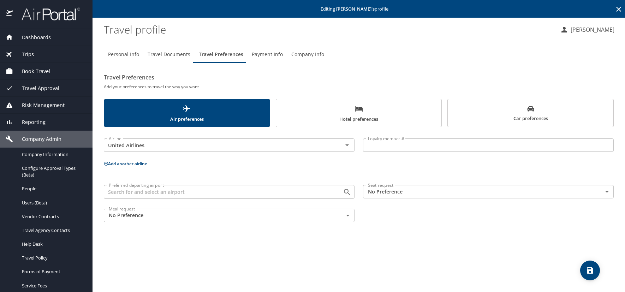
click at [397, 149] on input "Loyalty member #" at bounding box center [488, 144] width 251 height 13
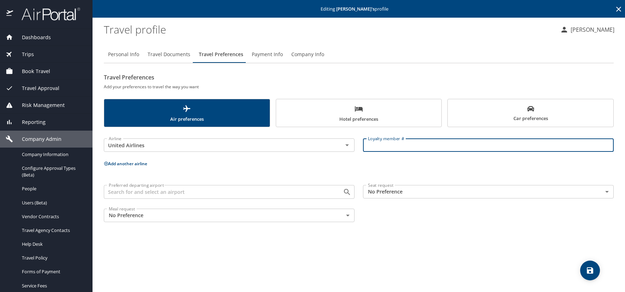
paste input "FJT04341"
type input "FJT04341"
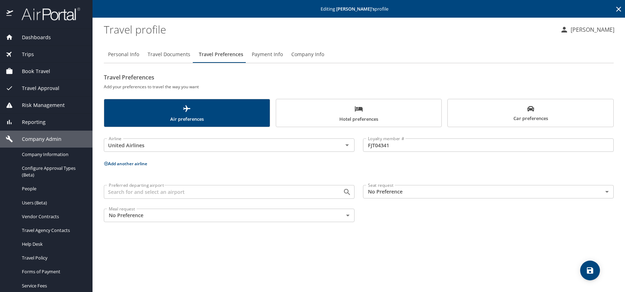
click at [107, 163] on icon at bounding box center [106, 163] width 5 height 5
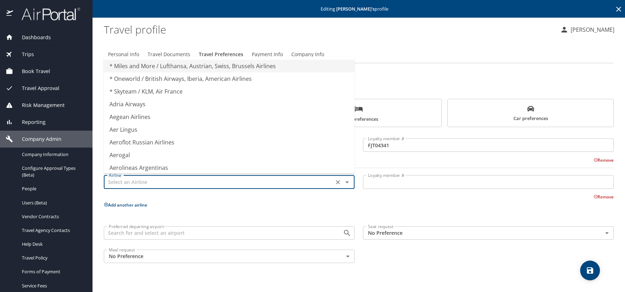
click at [121, 178] on input "text" at bounding box center [219, 181] width 226 height 9
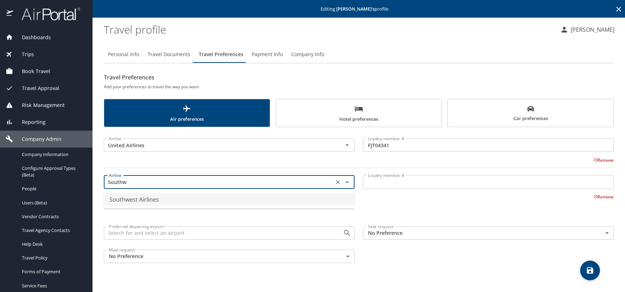
drag, startPoint x: 134, startPoint y: 195, endPoint x: 141, endPoint y: 195, distance: 7.4
click at [136, 195] on li "Southwest Airlines" at bounding box center [229, 199] width 251 height 13
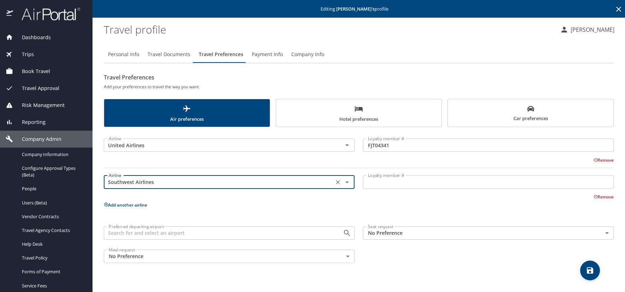
type input "Southwest Airlines"
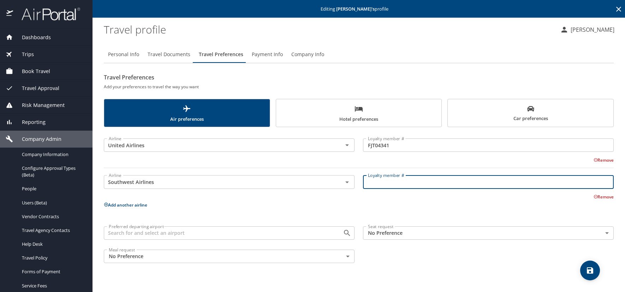
click at [370, 183] on input "Loyalty member #" at bounding box center [488, 181] width 251 height 13
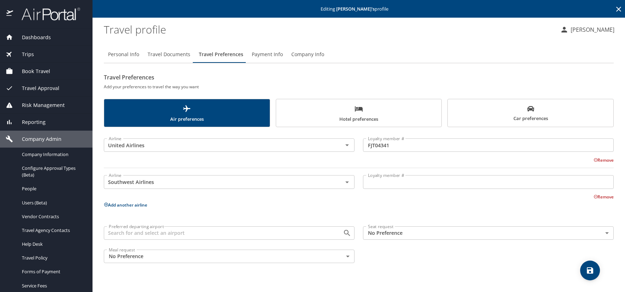
click at [386, 186] on input "Loyalty member #" at bounding box center [488, 181] width 251 height 13
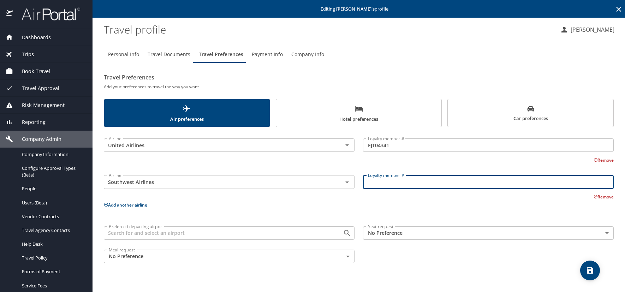
paste input "22555267361"
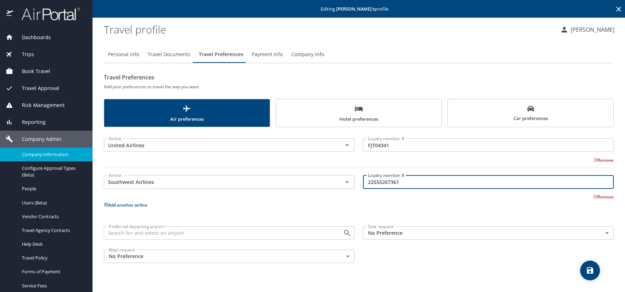
type input "22555267361"
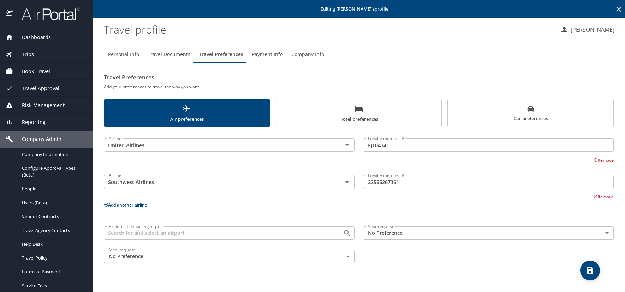
click at [425, 119] on span "Hotel preferences" at bounding box center [358, 114] width 157 height 19
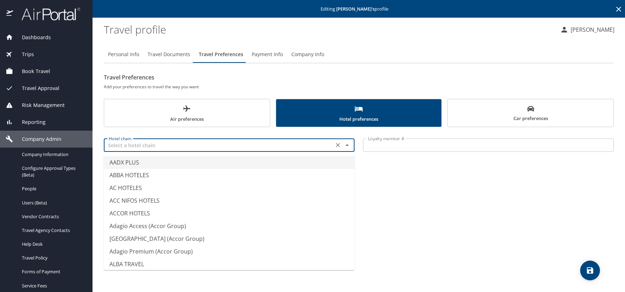
click at [179, 146] on input "text" at bounding box center [219, 145] width 226 height 9
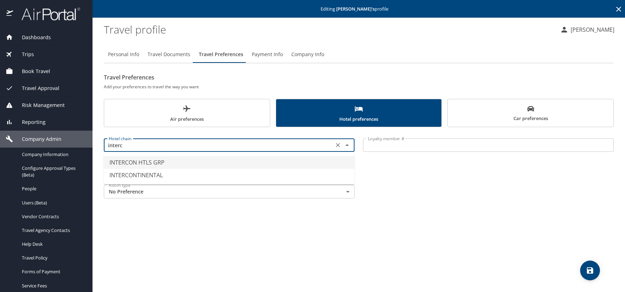
click at [145, 164] on li "INTERCON HTLS GRP" at bounding box center [229, 162] width 251 height 13
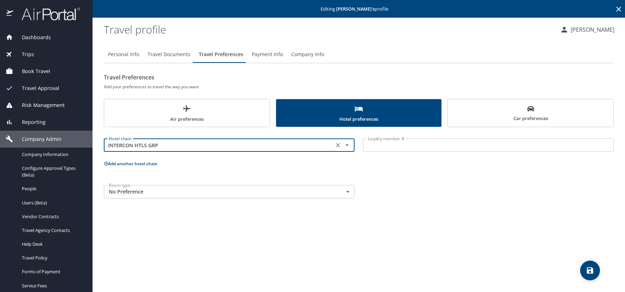
type input "INTERCON HTLS GRP"
click at [374, 148] on input "Loyalty member #" at bounding box center [488, 144] width 251 height 13
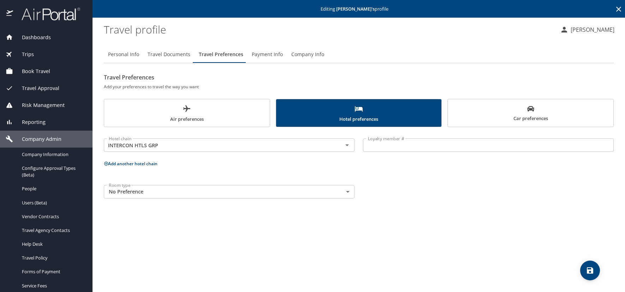
click at [371, 148] on input "Loyalty member #" at bounding box center [488, 144] width 251 height 13
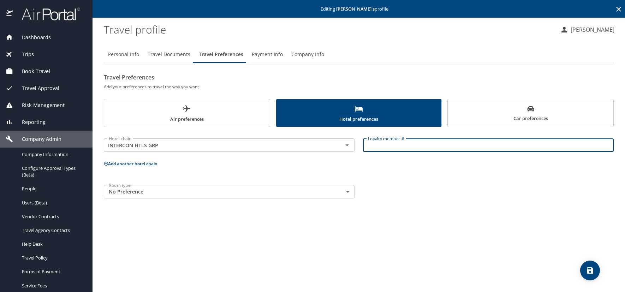
paste input "183342812"
type input "183342812"
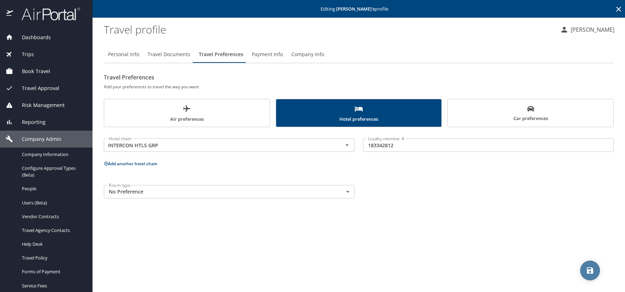
click at [588, 267] on icon "save" at bounding box center [590, 270] width 6 height 6
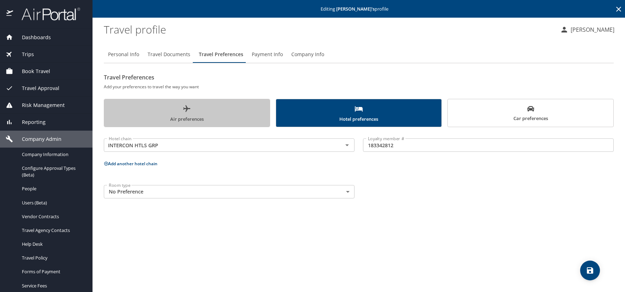
click at [191, 119] on span "Air preferences" at bounding box center [186, 114] width 157 height 19
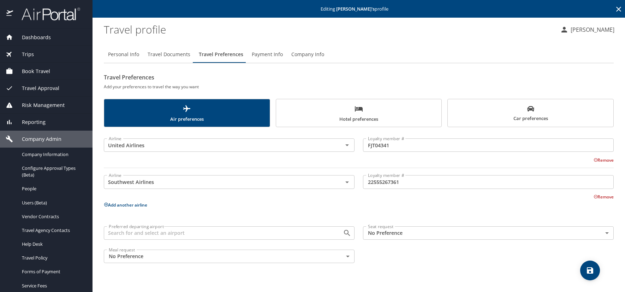
click at [323, 121] on span "Hotel preferences" at bounding box center [358, 114] width 157 height 19
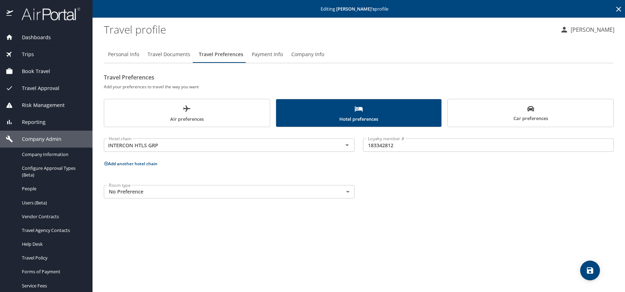
click at [141, 100] on button "Air preferences" at bounding box center [187, 113] width 166 height 28
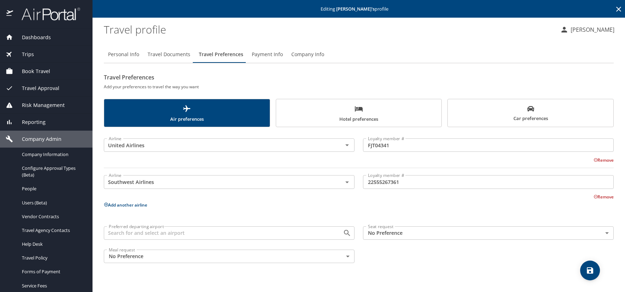
click at [120, 53] on span "Personal Info" at bounding box center [123, 54] width 31 height 9
select select "US"
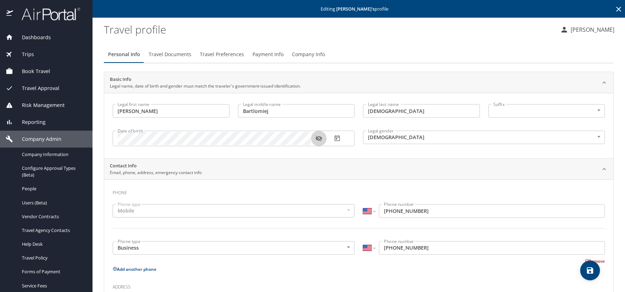
click at [317, 141] on icon "button" at bounding box center [318, 139] width 6 height 6
click at [591, 273] on icon "save" at bounding box center [590, 270] width 6 height 6
select select "US"
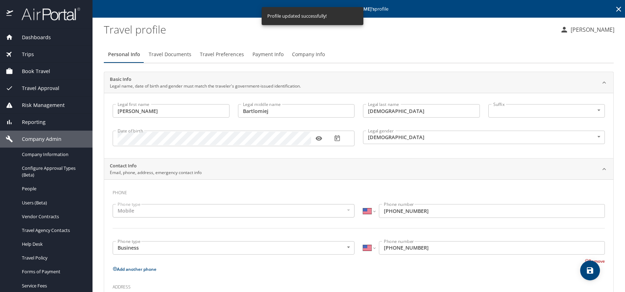
select select "US"
click at [616, 8] on icon at bounding box center [618, 9] width 5 height 5
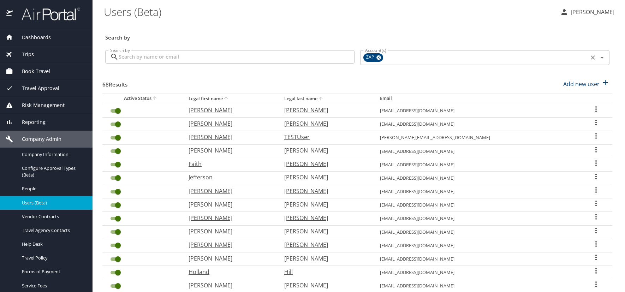
click at [376, 58] on icon at bounding box center [378, 58] width 5 height 8
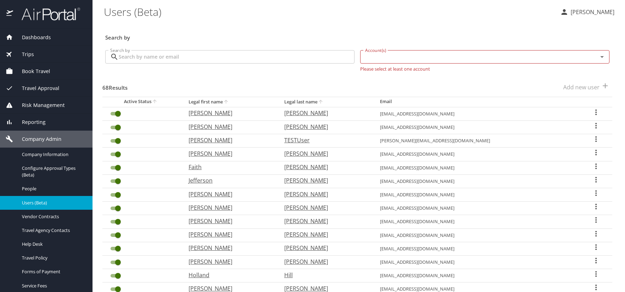
click at [371, 54] on input "Account(s)" at bounding box center [474, 56] width 224 height 9
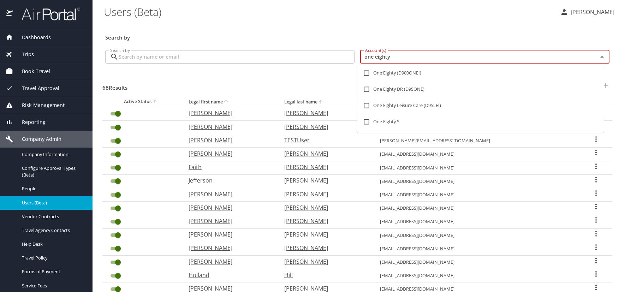
type input "one eighty"
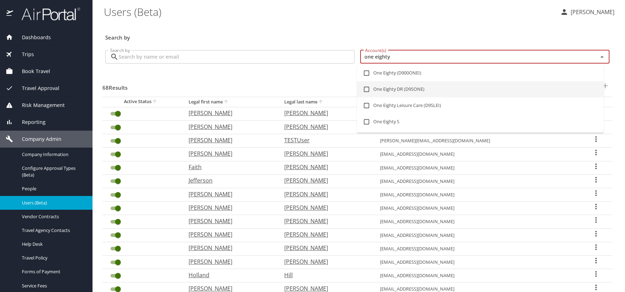
click at [393, 89] on li "One Eighty DR (D9SONE)" at bounding box center [480, 89] width 247 height 16
checkbox input "true"
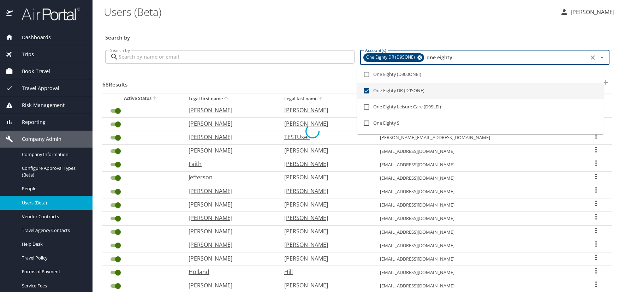
checkbox input "false"
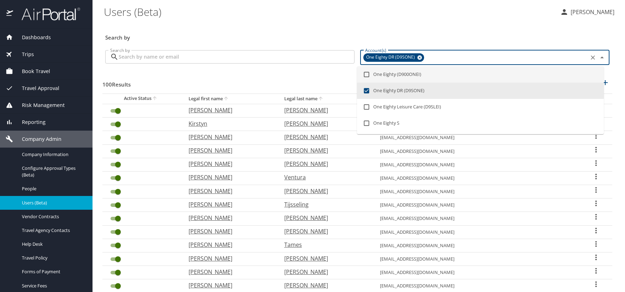
click at [317, 80] on div "100 Results Add new user" at bounding box center [357, 84] width 510 height 26
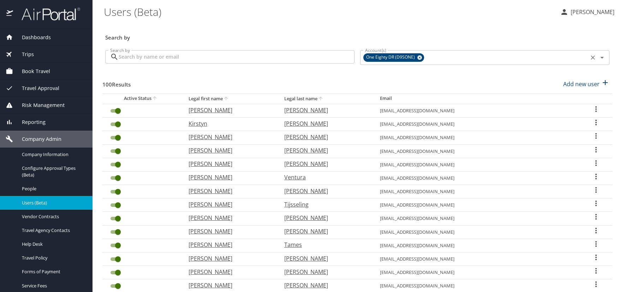
click at [417, 55] on icon at bounding box center [419, 58] width 5 height 8
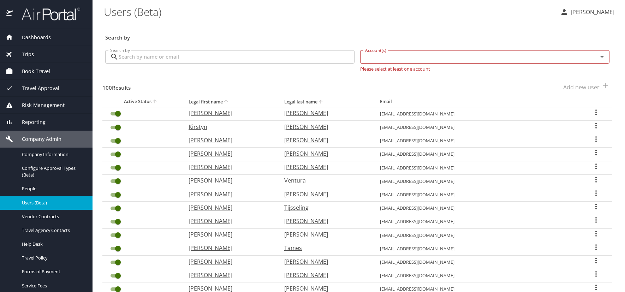
click at [377, 59] on input "Account(s)" at bounding box center [474, 56] width 224 height 9
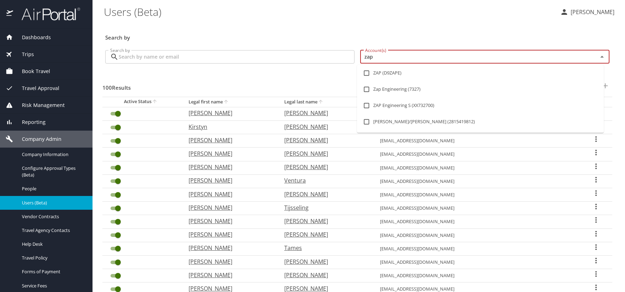
type input "zap"
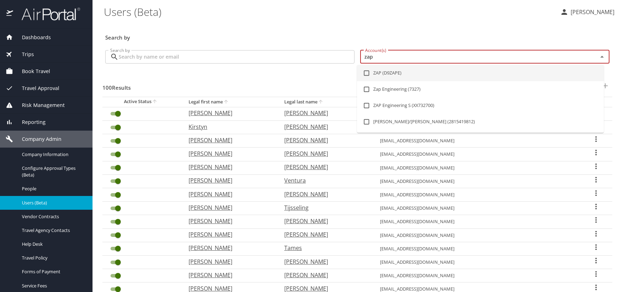
click at [366, 72] on input "checkbox" at bounding box center [366, 72] width 13 height 13
checkbox input "true"
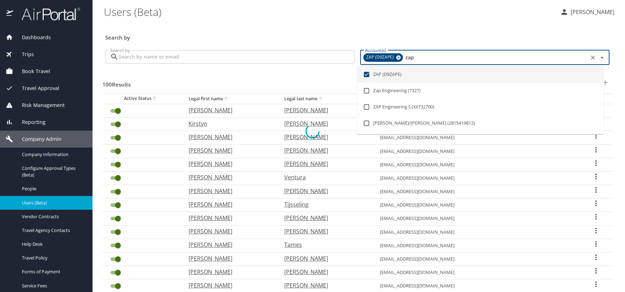
checkbox input "true"
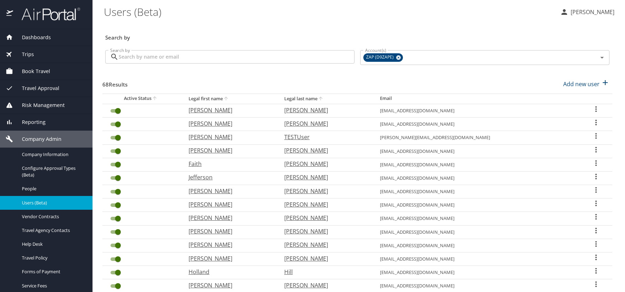
click at [283, 72] on div "68 Results Add new user" at bounding box center [357, 84] width 510 height 26
click at [28, 37] on span "Dashboards" at bounding box center [32, 38] width 38 height 8
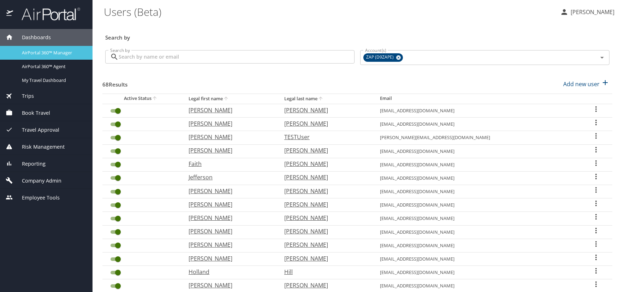
click at [56, 49] on div "AirPortal 360™ Manager" at bounding box center [46, 53] width 81 height 8
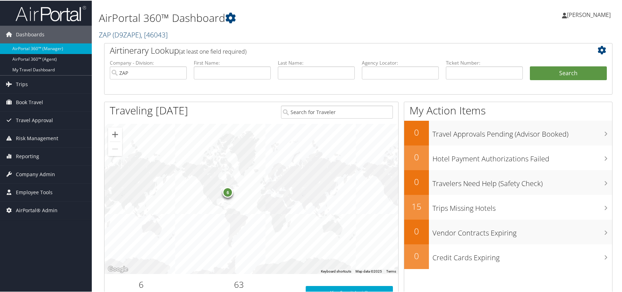
click at [126, 34] on span "( D9ZAPE )" at bounding box center [127, 34] width 28 height 10
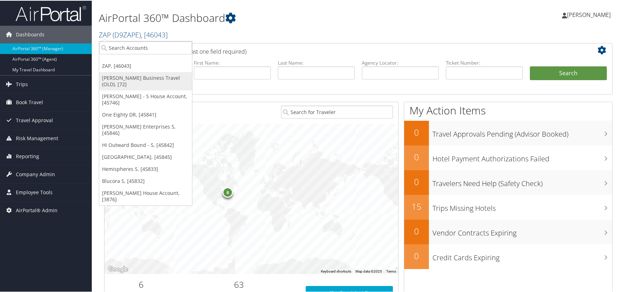
click at [126, 79] on link "[PERSON_NAME] Business Travel (OLD), [72]" at bounding box center [145, 80] width 93 height 18
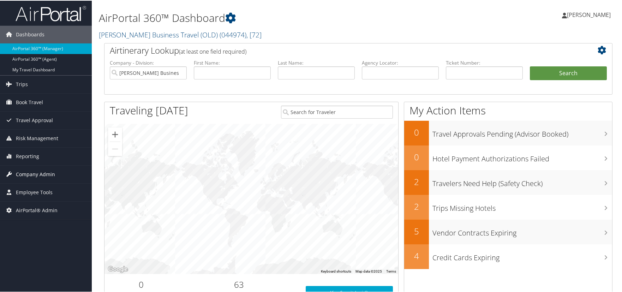
click at [47, 172] on span "Company Admin" at bounding box center [35, 174] width 39 height 18
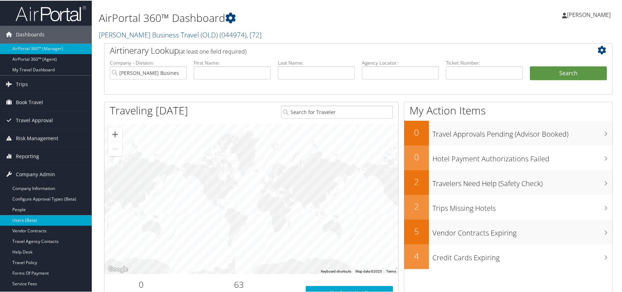
click at [37, 221] on link "Users (Beta)" at bounding box center [46, 219] width 92 height 11
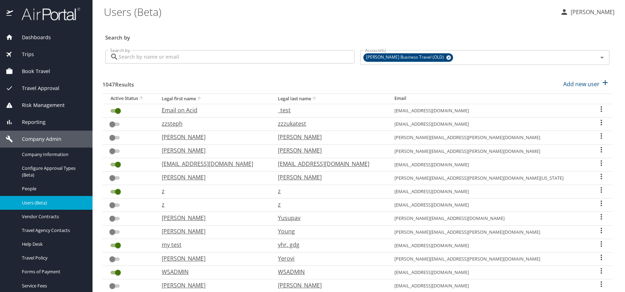
click at [144, 100] on icon "sort" at bounding box center [141, 98] width 6 height 6
checkbox input "false"
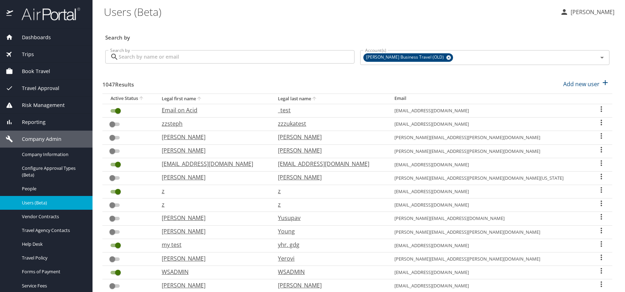
checkbox input "false"
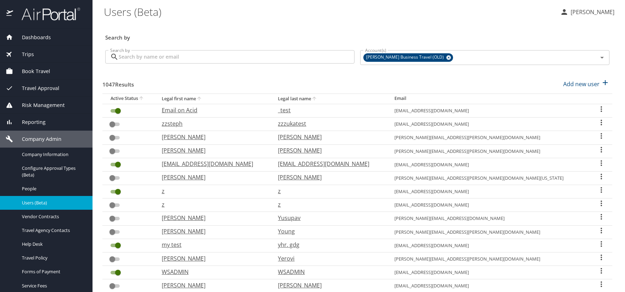
checkbox input "false"
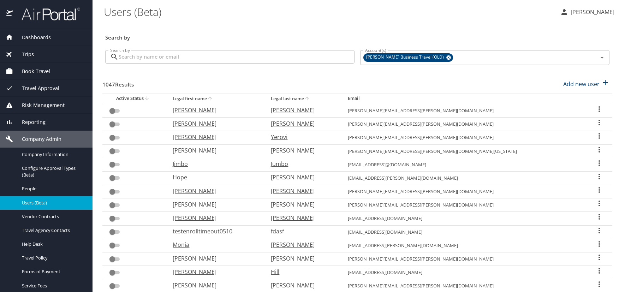
click at [149, 99] on icon "sort" at bounding box center [147, 98] width 4 height 4
checkbox input "true"
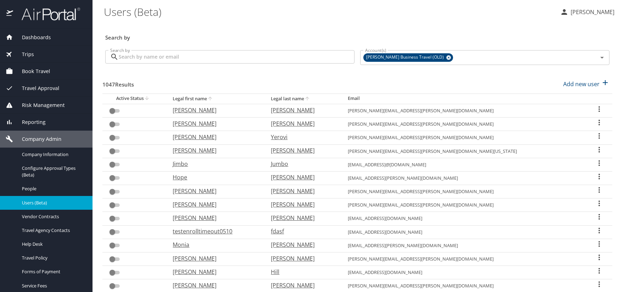
checkbox input "true"
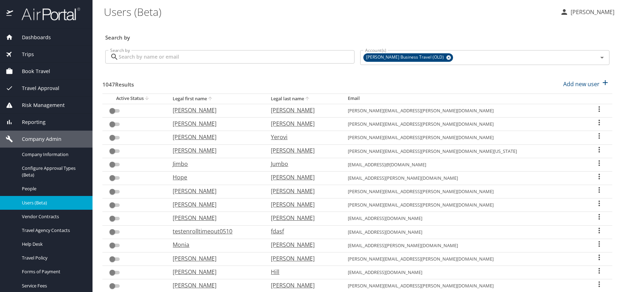
checkbox input "true"
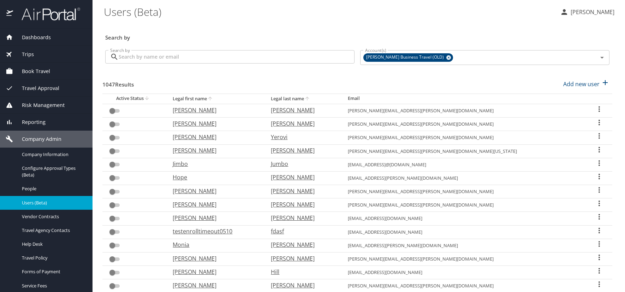
checkbox input "true"
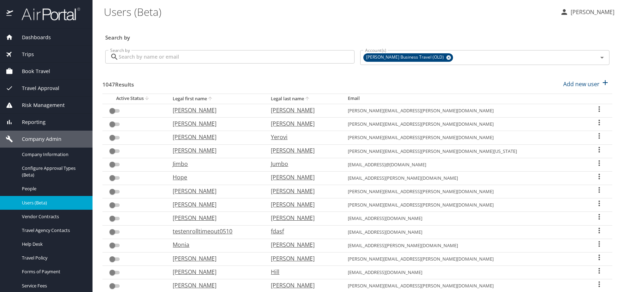
checkbox input "true"
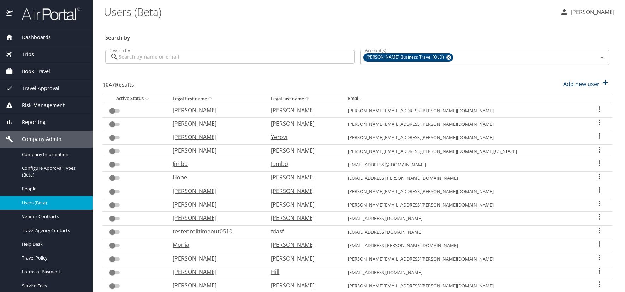
checkbox input "true"
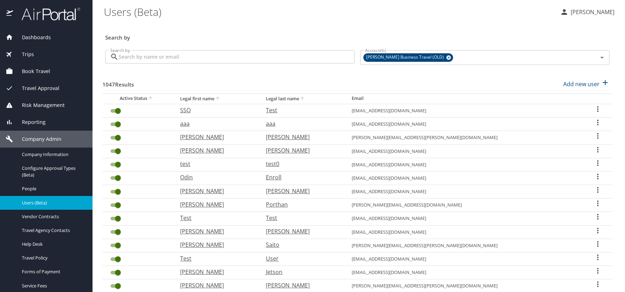
click at [47, 38] on span "Dashboards" at bounding box center [32, 38] width 38 height 8
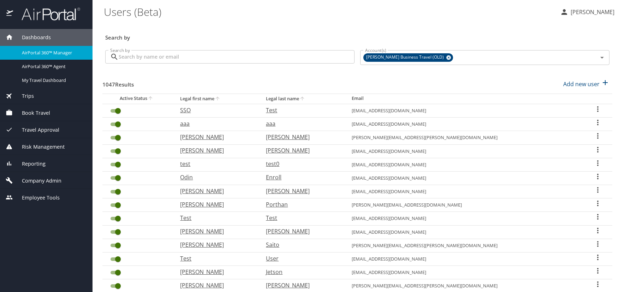
click at [51, 52] on span "AirPortal 360™ Manager" at bounding box center [53, 52] width 62 height 7
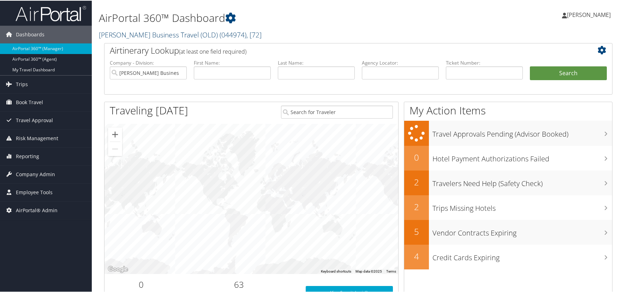
click at [137, 34] on link "[PERSON_NAME] Business Travel (OLD) ( 044974 ) , [ 72 ]" at bounding box center [180, 34] width 163 height 10
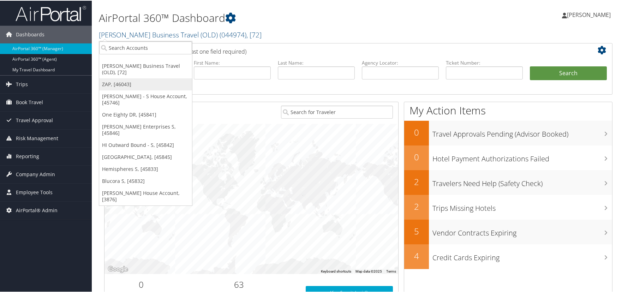
click at [127, 83] on link "ZAP, [46043]" at bounding box center [145, 84] width 93 height 12
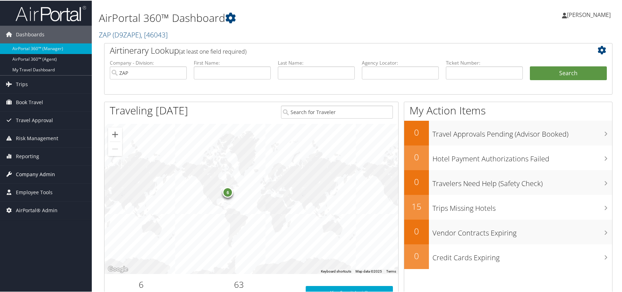
click at [40, 174] on span "Company Admin" at bounding box center [35, 174] width 39 height 18
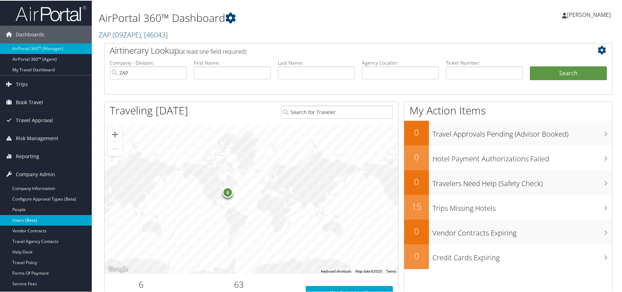
click at [30, 218] on link "Users (Beta)" at bounding box center [46, 219] width 92 height 11
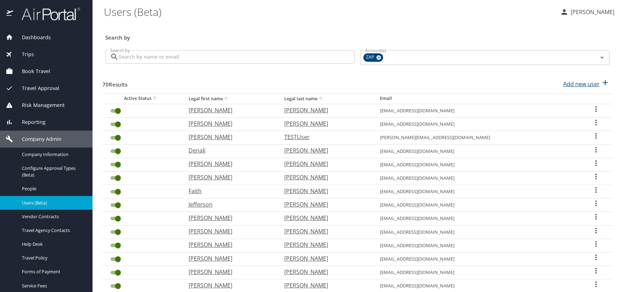
click at [570, 84] on p "Add new user" at bounding box center [581, 84] width 36 height 8
select select "US"
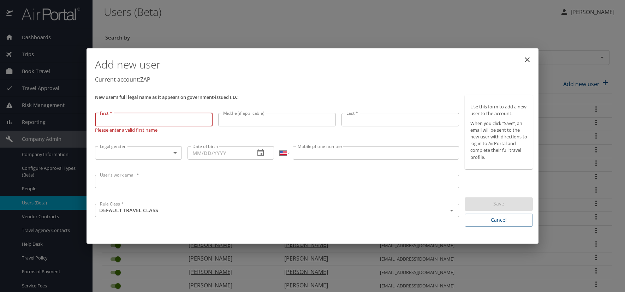
drag, startPoint x: 134, startPoint y: 120, endPoint x: 142, endPoint y: 124, distance: 9.0
click at [134, 120] on input "First *" at bounding box center [154, 119] width 118 height 13
type input "[PERSON_NAME]"
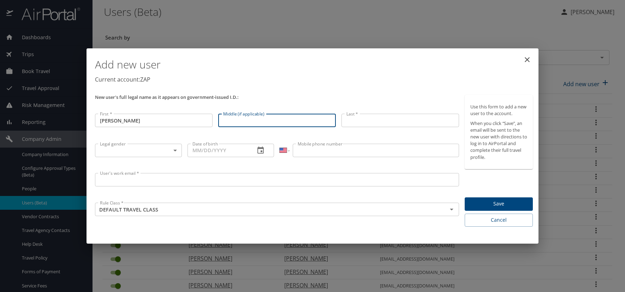
type input "I"
type input "[PERSON_NAME]"
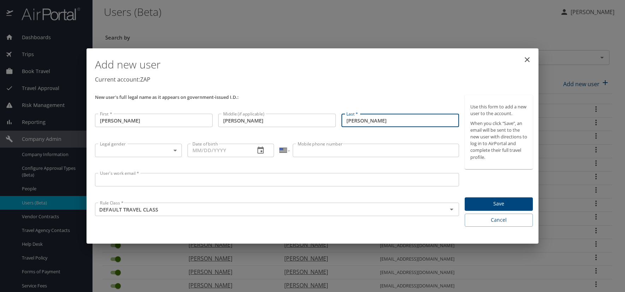
type input "[PERSON_NAME]"
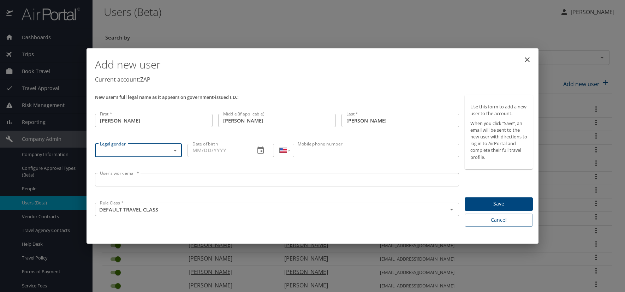
click at [176, 150] on body "Dashboards AirPortal 360™ Manager AirPortal 360™ Agent My Travel Dashboard Trip…" at bounding box center [312, 146] width 625 height 292
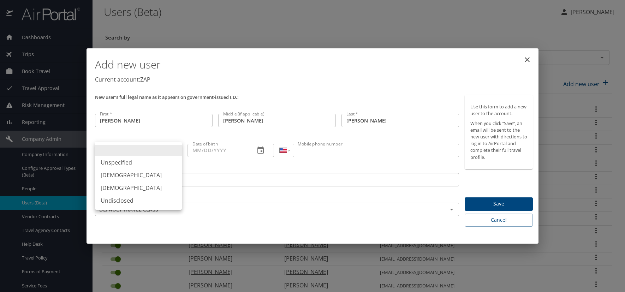
click at [123, 176] on li "[DEMOGRAPHIC_DATA]" at bounding box center [138, 175] width 87 height 13
type input "[DEMOGRAPHIC_DATA]"
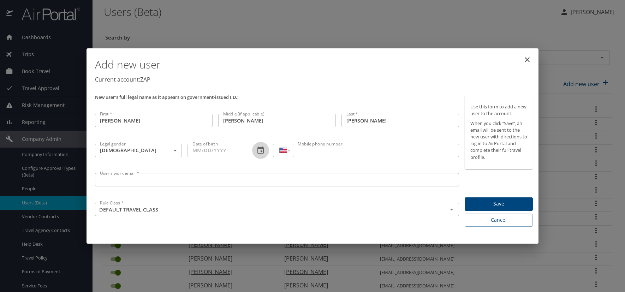
click at [263, 151] on icon "button" at bounding box center [260, 150] width 8 height 8
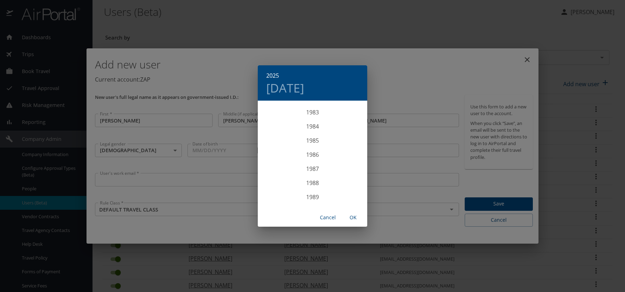
scroll to position [1173, 0]
click at [313, 122] on div "1983" at bounding box center [312, 122] width 109 height 14
click at [349, 196] on div "Dec" at bounding box center [349, 194] width 36 height 26
click at [285, 164] on p "12" at bounding box center [284, 163] width 5 height 5
click at [351, 214] on span "OK" at bounding box center [353, 217] width 17 height 9
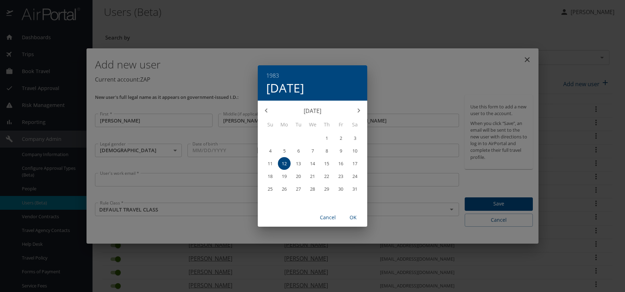
type input "[DATE]"
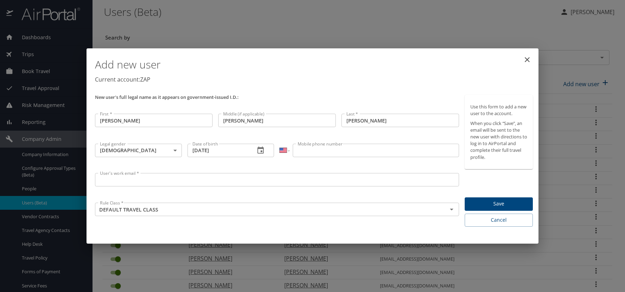
click at [295, 150] on input "Mobile phone number" at bounding box center [376, 150] width 166 height 13
type input "[PHONE_NUMBER]"
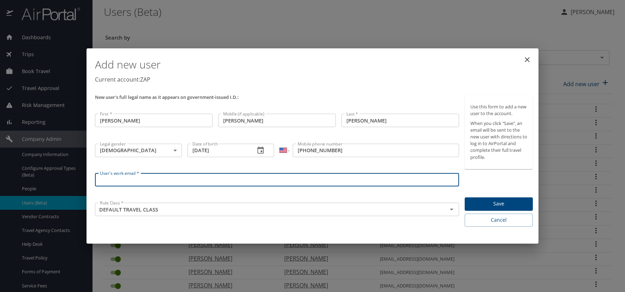
click at [109, 183] on input "User's work email *" at bounding box center [277, 179] width 364 height 13
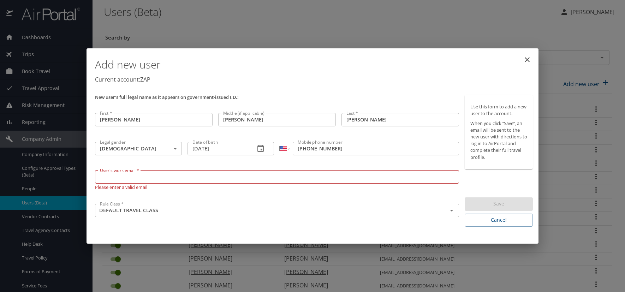
click at [138, 180] on input "User's work email *" at bounding box center [277, 176] width 364 height 13
paste input "[DOMAIN_NAME]"
click at [125, 177] on input "[DOMAIN_NAME]" at bounding box center [277, 176] width 364 height 13
click at [125, 176] on input "[DOMAIN_NAME]" at bounding box center [277, 176] width 364 height 13
type input "[EMAIL_ADDRESS][DOMAIN_NAME]"
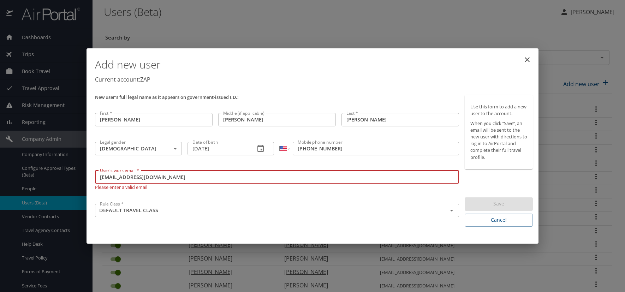
click at [321, 81] on p "Current account: ZAP" at bounding box center [314, 79] width 438 height 8
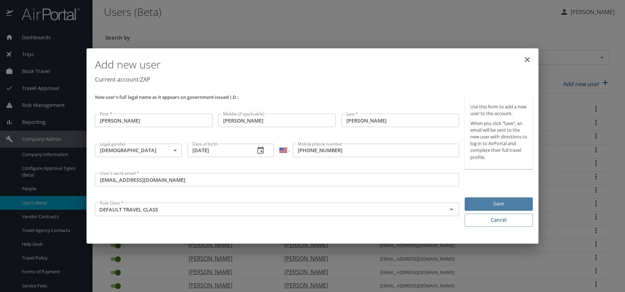
click at [517, 206] on span "Save" at bounding box center [498, 204] width 57 height 9
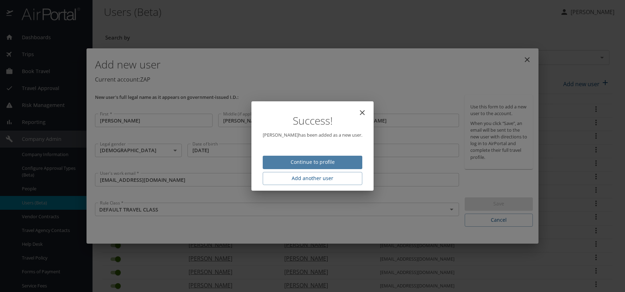
click at [338, 163] on span "Continue to profile" at bounding box center [312, 162] width 88 height 9
select select "US"
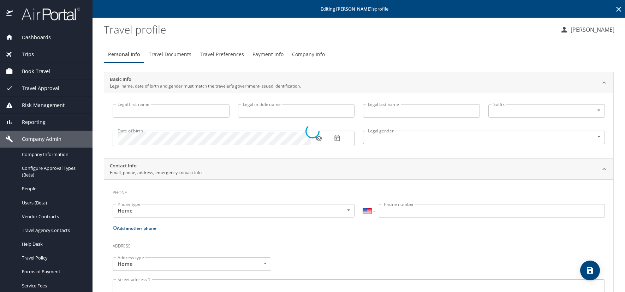
type input "[PERSON_NAME]"
type input "[DEMOGRAPHIC_DATA]"
select select "US"
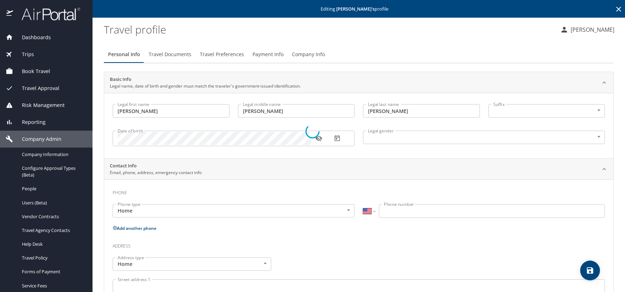
select select "US"
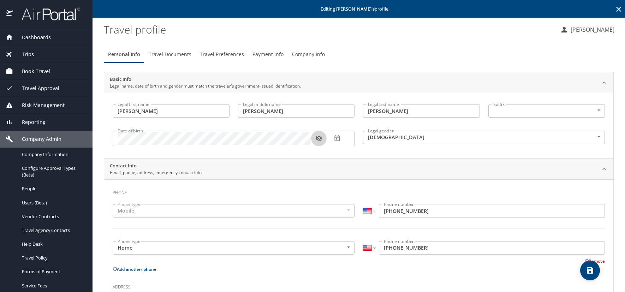
click at [319, 139] on icon "button" at bounding box center [318, 139] width 6 height 6
click at [338, 139] on icon "button" at bounding box center [337, 138] width 7 height 7
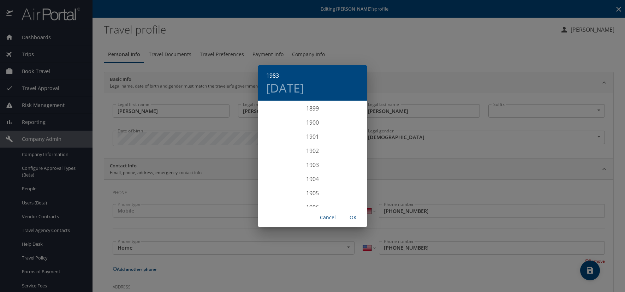
scroll to position [1144, 0]
click at [304, 88] on h4 "[DATE]" at bounding box center [285, 88] width 38 height 15
click at [285, 164] on p "12" at bounding box center [284, 163] width 5 height 5
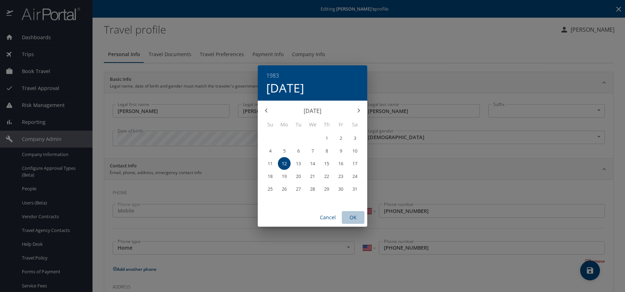
click at [356, 218] on span "OK" at bounding box center [353, 217] width 17 height 9
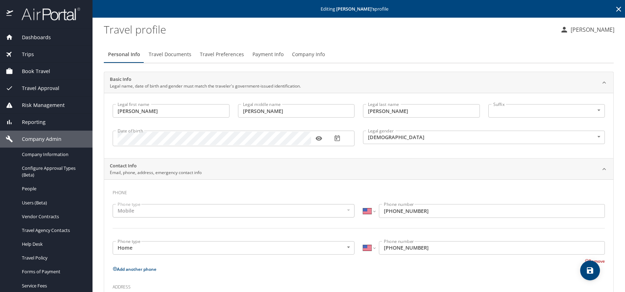
click at [235, 54] on span "Travel Preferences" at bounding box center [222, 54] width 44 height 9
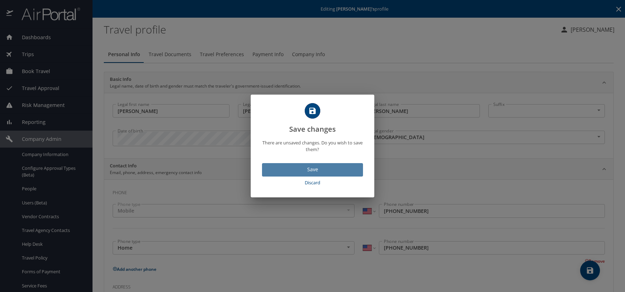
click at [290, 169] on span "Save" at bounding box center [313, 169] width 90 height 9
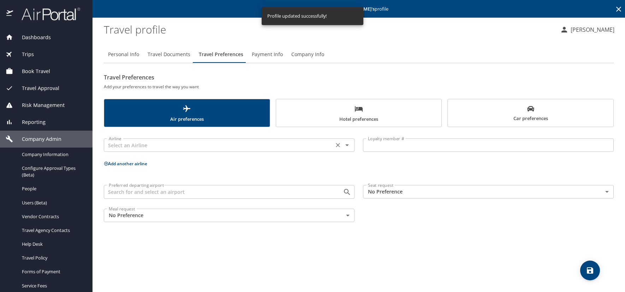
click at [153, 142] on input "text" at bounding box center [219, 145] width 226 height 9
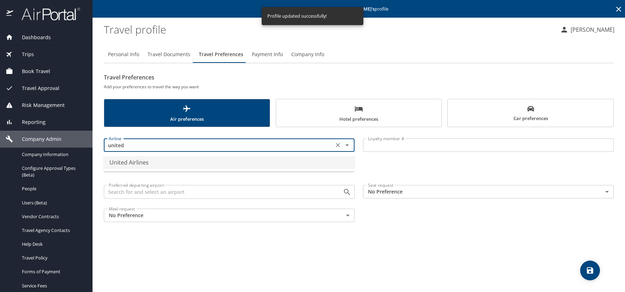
click at [134, 163] on li "United Airlines" at bounding box center [229, 162] width 251 height 13
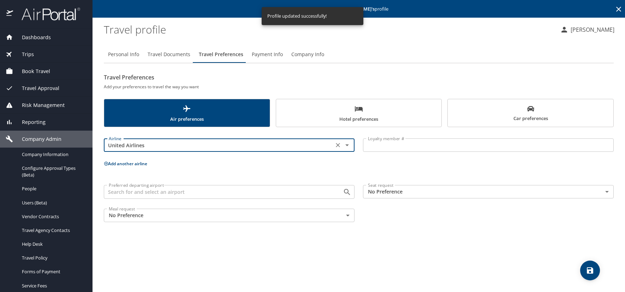
type input "United Airlines"
click at [390, 146] on input "Loyalty member #" at bounding box center [488, 144] width 251 height 13
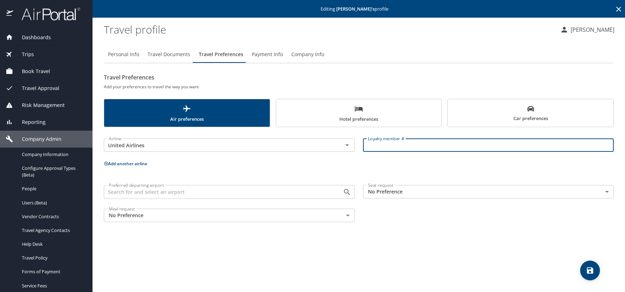
click at [378, 144] on input "Loyalty member #" at bounding box center [488, 144] width 251 height 13
paste input "BGN41002"
type input "BGN41002"
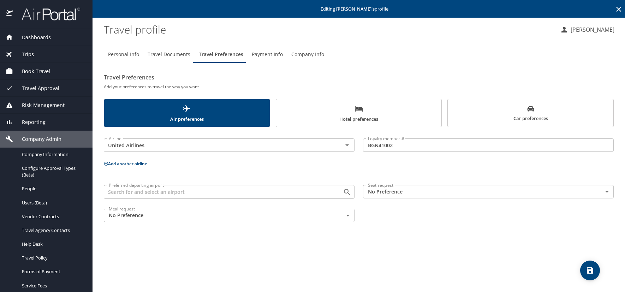
click at [105, 164] on icon at bounding box center [106, 163] width 5 height 5
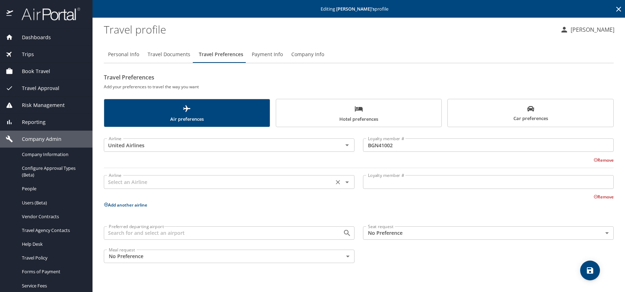
click at [128, 179] on input "text" at bounding box center [219, 181] width 226 height 9
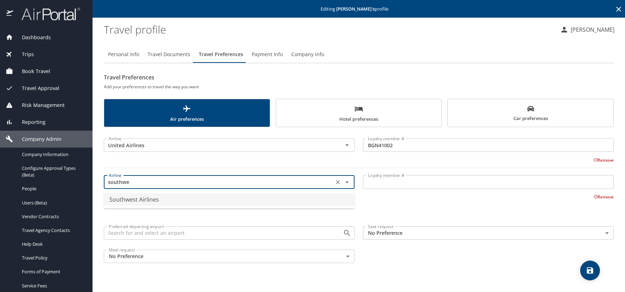
click at [130, 196] on li "Southwest Airlines" at bounding box center [229, 199] width 251 height 13
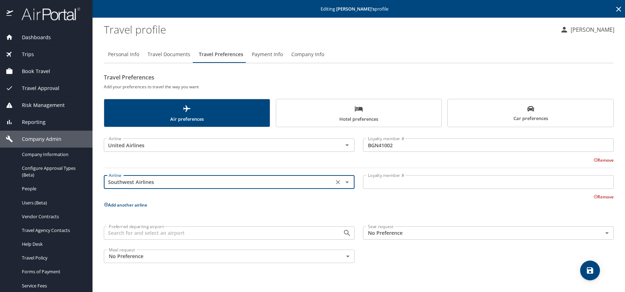
type input "Southwest Airlines"
click at [370, 180] on input "Loyalty member #" at bounding box center [488, 181] width 251 height 13
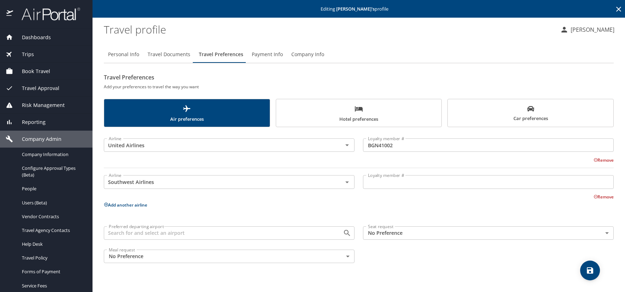
click at [388, 185] on input "Loyalty member #" at bounding box center [488, 181] width 251 height 13
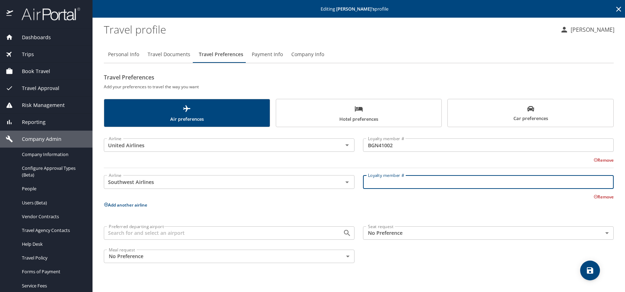
paste input "22713892051"
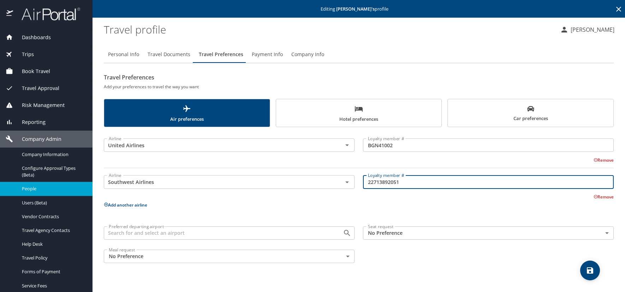
type input "22713892051"
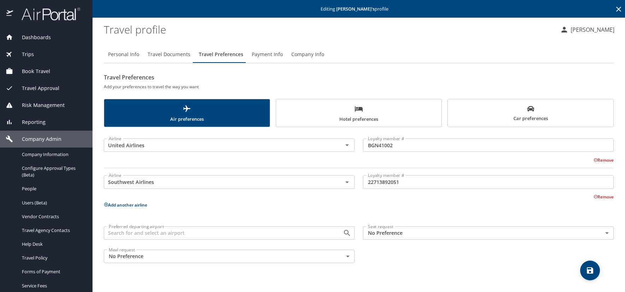
click at [108, 204] on icon at bounding box center [106, 205] width 4 height 4
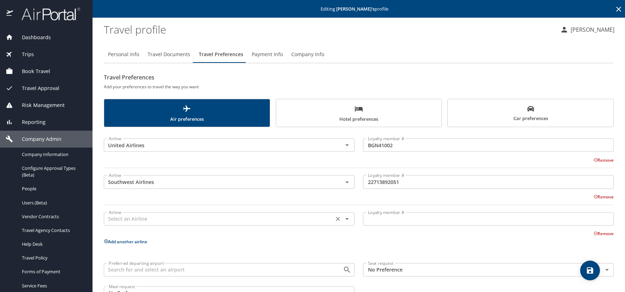
click at [129, 216] on input "text" at bounding box center [219, 218] width 226 height 9
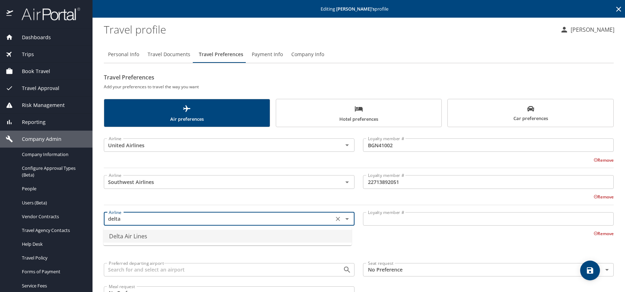
drag, startPoint x: 134, startPoint y: 238, endPoint x: 140, endPoint y: 238, distance: 5.7
click at [135, 238] on li "Delta Air Lines" at bounding box center [227, 236] width 248 height 13
type input "Delta Air Lines"
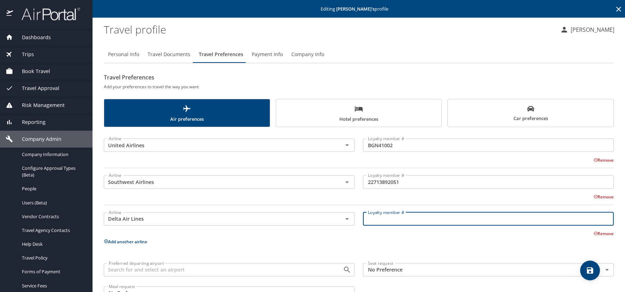
click at [382, 216] on input "Loyalty member #" at bounding box center [488, 218] width 251 height 13
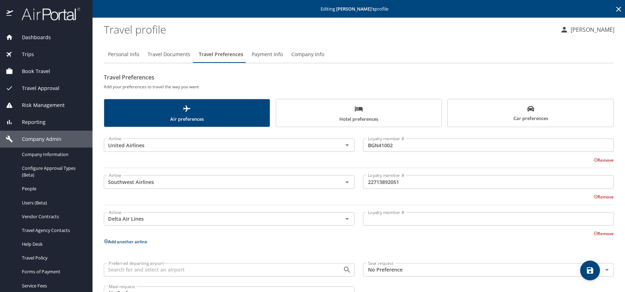
click at [388, 226] on p at bounding box center [488, 227] width 251 height 2
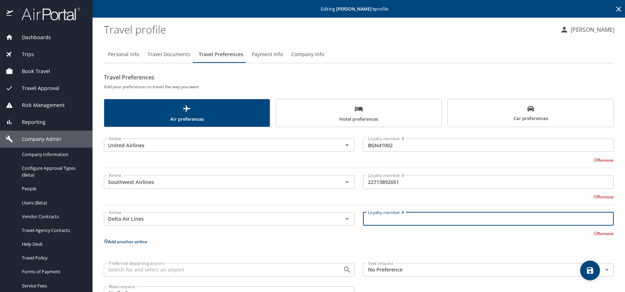
click at [381, 216] on input "Loyalty member #" at bounding box center [488, 218] width 251 height 13
paste input "9250900934"
type input "9250900934"
click at [105, 241] on icon at bounding box center [106, 241] width 5 height 5
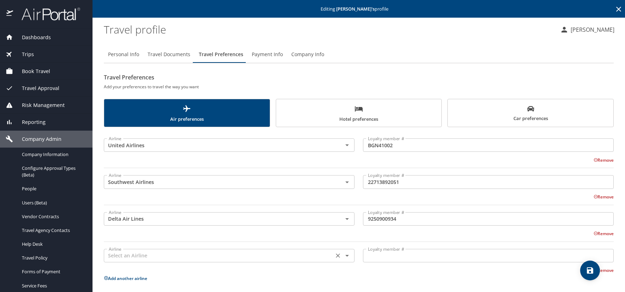
scroll to position [35, 0]
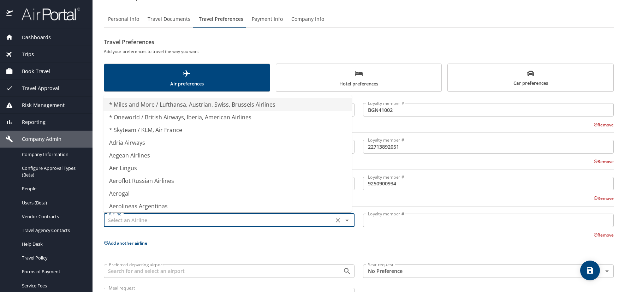
click at [126, 222] on input "text" at bounding box center [219, 220] width 226 height 9
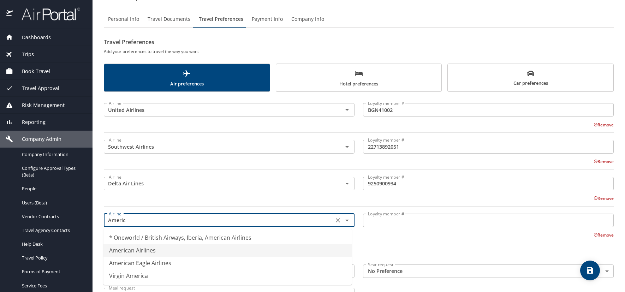
click at [142, 246] on li "American Airlines" at bounding box center [227, 250] width 248 height 13
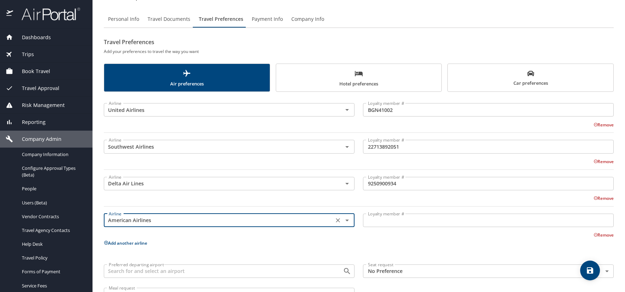
type input "American Airlines"
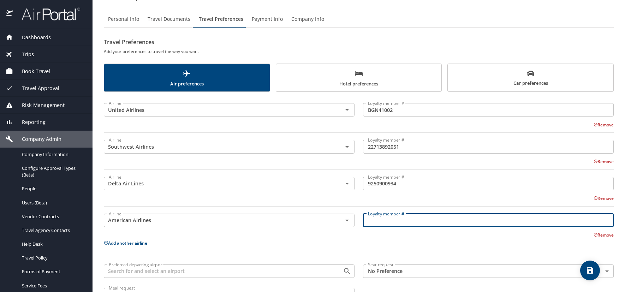
click at [380, 221] on input "Loyalty member #" at bounding box center [488, 220] width 251 height 13
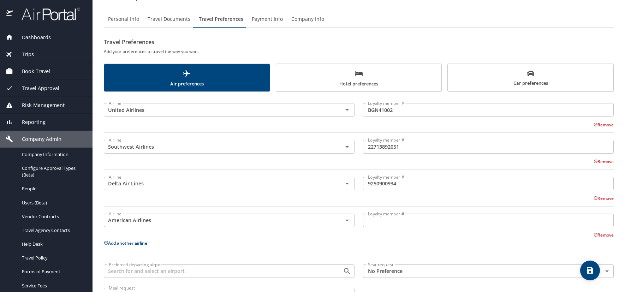
click at [383, 219] on input "Loyalty member #" at bounding box center [488, 220] width 251 height 13
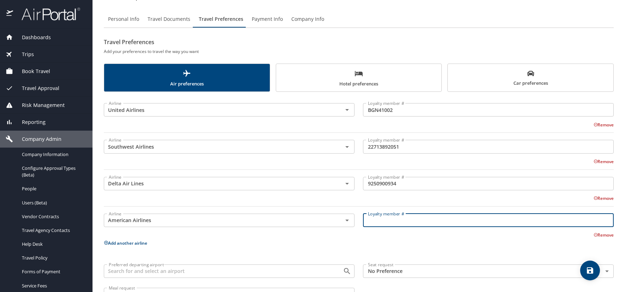
paste input "541YYL4"
type input "541YYL4"
click at [363, 81] on span "Hotel preferences" at bounding box center [358, 78] width 157 height 19
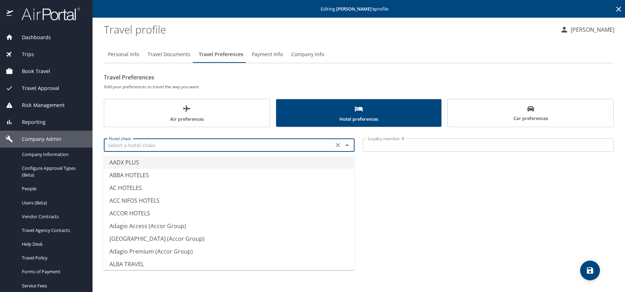
click at [123, 145] on input "text" at bounding box center [219, 145] width 226 height 9
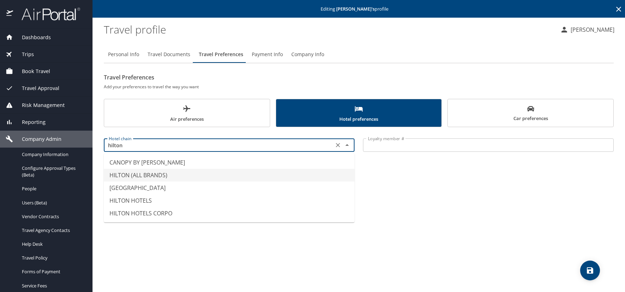
drag, startPoint x: 137, startPoint y: 170, endPoint x: 189, endPoint y: 170, distance: 52.3
click at [137, 170] on li "HILTON (ALL BRANDS)" at bounding box center [229, 175] width 251 height 13
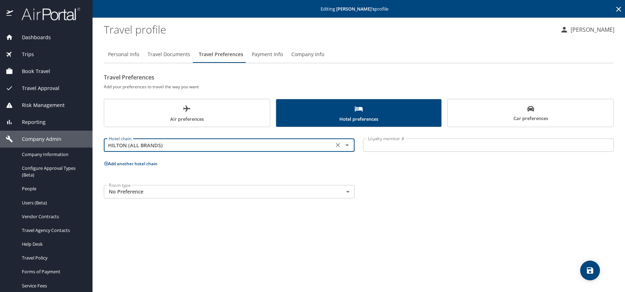
type input "HILTON (ALL BRANDS)"
click at [370, 146] on input "Loyalty member #" at bounding box center [488, 144] width 251 height 13
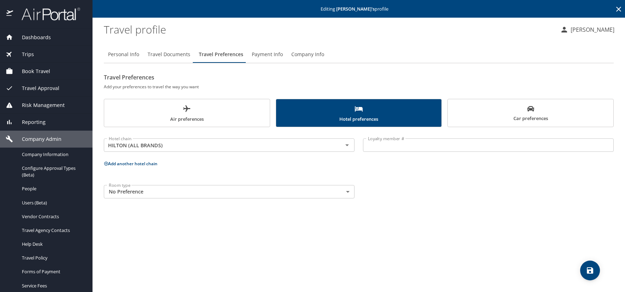
click at [405, 146] on input "Loyalty member #" at bounding box center [488, 144] width 251 height 13
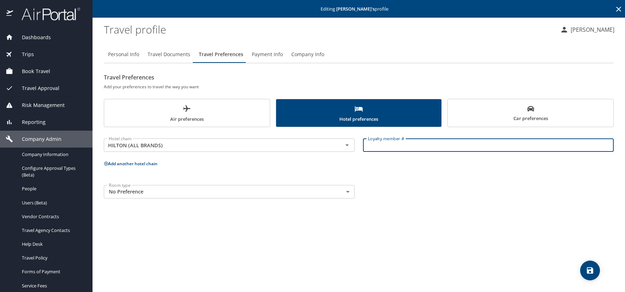
paste input "208095751."
type input "208095751"
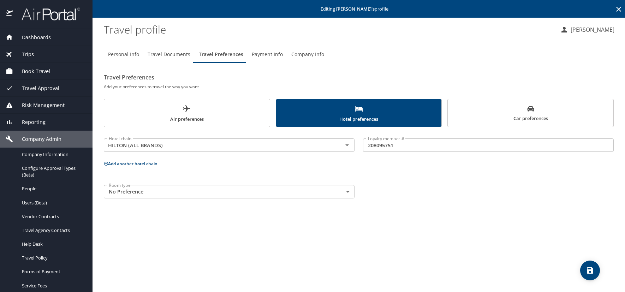
click at [104, 164] on icon at bounding box center [106, 163] width 5 height 5
click at [114, 194] on input "text" at bounding box center [219, 190] width 226 height 9
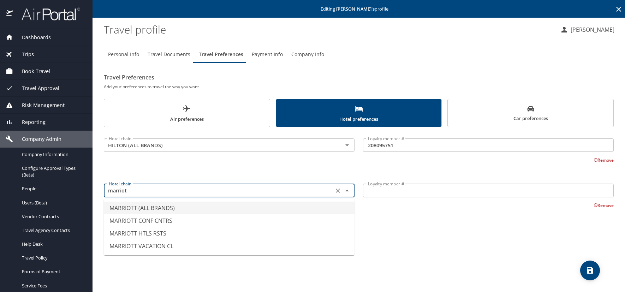
click at [129, 212] on li "MARRIOTT (ALL BRANDS)" at bounding box center [229, 208] width 251 height 13
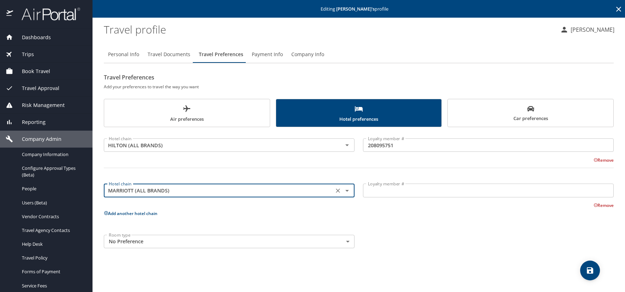
type input "MARRIOTT (ALL BRANDS)"
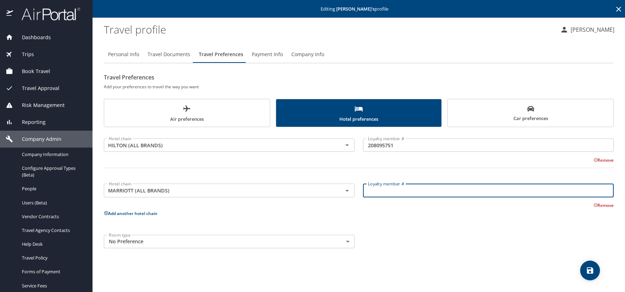
click at [374, 187] on input "Loyalty member #" at bounding box center [488, 190] width 251 height 13
paste input "790314694"
type input "790314694"
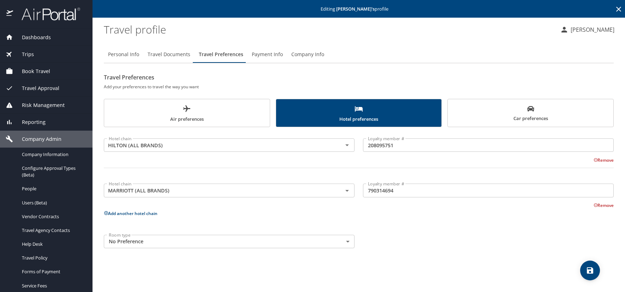
click at [106, 214] on icon at bounding box center [106, 213] width 5 height 5
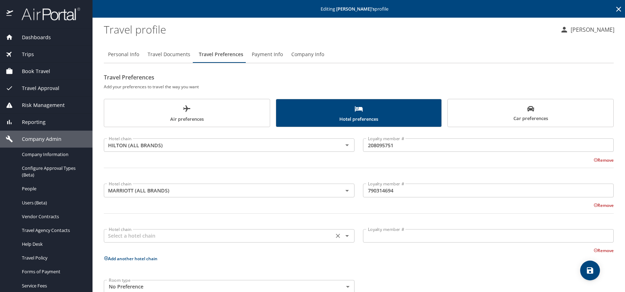
click at [119, 235] on input "text" at bounding box center [219, 235] width 226 height 9
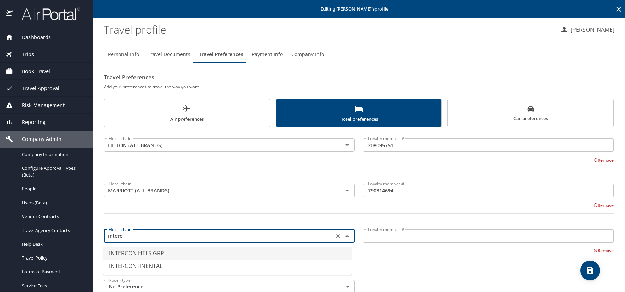
click at [162, 254] on li "INTERCON HTLS GRP" at bounding box center [227, 253] width 248 height 13
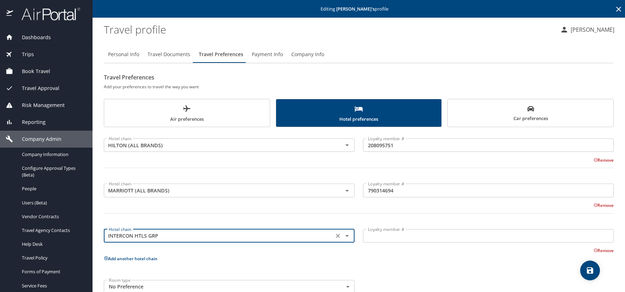
type input "INTERCON HTLS GRP"
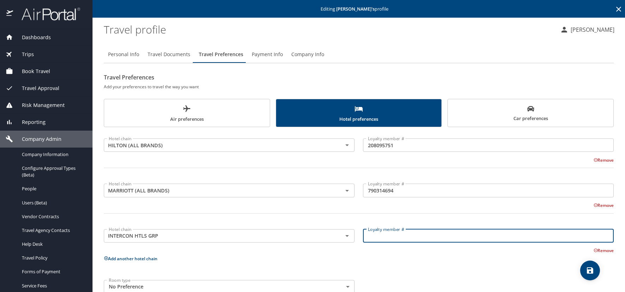
click at [397, 233] on input "Loyalty member #" at bounding box center [488, 235] width 251 height 13
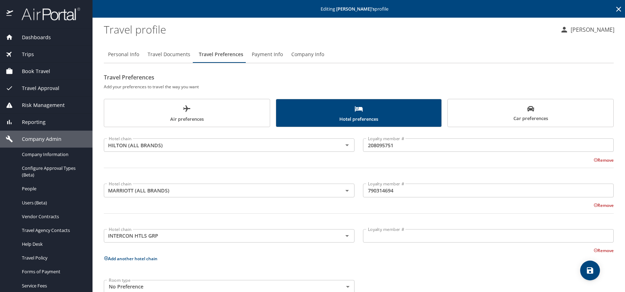
click at [382, 236] on input "Loyalty member #" at bounding box center [488, 235] width 251 height 13
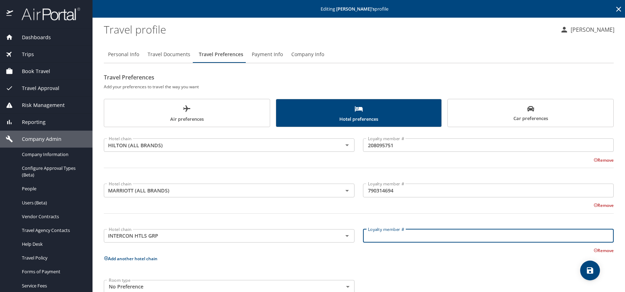
paste input "140273170"
type input "140273170"
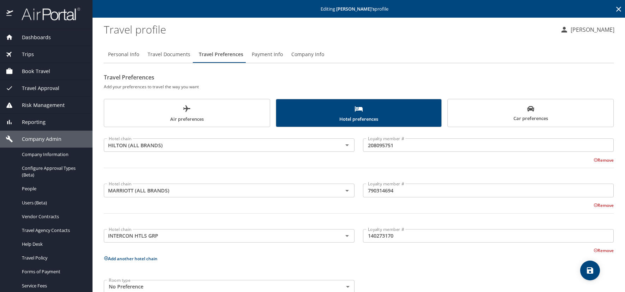
click at [106, 256] on icon at bounding box center [106, 258] width 5 height 5
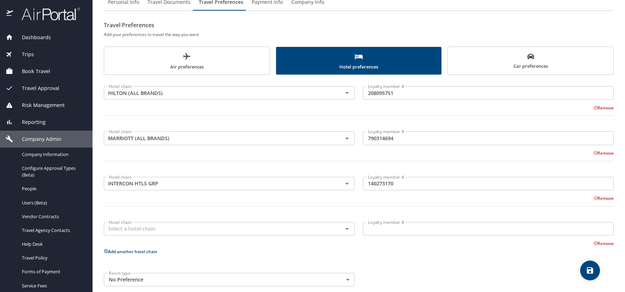
scroll to position [62, 0]
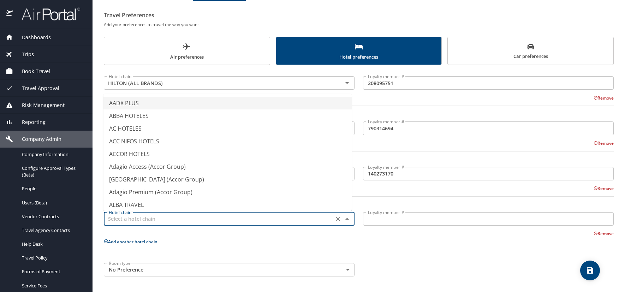
click at [116, 220] on input "text" at bounding box center [219, 218] width 226 height 9
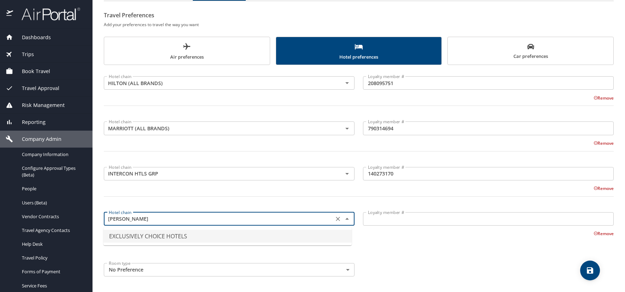
click at [131, 233] on li "EXCLUSIVELY CHOICE HOTELS" at bounding box center [227, 236] width 248 height 13
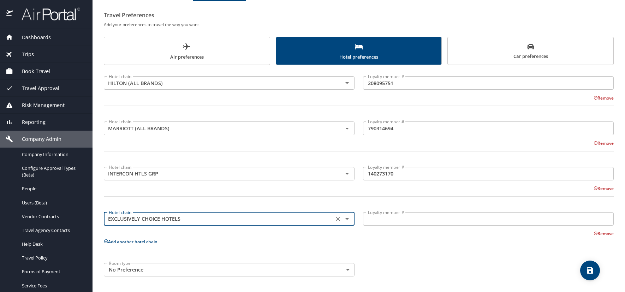
type input "EXCLUSIVELY CHOICE HOTELS"
click at [382, 218] on input "Loyalty member #" at bounding box center [488, 218] width 251 height 13
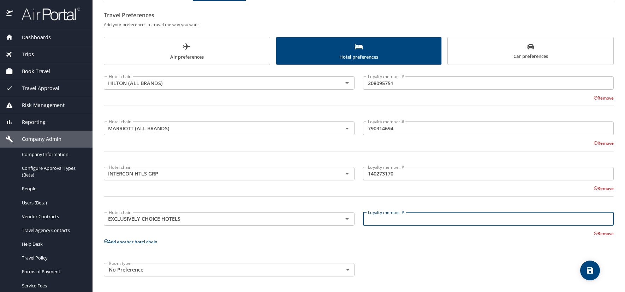
click at [394, 220] on input "Loyalty member #" at bounding box center [488, 218] width 251 height 13
paste input "JXK08831"
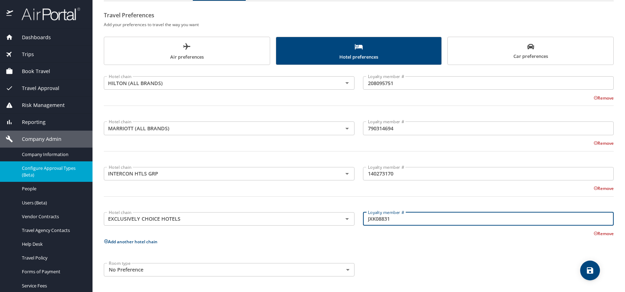
type input "JXK08831"
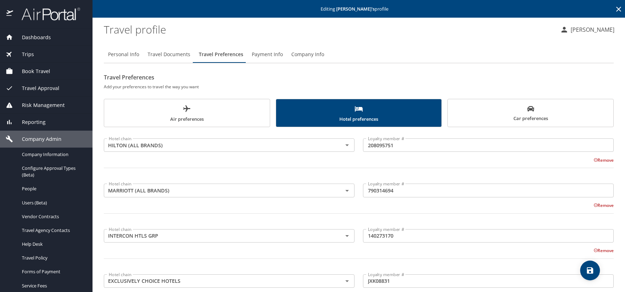
scroll to position [35, 0]
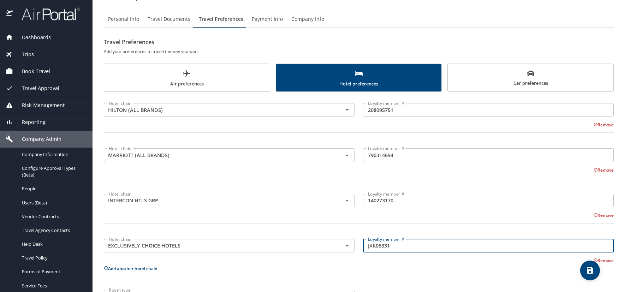
click at [205, 83] on span "Air preferences" at bounding box center [186, 78] width 157 height 19
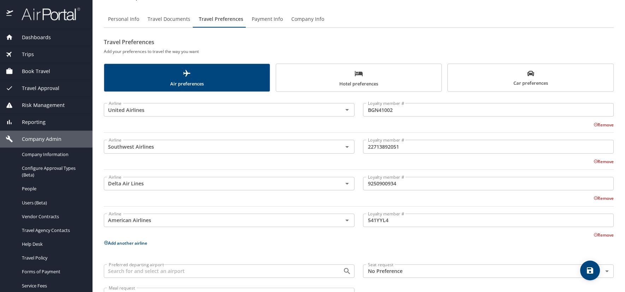
click at [302, 79] on span "Hotel preferences" at bounding box center [358, 78] width 157 height 19
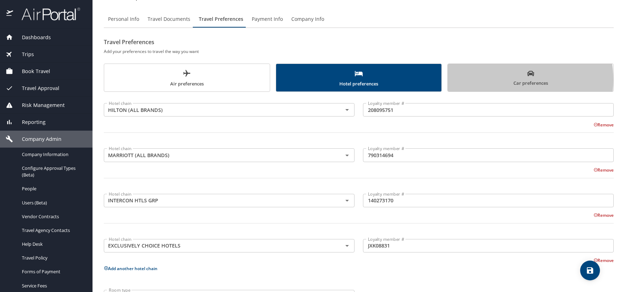
click at [500, 79] on span "Car preferences" at bounding box center [530, 78] width 157 height 17
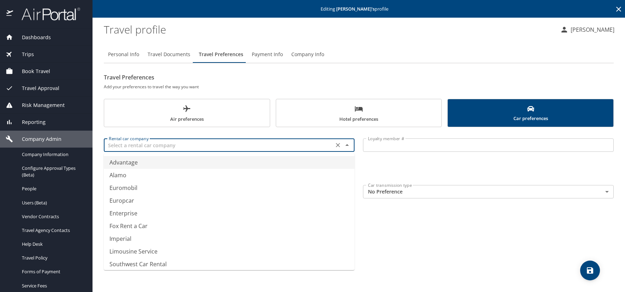
click at [159, 145] on input "text" at bounding box center [219, 145] width 226 height 9
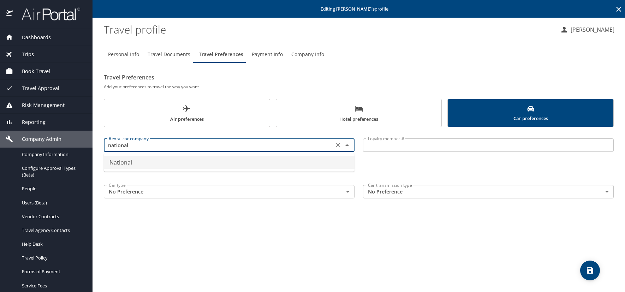
click at [152, 166] on li "National" at bounding box center [229, 162] width 251 height 13
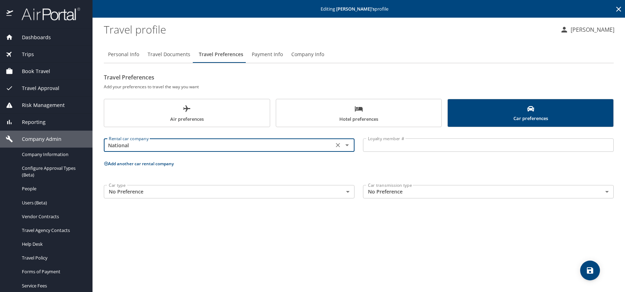
type input "National"
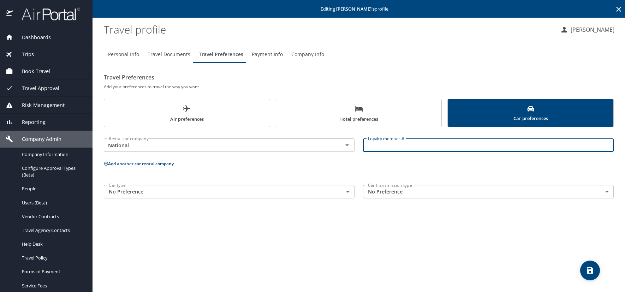
click at [375, 145] on input "Loyalty member #" at bounding box center [488, 144] width 251 height 13
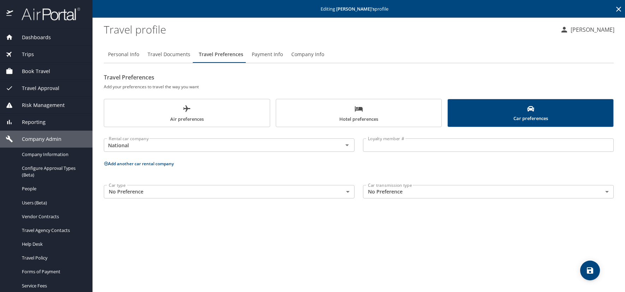
click at [398, 147] on input "Loyalty member #" at bounding box center [488, 144] width 251 height 13
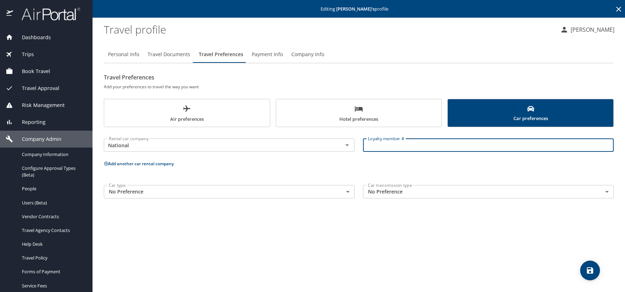
paste input "830912320"
type input "830912320"
click at [105, 164] on icon at bounding box center [106, 163] width 5 height 5
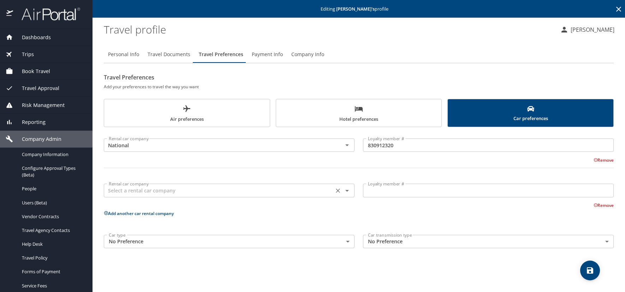
click at [117, 190] on input "text" at bounding box center [219, 190] width 226 height 9
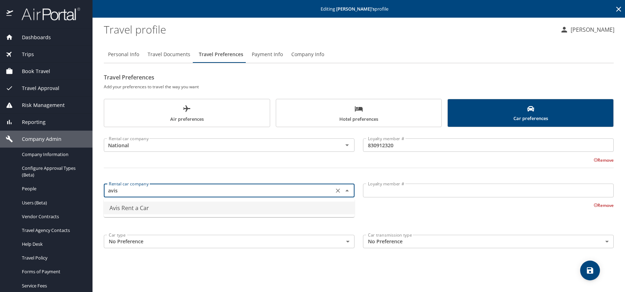
click at [148, 208] on li "Avis Rent a Car" at bounding box center [229, 208] width 251 height 13
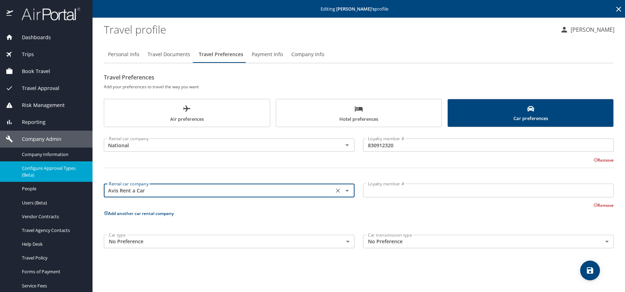
type input "Avis Rent a Car"
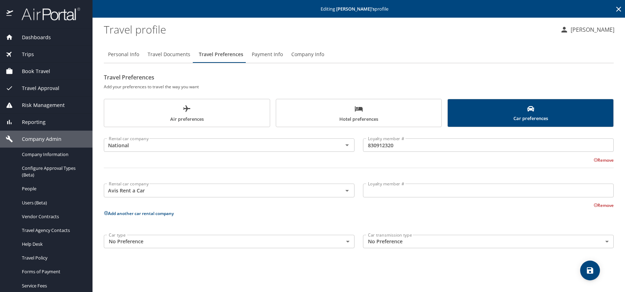
click at [423, 193] on input "Loyalty member #" at bounding box center [488, 190] width 251 height 13
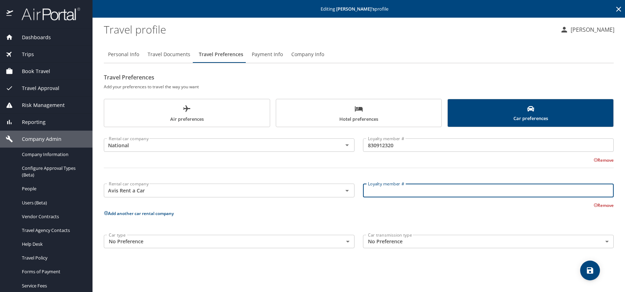
paste input "F3332E"
type input "F3332E"
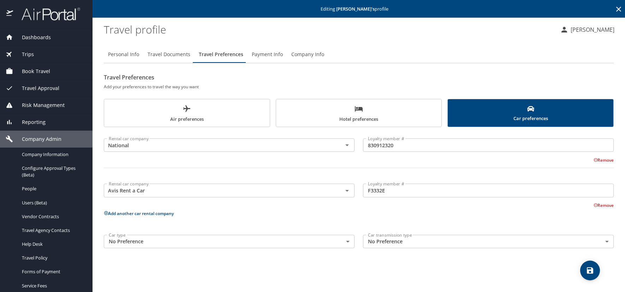
click at [106, 214] on icon at bounding box center [106, 213] width 5 height 5
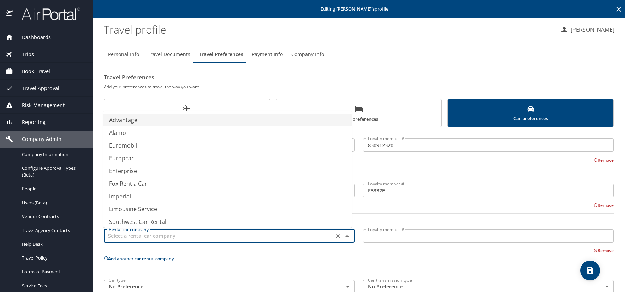
click at [134, 235] on input "text" at bounding box center [219, 235] width 226 height 9
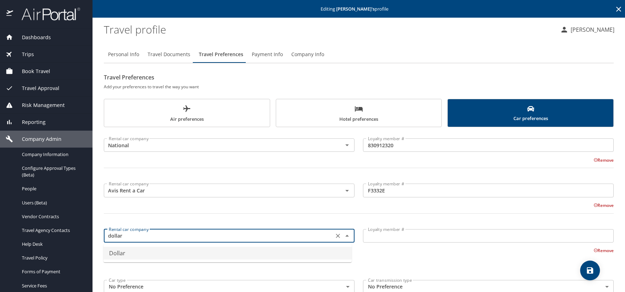
click at [138, 257] on li "Dollar" at bounding box center [227, 253] width 248 height 13
type input "Dollar"
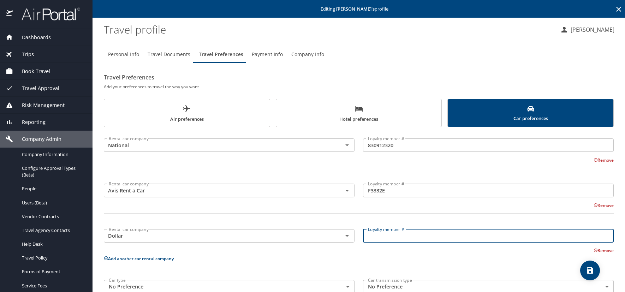
click at [371, 242] on input "Loyalty member #" at bounding box center [488, 235] width 251 height 13
click at [379, 237] on input "Loyalty member #" at bounding box center [488, 235] width 251 height 13
paste input "0100924696"
type input "0100924696"
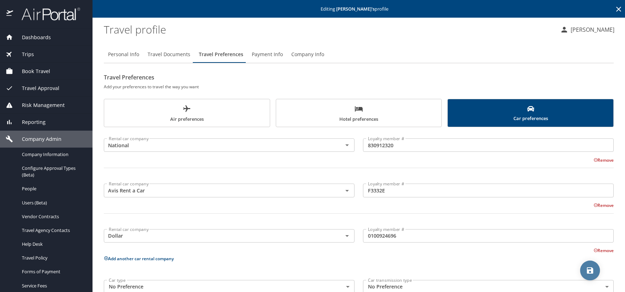
click at [594, 270] on icon "save" at bounding box center [590, 270] width 8 height 8
click at [590, 272] on icon "save" at bounding box center [590, 270] width 8 height 8
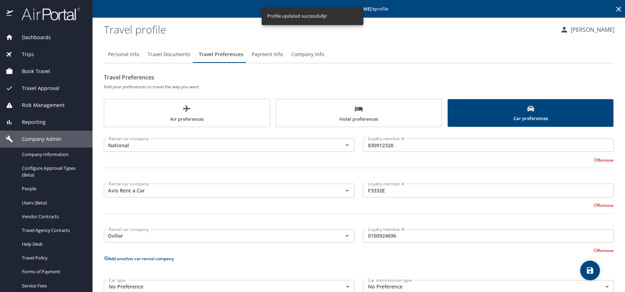
click at [155, 111] on span "Air preferences" at bounding box center [186, 114] width 157 height 19
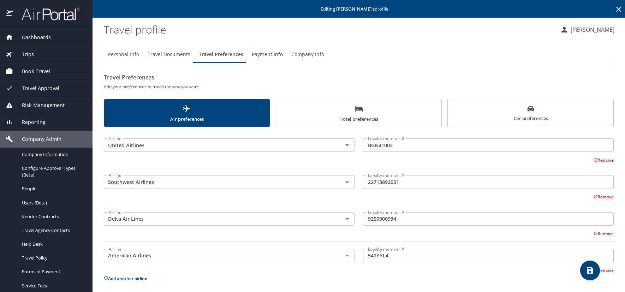
click at [318, 113] on span "Hotel preferences" at bounding box center [358, 114] width 157 height 19
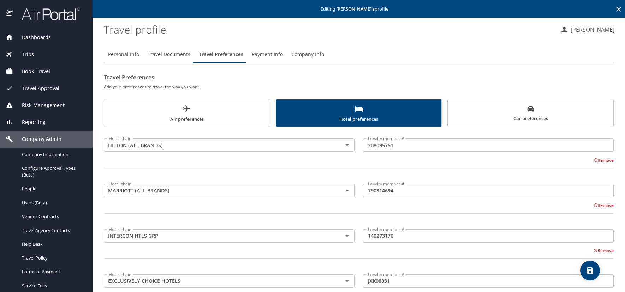
click at [493, 113] on span "Car preferences" at bounding box center [530, 113] width 157 height 17
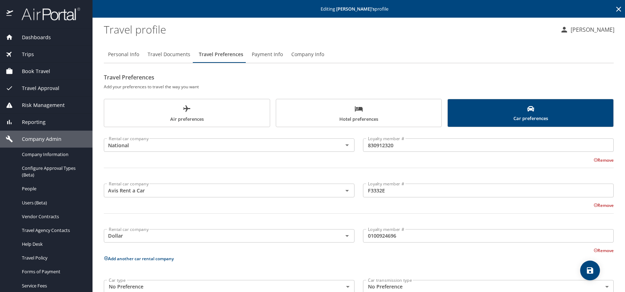
click at [591, 266] on icon "save" at bounding box center [590, 270] width 8 height 8
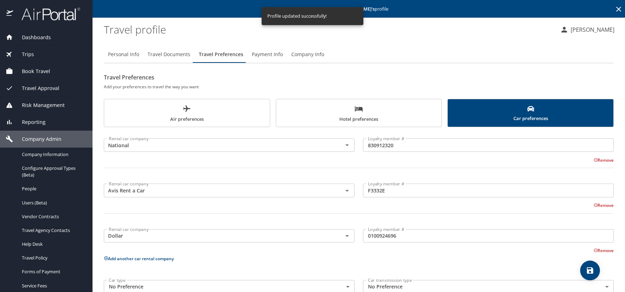
click at [615, 7] on icon at bounding box center [619, 9] width 8 height 8
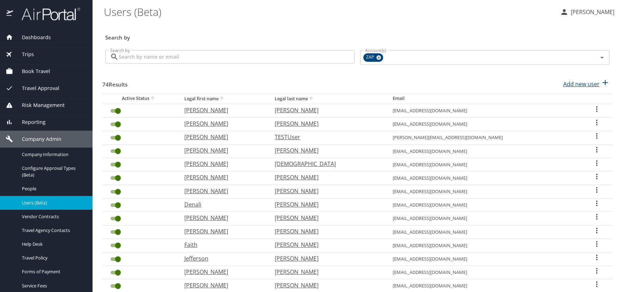
click at [581, 83] on p "Add new user" at bounding box center [581, 84] width 36 height 8
select select "US"
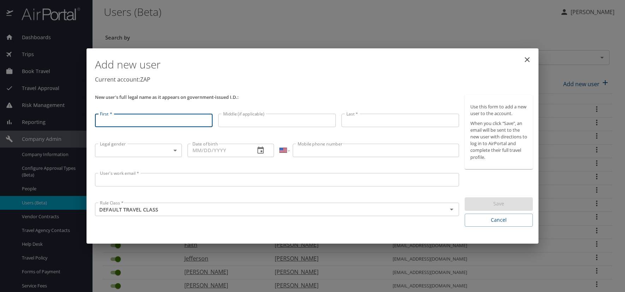
click at [121, 124] on input "First *" at bounding box center [154, 120] width 118 height 13
click at [103, 122] on input "First *" at bounding box center [154, 120] width 118 height 13
type input "e"
type input "Emily"
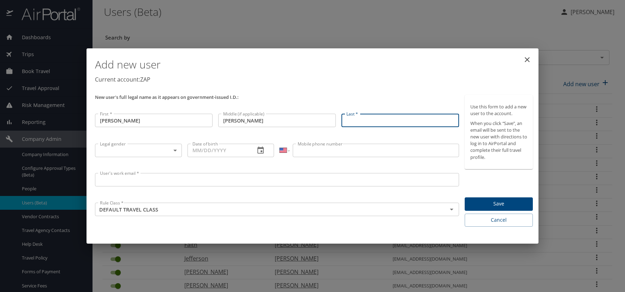
drag, startPoint x: 351, startPoint y: 122, endPoint x: 368, endPoint y: 126, distance: 17.5
click at [351, 122] on input "Last *" at bounding box center [401, 120] width 118 height 13
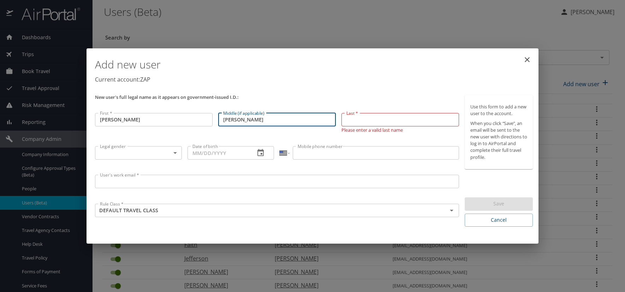
click at [252, 118] on input "Elizabeth" at bounding box center [277, 119] width 118 height 13
type input "E"
type input "Elizabeth"
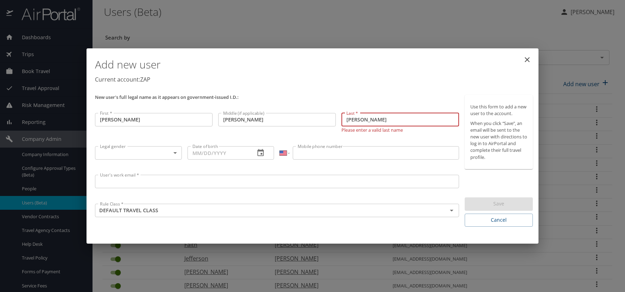
type input "Ladd"
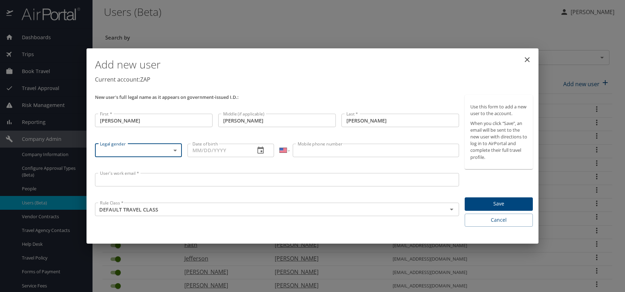
click at [175, 150] on body "Dashboards AirPortal 360™ Manager AirPortal 360™ Agent My Travel Dashboard Trip…" at bounding box center [312, 146] width 625 height 292
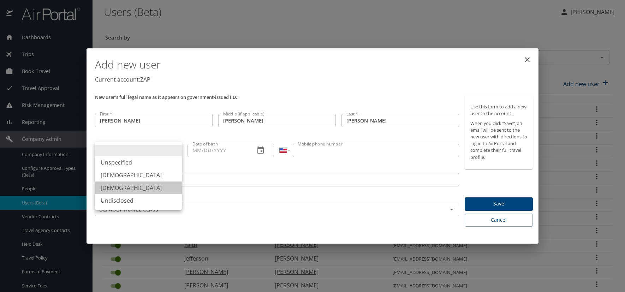
click at [120, 188] on li "Female" at bounding box center [138, 188] width 87 height 13
type input "Female"
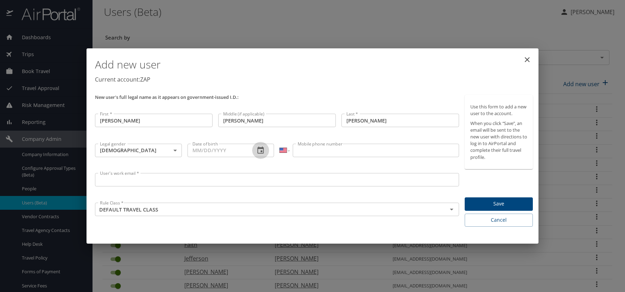
click at [262, 150] on icon "button" at bounding box center [260, 150] width 8 height 8
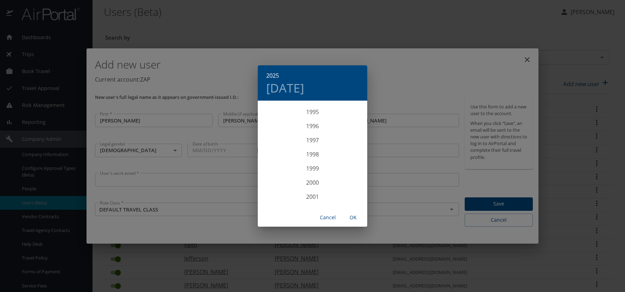
scroll to position [1349, 0]
click at [312, 117] on div "1995" at bounding box center [312, 115] width 109 height 14
click at [347, 142] on div "Jun" at bounding box center [349, 141] width 36 height 26
click at [311, 164] on p "14" at bounding box center [312, 163] width 5 height 5
click at [354, 218] on span "OK" at bounding box center [353, 217] width 17 height 9
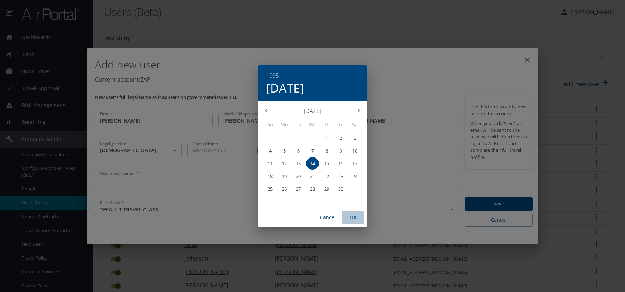
type input "06/14/1995"
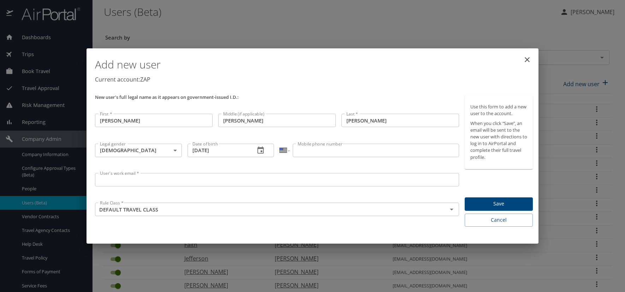
click at [326, 153] on input "Mobile phone number" at bounding box center [376, 150] width 166 height 13
type input "(307) 251-3574"
click at [146, 177] on input "User's work email *" at bounding box center [277, 179] width 364 height 13
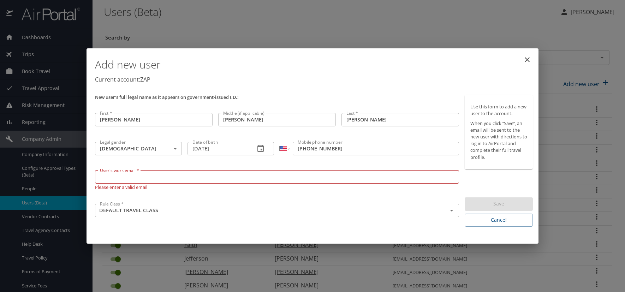
click at [102, 175] on input "User's work email *" at bounding box center [277, 176] width 364 height 13
paste input "LADDE.AT.ZAPECS.COM"
click at [167, 177] on input "LADDE@ZAPECS.COM" at bounding box center [277, 176] width 364 height 13
type input "LADDE@ZAPECS.COM"
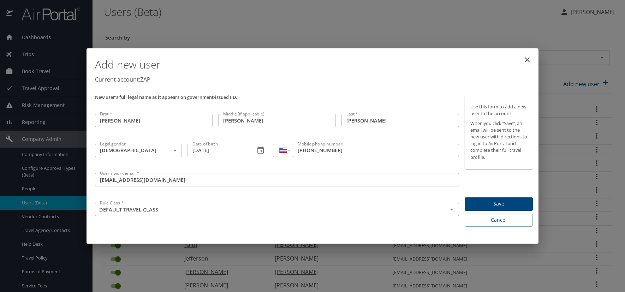
click at [347, 87] on div "Add new user Current account: ZAP" at bounding box center [314, 71] width 444 height 41
click at [479, 203] on span "Save" at bounding box center [498, 204] width 57 height 9
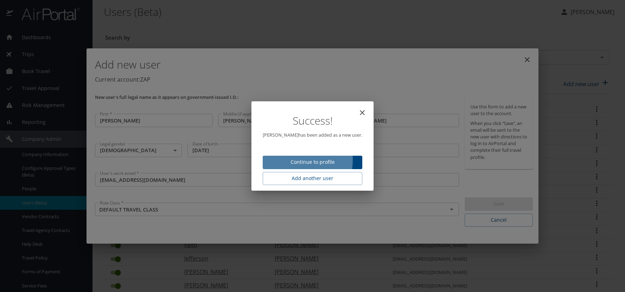
click at [287, 160] on span "Continue to profile" at bounding box center [312, 162] width 88 height 9
select select "US"
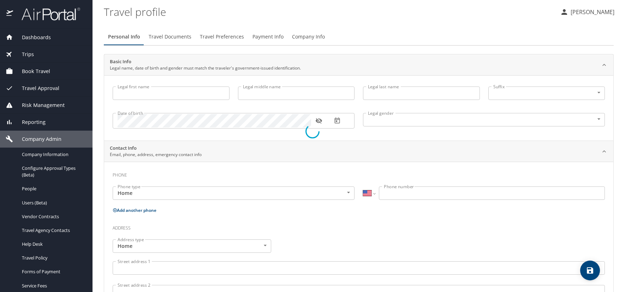
type input "Emily"
type input "Elizabeth"
type input "Ladd"
type input "Female"
select select "US"
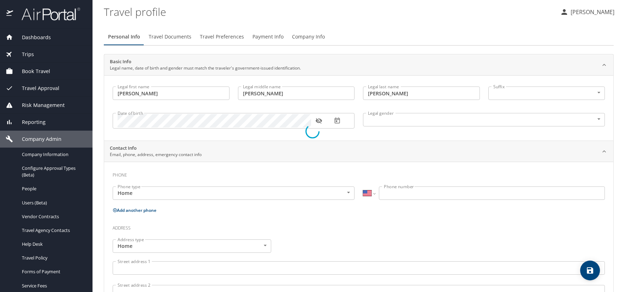
select select "US"
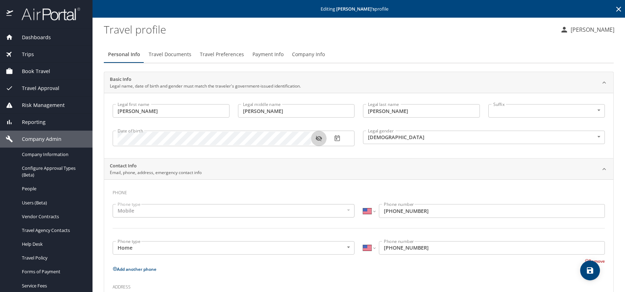
click at [318, 140] on icon "button" at bounding box center [318, 138] width 7 height 7
click at [338, 138] on icon "button" at bounding box center [337, 138] width 7 height 7
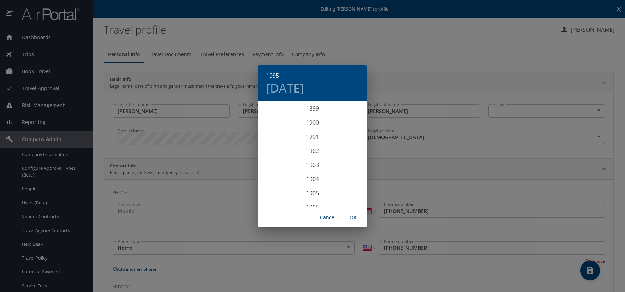
scroll to position [1314, 0]
click at [304, 89] on h4 "Thu, Jun 15" at bounding box center [285, 88] width 38 height 15
click at [311, 165] on p "14" at bounding box center [312, 163] width 5 height 5
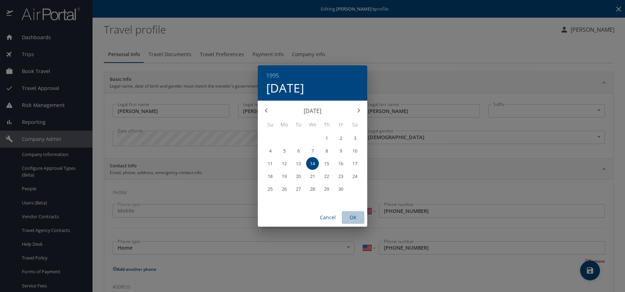
click at [351, 219] on span "OK" at bounding box center [353, 217] width 17 height 9
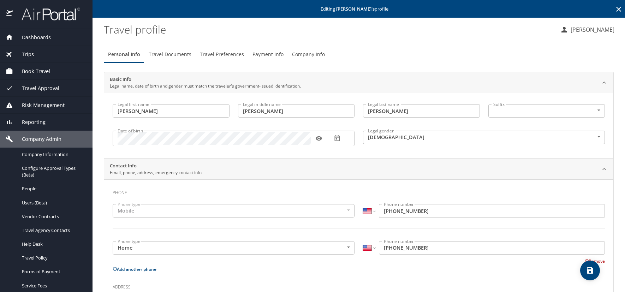
click at [588, 272] on icon "save" at bounding box center [590, 270] width 6 height 6
select select "US"
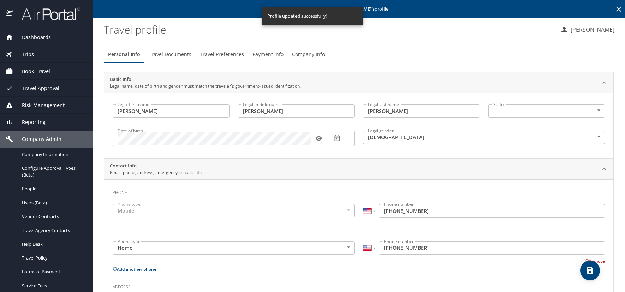
select select "US"
click at [172, 54] on span "Travel Documents" at bounding box center [170, 54] width 43 height 9
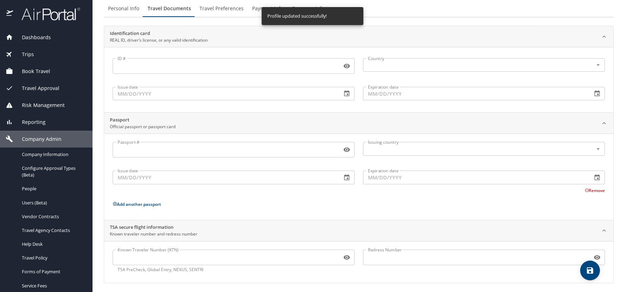
scroll to position [48, 0]
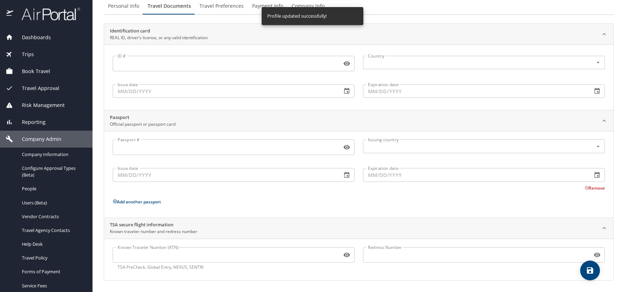
click at [132, 256] on input "Known Traveler Number (KTN)" at bounding box center [226, 254] width 226 height 13
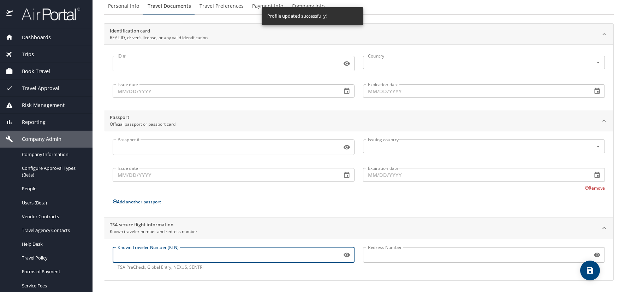
paste input "TT13RYVRS/"
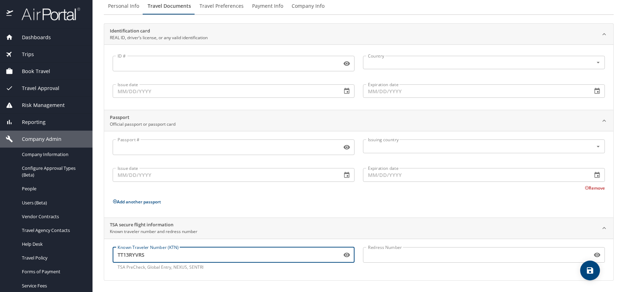
type input "TT13RYVRS"
click at [595, 268] on span "save" at bounding box center [590, 270] width 20 height 8
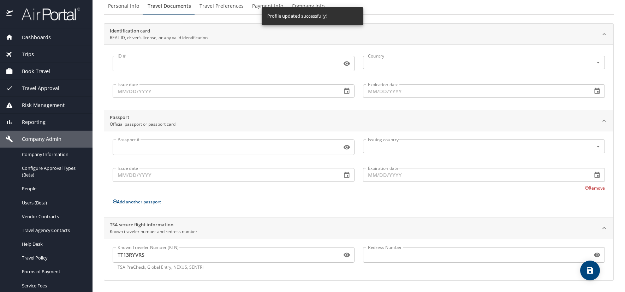
click at [215, 6] on span "Travel Preferences" at bounding box center [222, 6] width 44 height 9
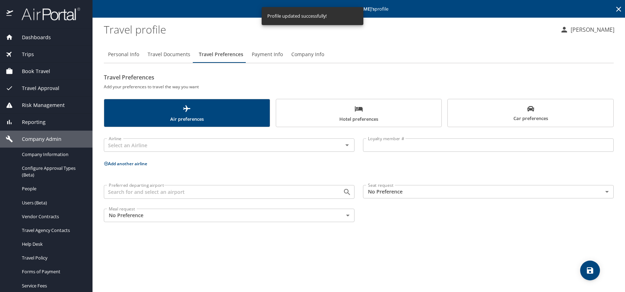
scroll to position [0, 0]
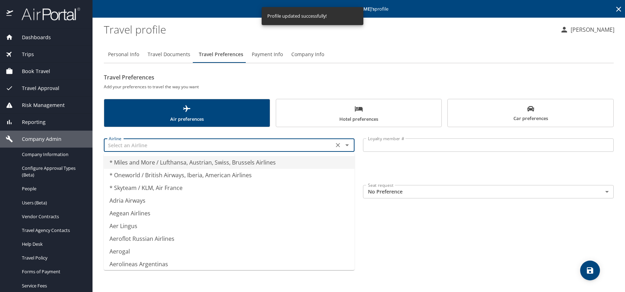
click at [114, 149] on input "text" at bounding box center [219, 145] width 226 height 9
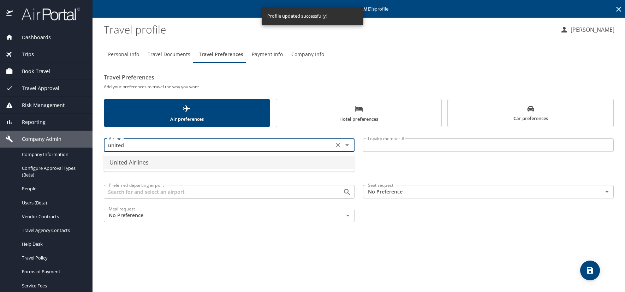
click at [132, 162] on li "United Airlines" at bounding box center [229, 162] width 251 height 13
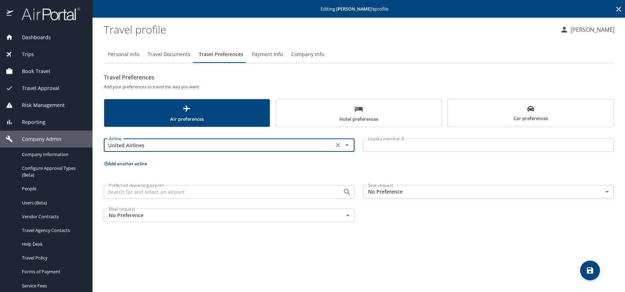
type input "United Airlines"
click at [375, 149] on input "Loyalty member #" at bounding box center [488, 144] width 251 height 13
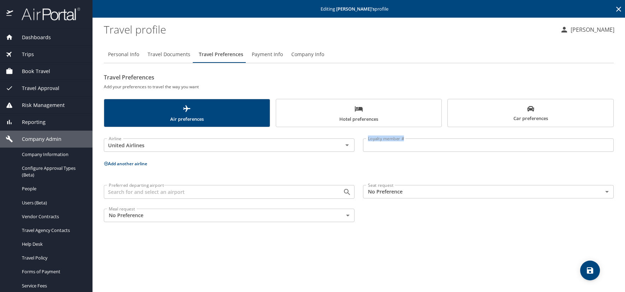
click at [405, 140] on div "Loyalty member # Loyalty member #" at bounding box center [488, 145] width 259 height 28
click at [390, 143] on input "Loyalty member #" at bounding box center [488, 144] width 251 height 13
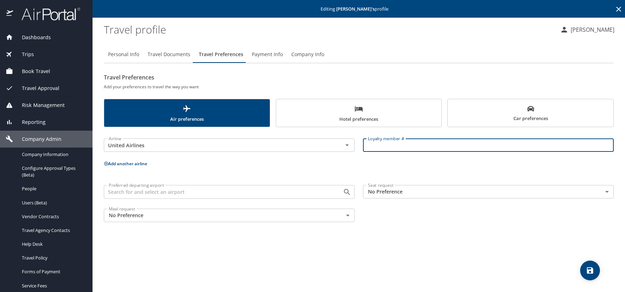
paste input "NVF14432"
type input "NVF14432"
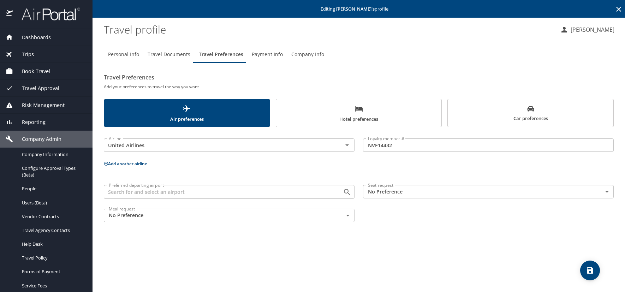
click at [104, 163] on icon at bounding box center [106, 163] width 5 height 5
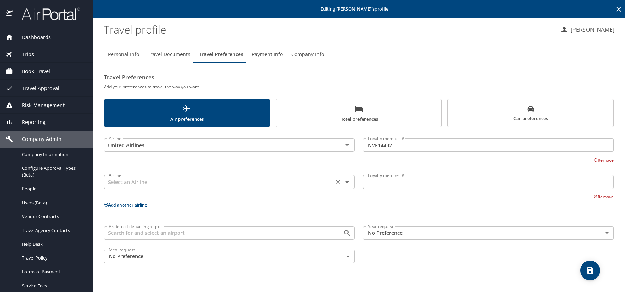
click at [144, 182] on input "text" at bounding box center [219, 181] width 226 height 9
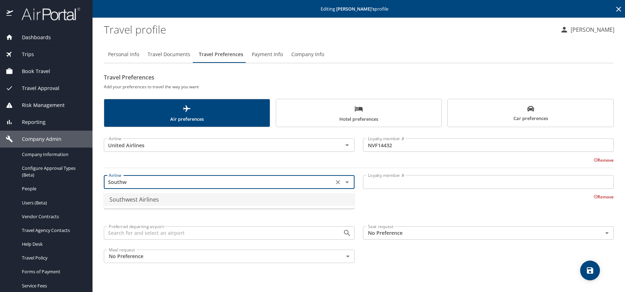
click at [141, 195] on li "Southwest Airlines" at bounding box center [229, 199] width 251 height 13
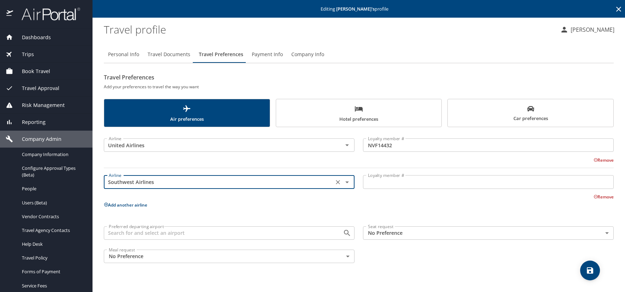
type input "Southwest Airlines"
click at [376, 182] on input "Loyalty member #" at bounding box center [488, 181] width 251 height 13
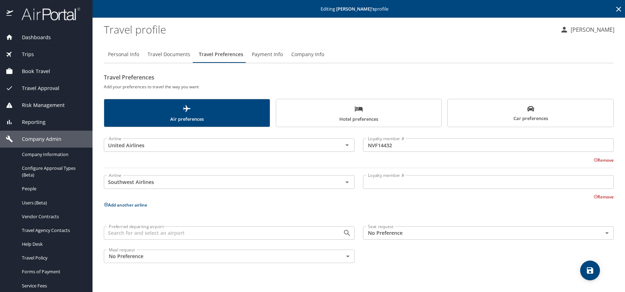
click at [369, 184] on input "Loyalty member #" at bounding box center [488, 181] width 251 height 13
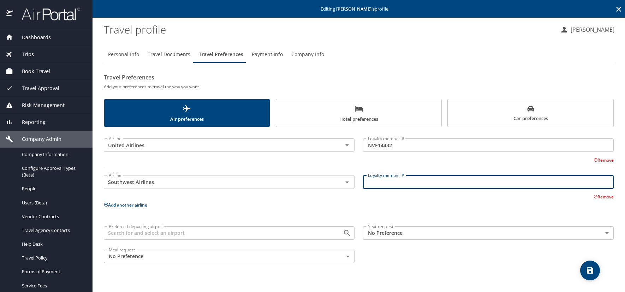
paste input "22625334524"
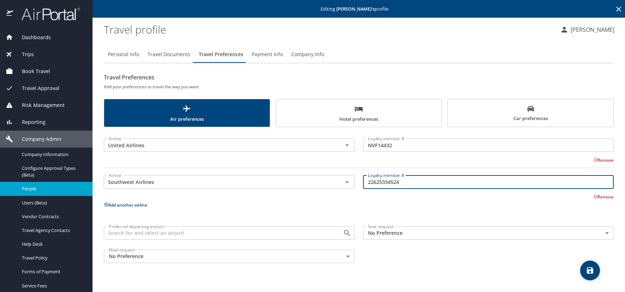
type input "22625334524"
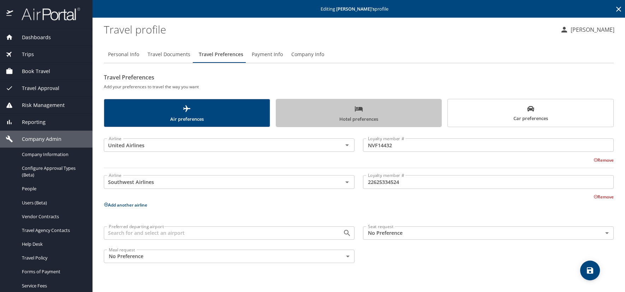
click at [390, 115] on span "Hotel preferences" at bounding box center [358, 114] width 157 height 19
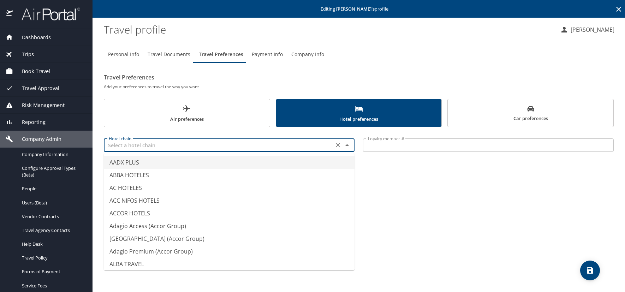
click at [134, 146] on input "text" at bounding box center [219, 145] width 226 height 9
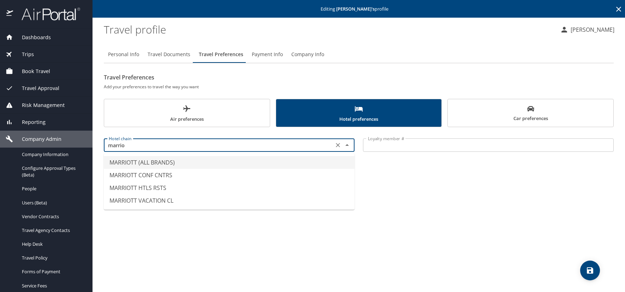
click at [154, 163] on li "MARRIOTT (ALL BRANDS)" at bounding box center [229, 162] width 251 height 13
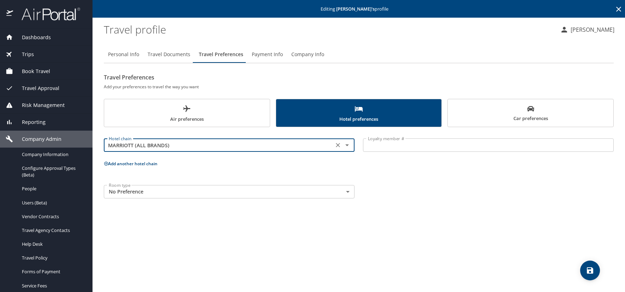
type input "MARRIOTT (ALL BRANDS)"
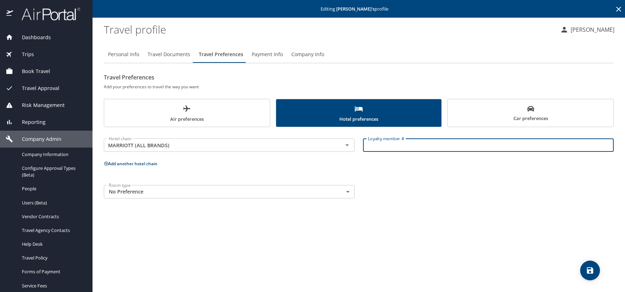
click at [384, 147] on input "Loyalty member #" at bounding box center [488, 144] width 251 height 13
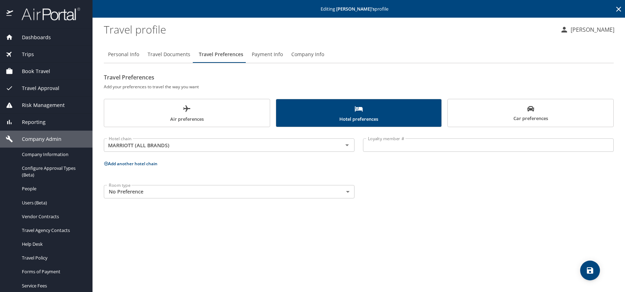
click at [377, 150] on input "Loyalty member #" at bounding box center [488, 144] width 251 height 13
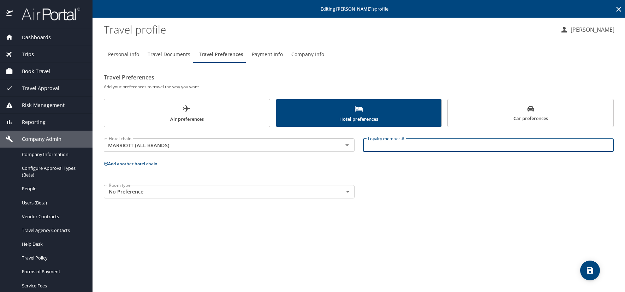
paste input "002004501"
type input "002004501"
click at [107, 162] on icon at bounding box center [106, 163] width 5 height 5
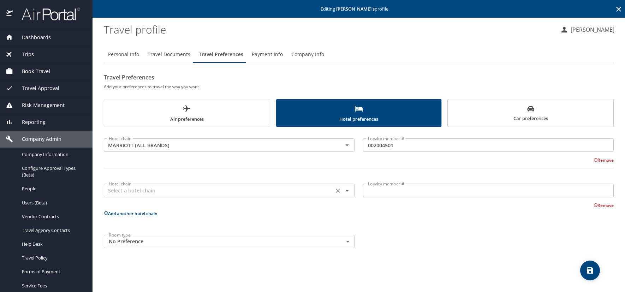
click at [132, 193] on input "text" at bounding box center [219, 190] width 226 height 9
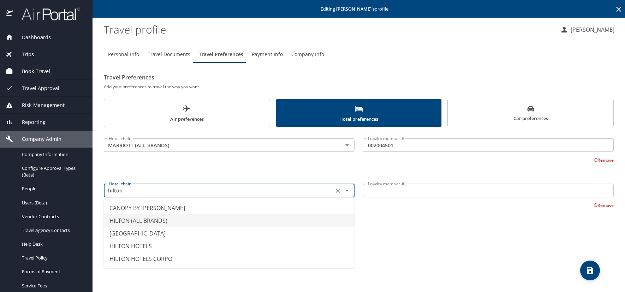
click at [153, 218] on li "HILTON (ALL BRANDS)" at bounding box center [229, 220] width 251 height 13
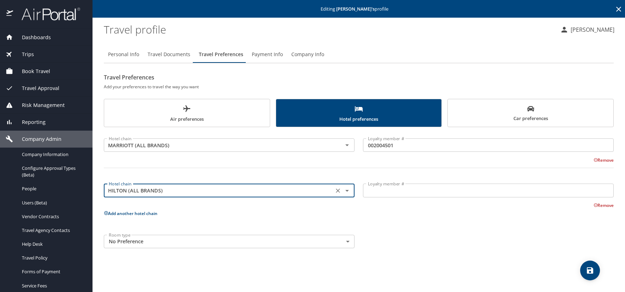
type input "HILTON (ALL BRANDS)"
click at [376, 189] on input "Loyalty member #" at bounding box center [488, 190] width 251 height 13
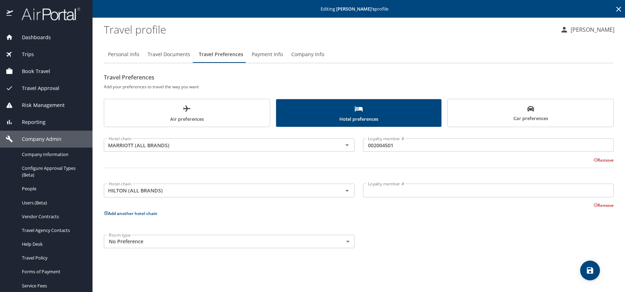
click at [398, 190] on input "Loyalty member #" at bounding box center [488, 190] width 251 height 13
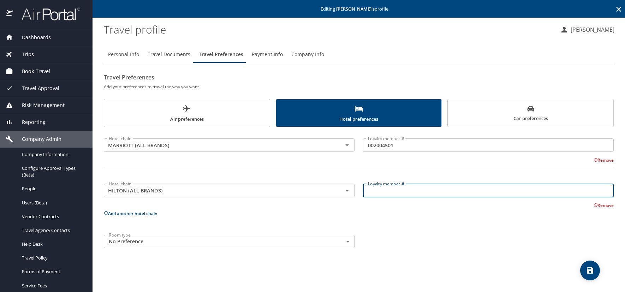
paste input "1214952820"
type input "1214952820"
click at [106, 214] on icon at bounding box center [106, 213] width 4 height 4
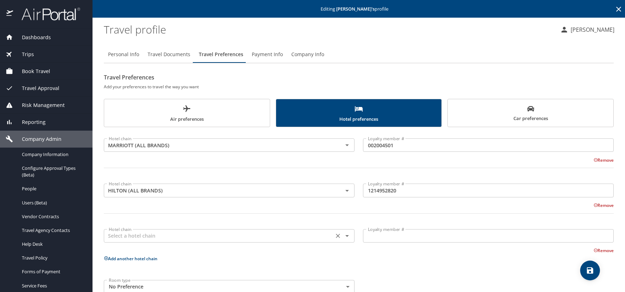
click at [129, 235] on input "text" at bounding box center [219, 235] width 226 height 9
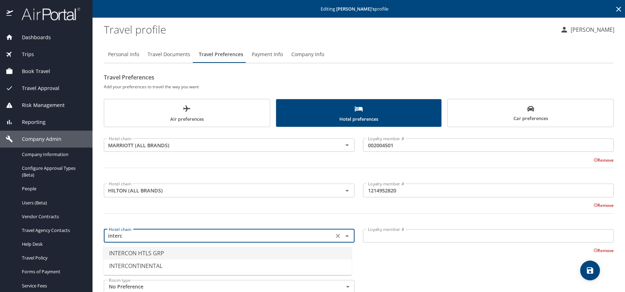
click at [160, 253] on li "INTERCON HTLS GRP" at bounding box center [227, 253] width 248 height 13
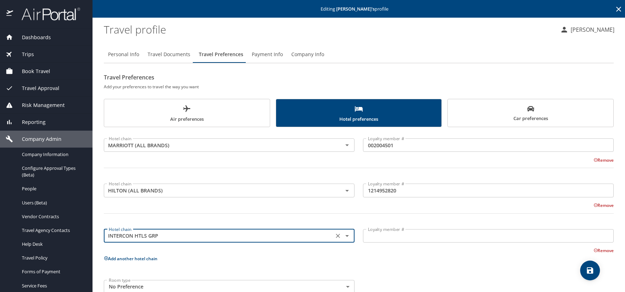
type input "INTERCON HTLS GRP"
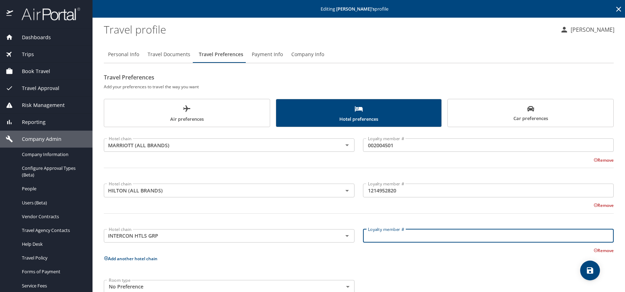
click at [370, 232] on input "Loyalty member #" at bounding box center [488, 235] width 251 height 13
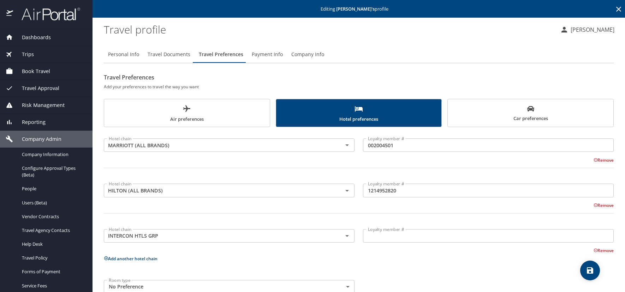
click at [377, 241] on input "Loyalty member #" at bounding box center [488, 235] width 251 height 13
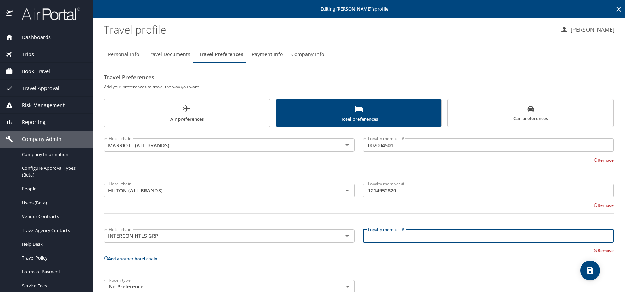
paste input "209798727"
type input "209798727"
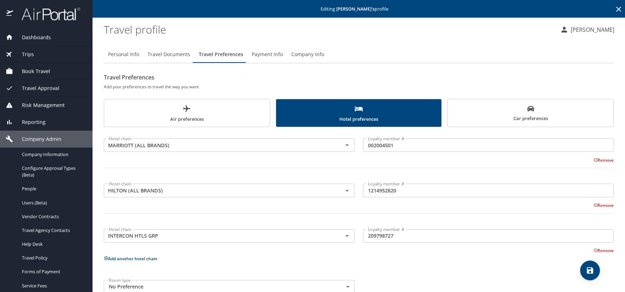
click at [578, 271] on div "Hotel chain MARRIOTT (ALL BRANDS) Hotel chain Loyalty member # 002004501 Loyalt…" at bounding box center [359, 214] width 510 height 166
click at [587, 269] on icon "save" at bounding box center [590, 270] width 8 height 8
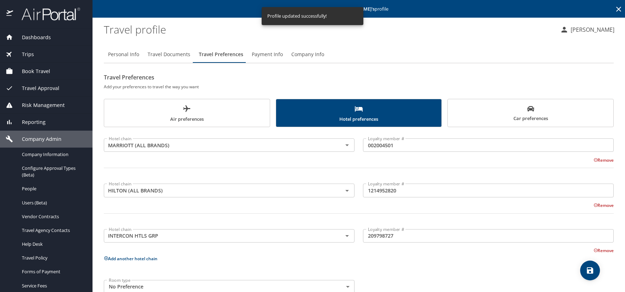
click at [148, 115] on span "Air preferences" at bounding box center [186, 114] width 157 height 19
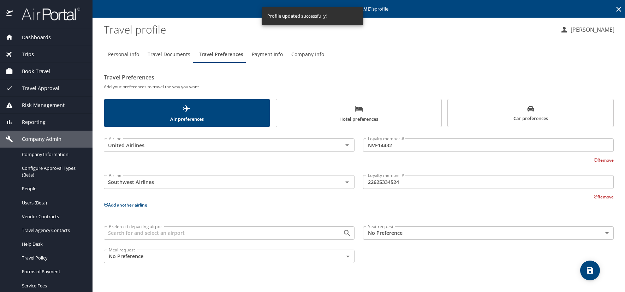
click at [181, 55] on span "Travel Documents" at bounding box center [169, 54] width 43 height 9
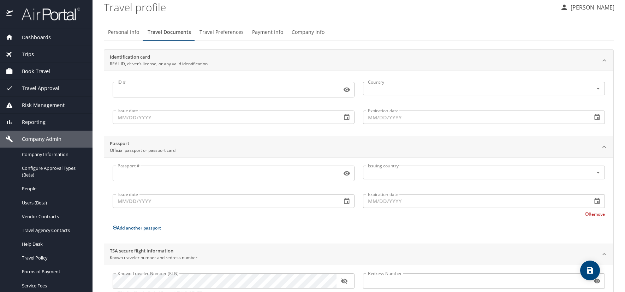
scroll to position [48, 0]
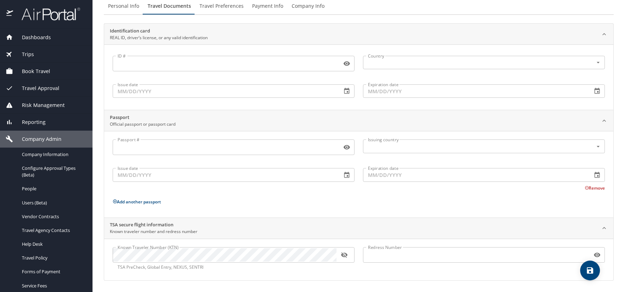
click at [344, 256] on icon "button" at bounding box center [344, 255] width 6 height 6
click at [586, 272] on span "save" at bounding box center [590, 270] width 20 height 8
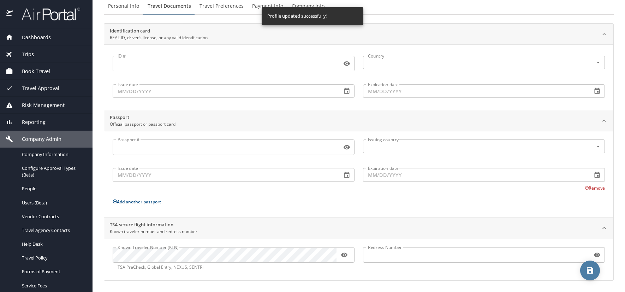
click at [592, 274] on icon "save" at bounding box center [590, 270] width 8 height 8
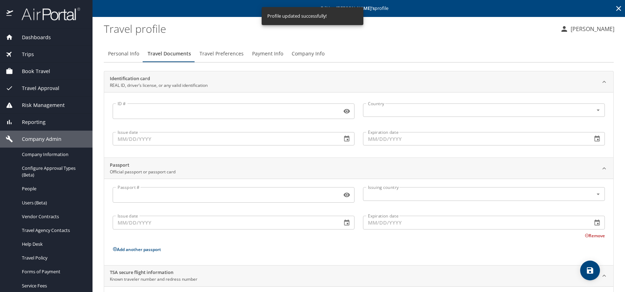
scroll to position [0, 0]
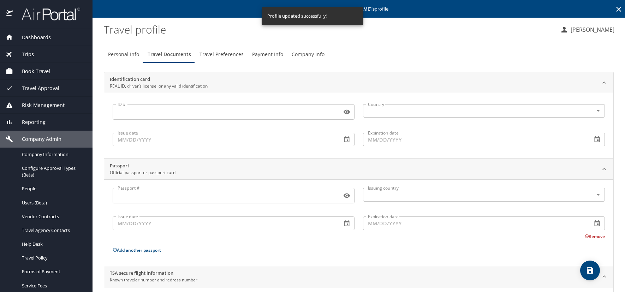
click at [616, 9] on icon at bounding box center [618, 9] width 5 height 5
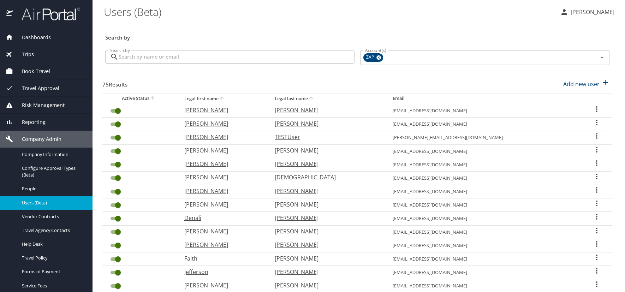
click at [111, 24] on div "Search by" at bounding box center [357, 32] width 510 height 23
click at [458, 28] on div "Search by" at bounding box center [357, 32] width 510 height 23
click at [568, 83] on p "Add new user" at bounding box center [581, 84] width 36 height 8
select select "US"
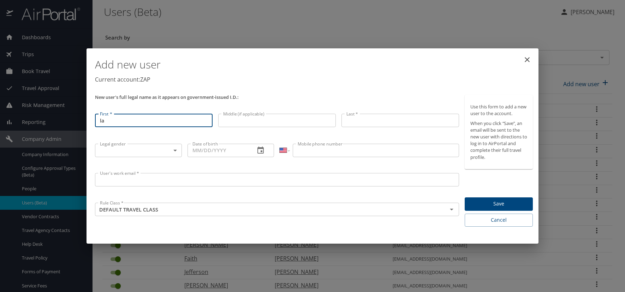
type input "l"
type input "Athena"
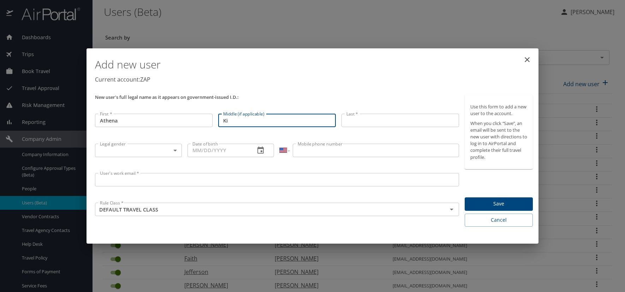
type input "K"
type input "Dilmridm"
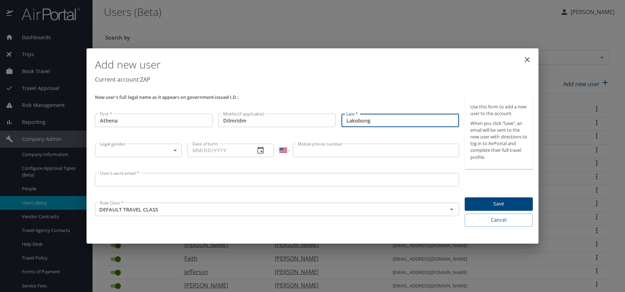
type input "Lakobong"
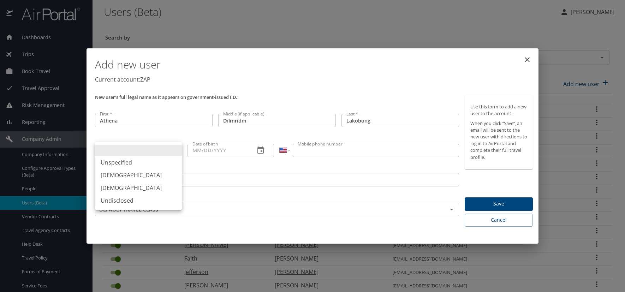
click at [174, 148] on body "Dashboards AirPortal 360™ Manager AirPortal 360™ Agent My Travel Dashboard Trip…" at bounding box center [312, 146] width 625 height 292
click at [120, 189] on li "Female" at bounding box center [138, 188] width 87 height 13
type input "Female"
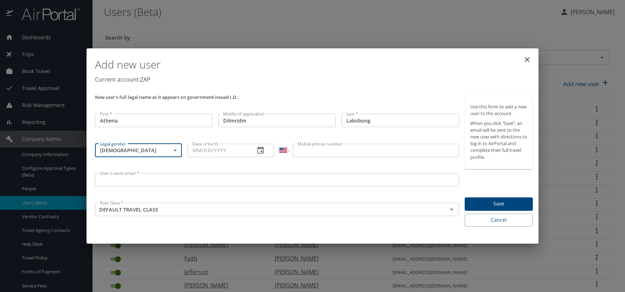
click at [265, 152] on icon "button" at bounding box center [260, 150] width 8 height 8
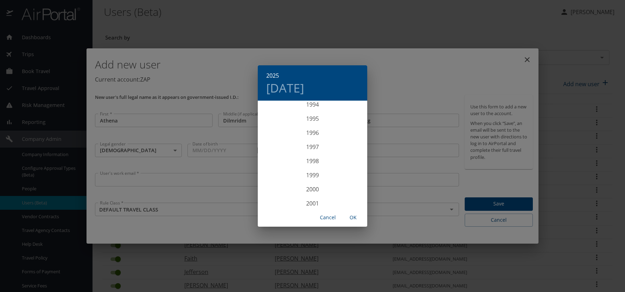
scroll to position [1314, 0]
click at [316, 120] on div "1993" at bounding box center [312, 122] width 109 height 14
click at [313, 141] on div "May" at bounding box center [312, 141] width 36 height 26
click at [327, 163] on p "13" at bounding box center [326, 163] width 5 height 5
click at [353, 218] on span "OK" at bounding box center [353, 217] width 17 height 9
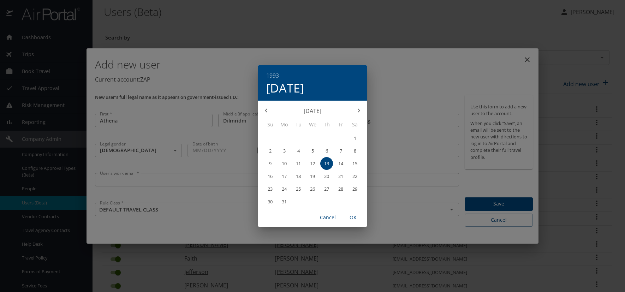
type input "05/13/1993"
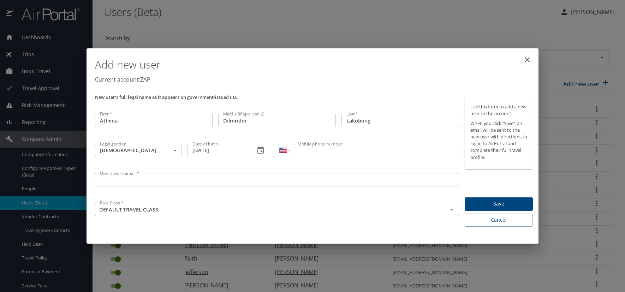
click at [302, 152] on input "Mobile phone number" at bounding box center [376, 150] width 166 height 13
type input "(720) 480-1196"
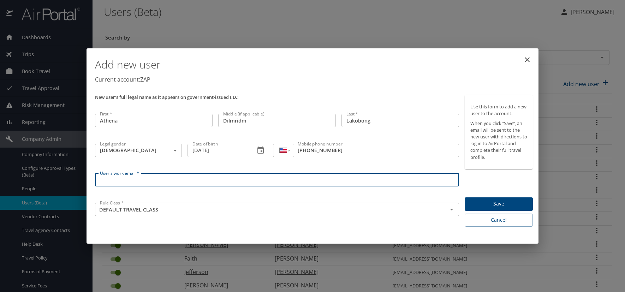
click at [138, 186] on input "User's work email *" at bounding box center [277, 179] width 364 height 13
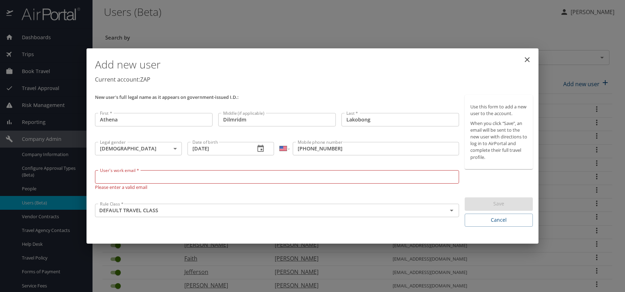
click at [106, 176] on input "User's work email *" at bounding box center [277, 176] width 364 height 13
paste input "LAKOBONGA.AT.ZAPECS.COM"
type input "LAKOBONGA@ZAPECS.COM"
click at [345, 78] on p "Current account: ZAP" at bounding box center [314, 79] width 438 height 8
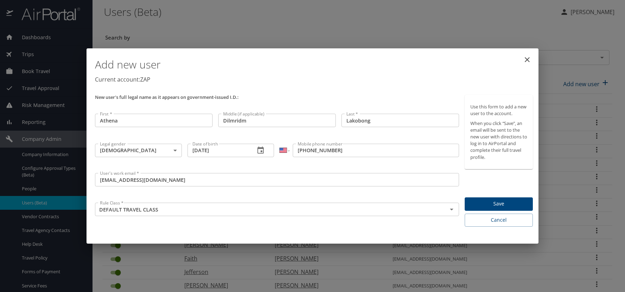
click at [499, 206] on span "Save" at bounding box center [498, 204] width 57 height 9
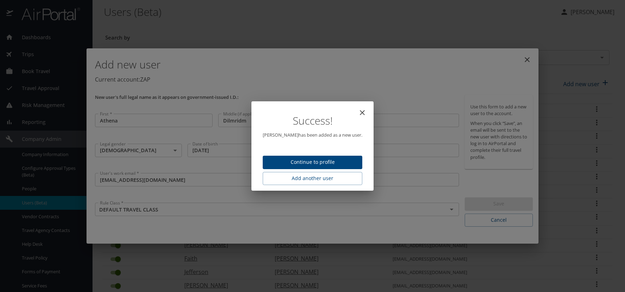
click at [302, 160] on span "Continue to profile" at bounding box center [312, 162] width 88 height 9
select select "US"
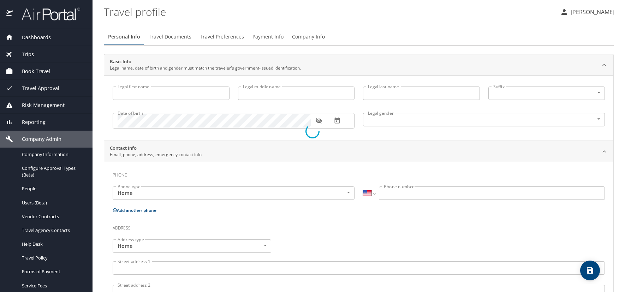
type input "Athena"
type input "Dilmridm"
type input "Lakobong"
type input "Female"
select select "US"
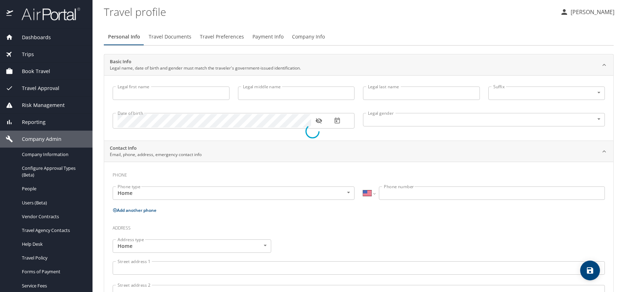
select select "US"
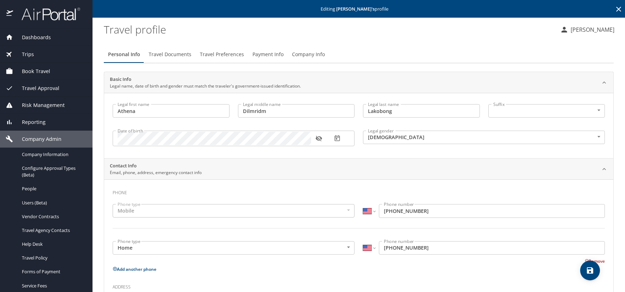
click at [321, 138] on icon "button" at bounding box center [318, 139] width 6 height 6
click at [337, 137] on icon "button" at bounding box center [337, 138] width 7 height 7
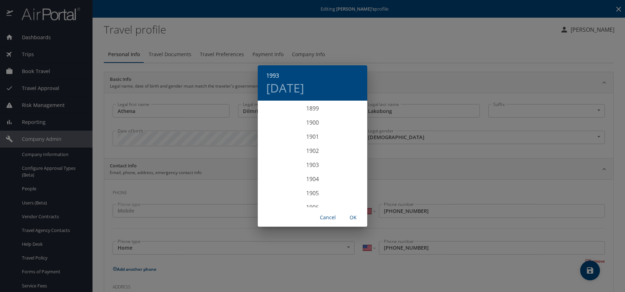
scroll to position [1286, 0]
click at [304, 88] on h4 "Fri, May 14" at bounding box center [285, 88] width 38 height 15
click at [326, 164] on p "13" at bounding box center [326, 163] width 5 height 5
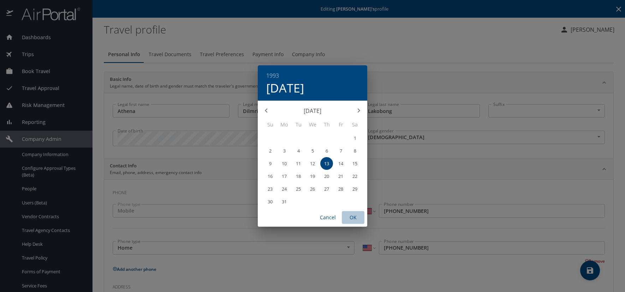
click at [357, 218] on span "OK" at bounding box center [353, 217] width 17 height 9
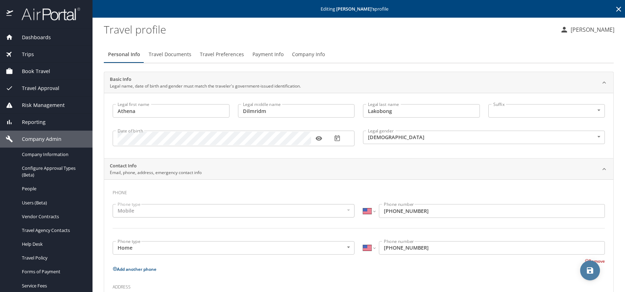
click at [593, 272] on icon "save" at bounding box center [590, 270] width 6 height 6
select select "US"
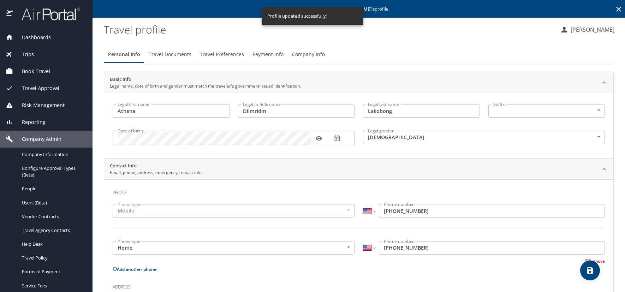
select select "US"
click at [615, 12] on icon at bounding box center [619, 9] width 8 height 8
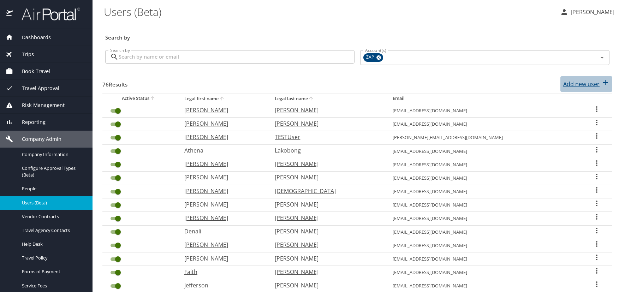
click at [583, 84] on p "Add new user" at bounding box center [581, 84] width 36 height 8
select select "US"
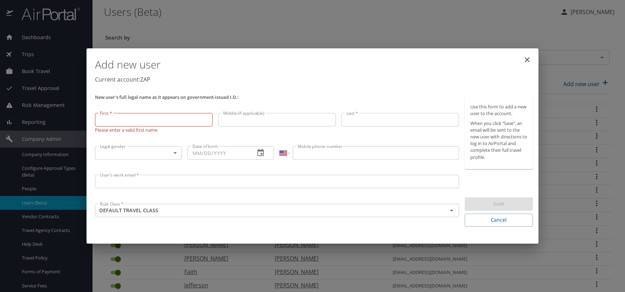
click at [134, 121] on input "First *" at bounding box center [154, 119] width 118 height 13
type input "c"
type input "Duong"
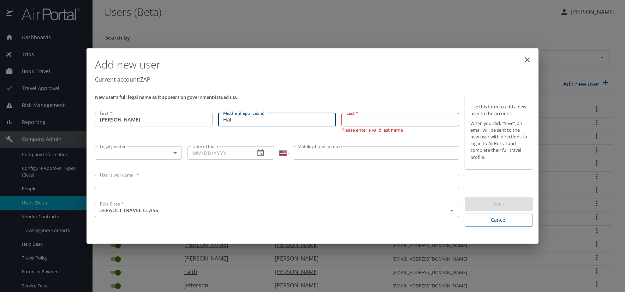
click at [239, 117] on input "HaI" at bounding box center [277, 119] width 118 height 13
type input "Hai"
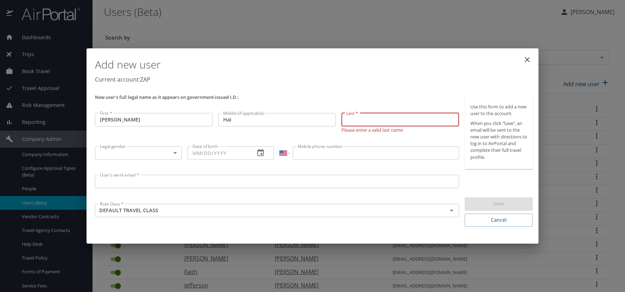
click at [357, 121] on input "Last *" at bounding box center [401, 119] width 118 height 13
type input "Lam"
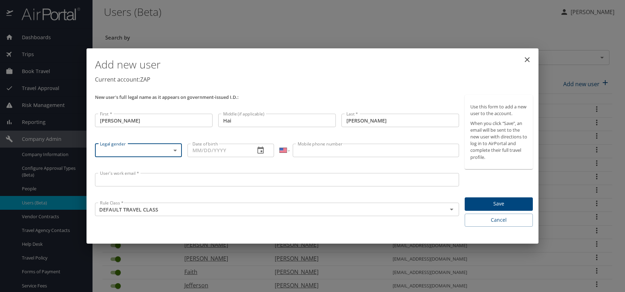
click at [176, 151] on body "Dashboards AirPortal 360™ Manager AirPortal 360™ Agent My Travel Dashboard Trip…" at bounding box center [312, 146] width 625 height 292
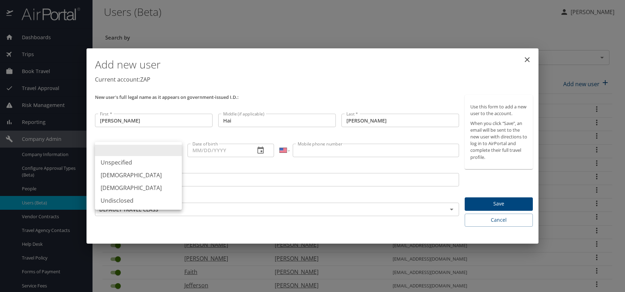
click at [123, 176] on li "Male" at bounding box center [138, 175] width 87 height 13
type input "Male"
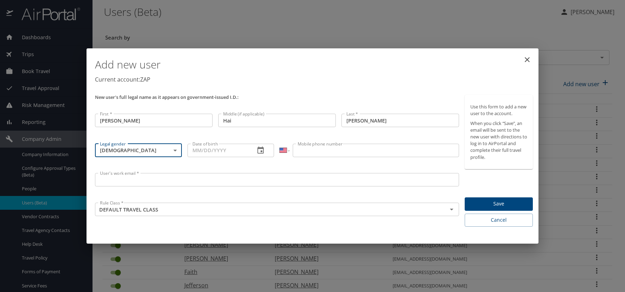
click at [263, 151] on icon "button" at bounding box center [260, 150] width 8 height 8
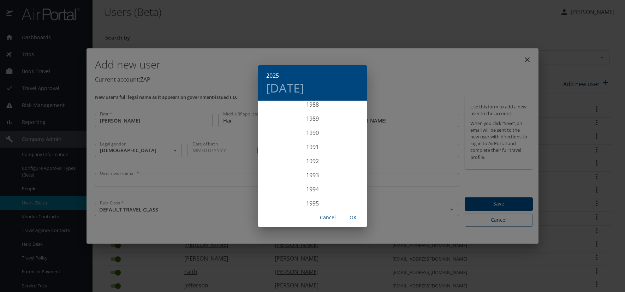
scroll to position [1243, 0]
click at [315, 122] on div "1988" at bounding box center [312, 122] width 109 height 14
click at [276, 114] on div "Jan" at bounding box center [276, 114] width 36 height 26
click at [269, 189] on p "24" at bounding box center [270, 189] width 5 height 5
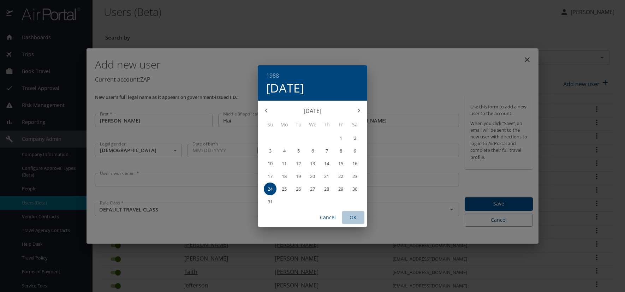
click at [355, 215] on span "OK" at bounding box center [353, 217] width 17 height 9
type input "01/24/1988"
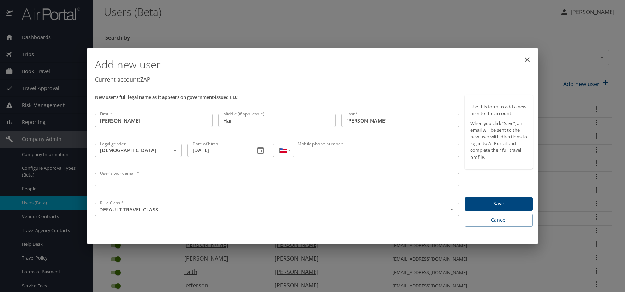
click at [307, 151] on input "Mobile phone number" at bounding box center [376, 150] width 166 height 13
type input "(832) 310-5470"
drag, startPoint x: 119, startPoint y: 175, endPoint x: 113, endPoint y: 175, distance: 6.0
click at [119, 176] on input "User's work email *" at bounding box center [277, 179] width 364 height 13
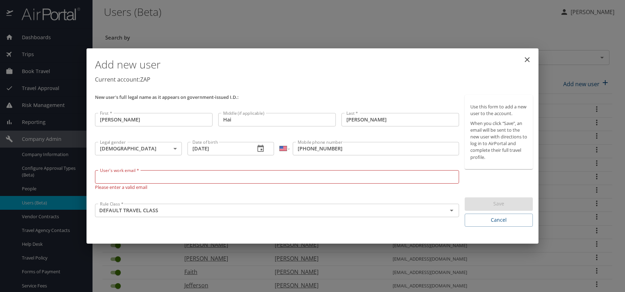
click at [116, 181] on input "User's work email *" at bounding box center [277, 176] width 364 height 13
paste input "LAMD.AT.ZAPECS.COM"
click at [125, 173] on input "LAMD.AT.ZAPECS.COM" at bounding box center [277, 176] width 364 height 13
type input "LAMD@ZAPECS.COM"
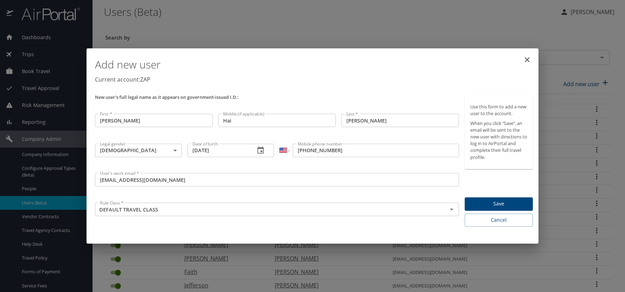
click at [275, 80] on p "Current account: ZAP" at bounding box center [314, 79] width 438 height 8
click at [481, 203] on span "Save" at bounding box center [498, 204] width 57 height 9
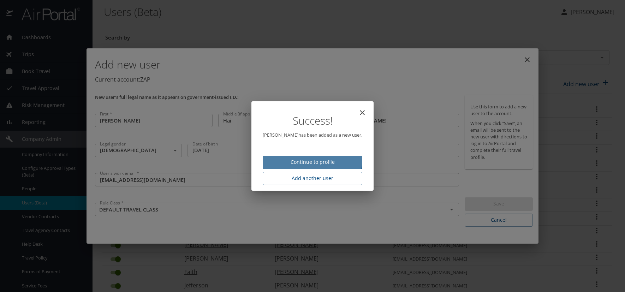
click at [316, 160] on span "Continue to profile" at bounding box center [312, 162] width 88 height 9
select select "US"
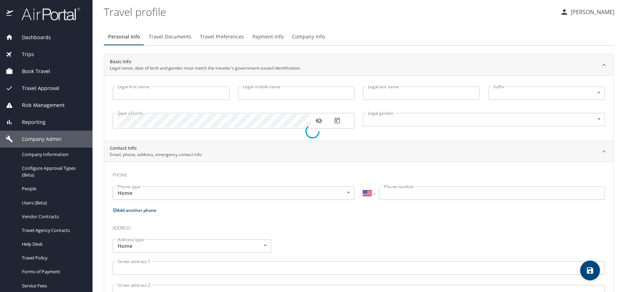
type input "Duong"
type input "Hai"
type input "Lam"
type input "Male"
select select "US"
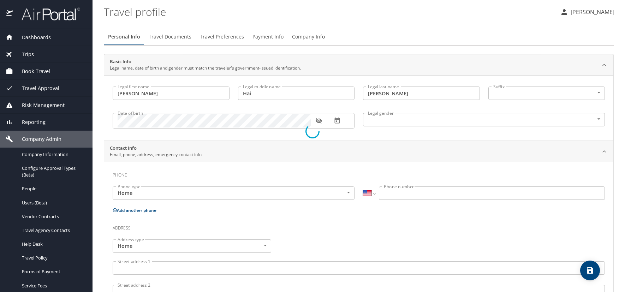
select select "US"
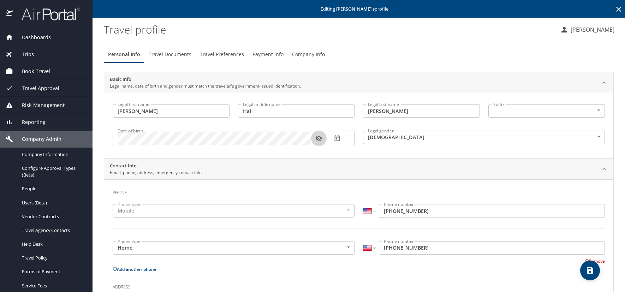
click at [318, 139] on icon "button" at bounding box center [318, 139] width 6 height 6
click at [339, 138] on icon "button" at bounding box center [336, 138] width 5 height 6
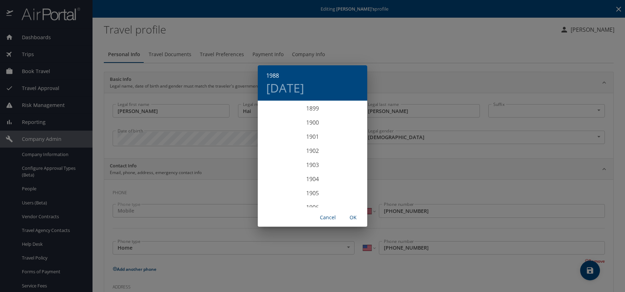
scroll to position [1215, 0]
click at [304, 89] on h4 "Mon, Jan 25" at bounding box center [285, 88] width 38 height 15
click at [270, 189] on p "24" at bounding box center [270, 189] width 5 height 5
click at [352, 216] on span "OK" at bounding box center [353, 217] width 17 height 9
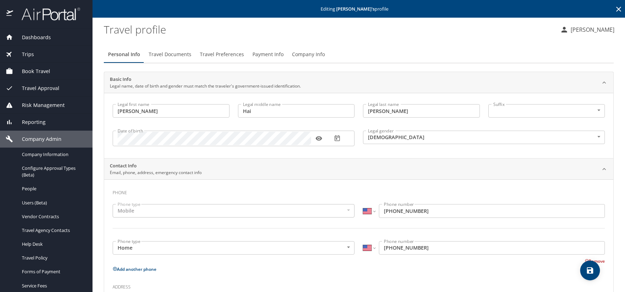
click at [223, 54] on span "Travel Preferences" at bounding box center [222, 54] width 44 height 9
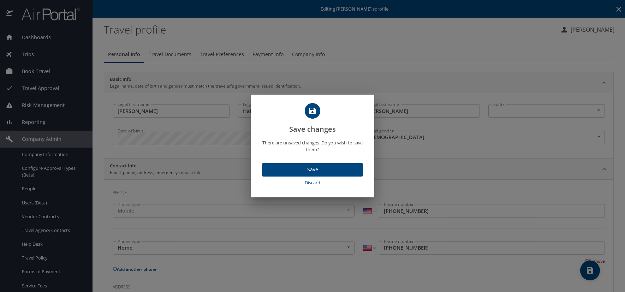
click at [293, 170] on span "Save" at bounding box center [313, 169] width 90 height 9
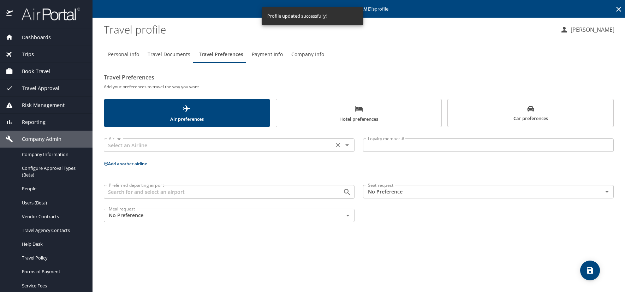
click at [158, 149] on div "Airline" at bounding box center [229, 144] width 251 height 13
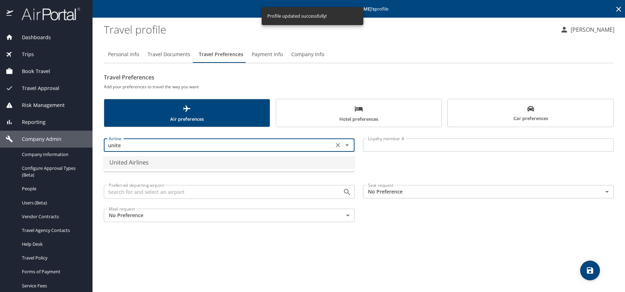
click at [159, 162] on li "United Airlines" at bounding box center [229, 162] width 251 height 13
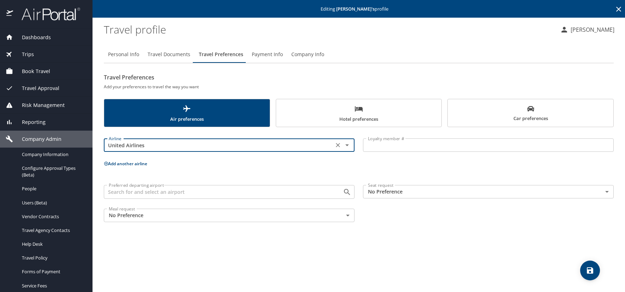
type input "United Airlines"
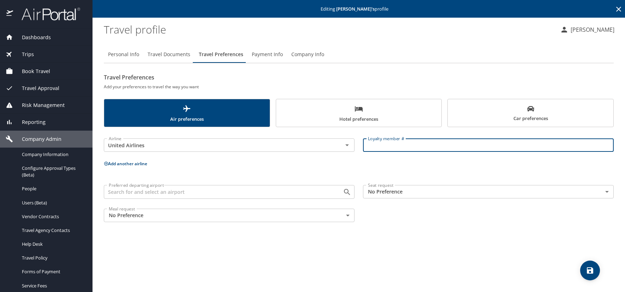
click at [377, 146] on input "Loyalty member #" at bounding box center [488, 144] width 251 height 13
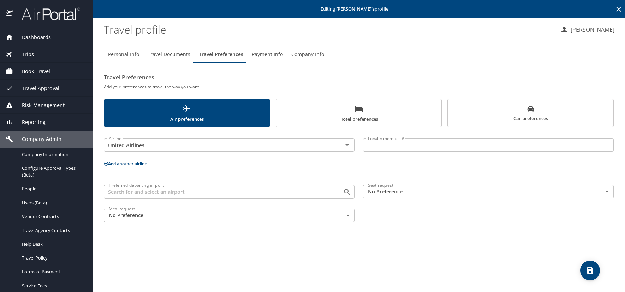
click at [384, 149] on input "Loyalty member #" at bounding box center [488, 144] width 251 height 13
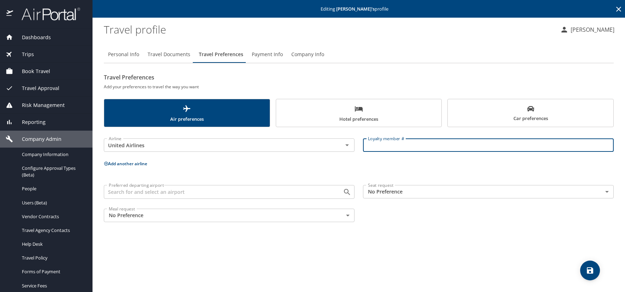
paste input "CP908762"
type input "CP908762"
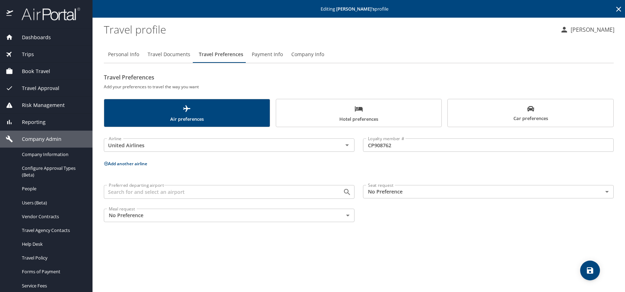
click at [387, 110] on span "Hotel preferences" at bounding box center [358, 114] width 157 height 19
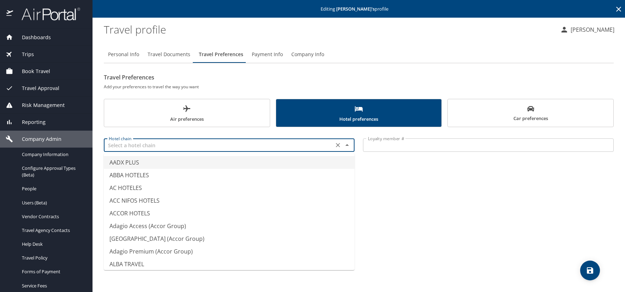
click at [213, 146] on input "text" at bounding box center [219, 145] width 226 height 9
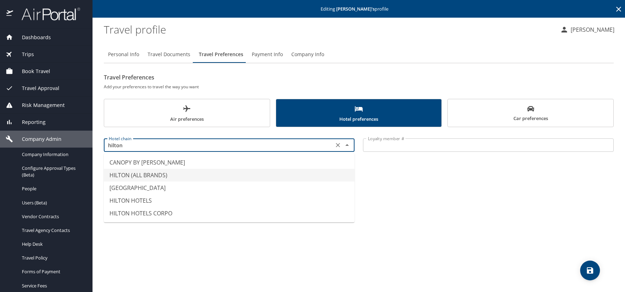
click at [148, 176] on li "HILTON (ALL BRANDS)" at bounding box center [229, 175] width 251 height 13
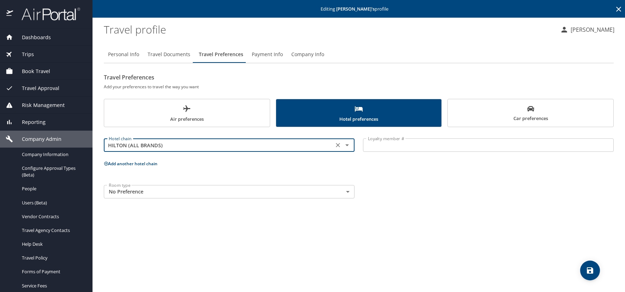
type input "HILTON (ALL BRANDS)"
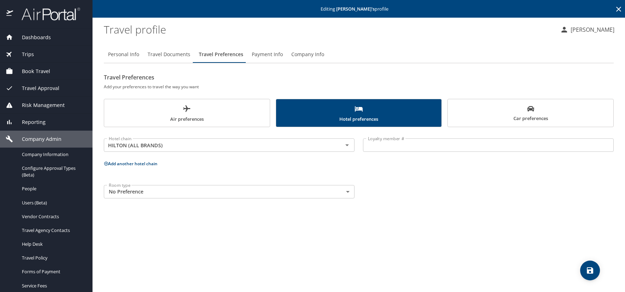
click at [387, 144] on input "Loyalty member #" at bounding box center [488, 144] width 251 height 13
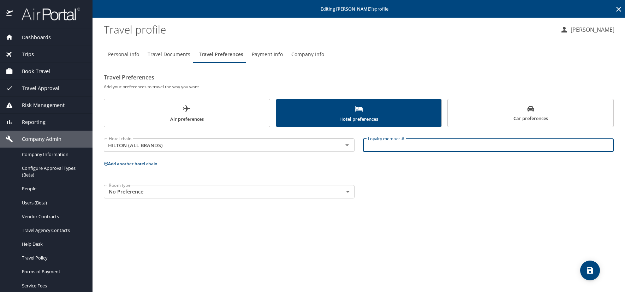
paste input "115832699"
type input "115832699"
click at [593, 273] on icon "save" at bounding box center [590, 270] width 6 height 6
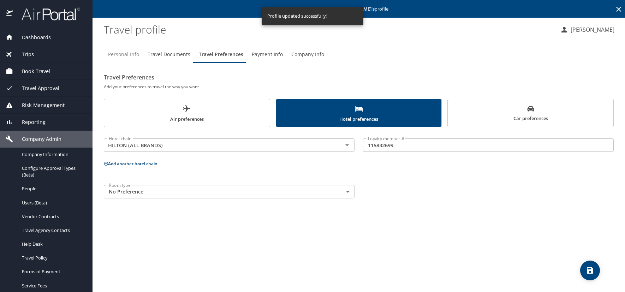
click at [134, 55] on span "Personal Info" at bounding box center [123, 54] width 31 height 9
select select "US"
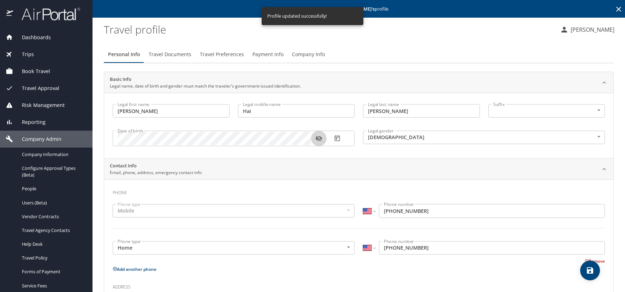
click at [317, 138] on icon "button" at bounding box center [318, 139] width 6 height 6
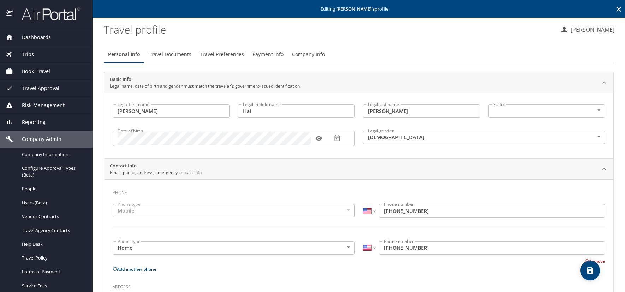
click at [226, 54] on span "Travel Preferences" at bounding box center [222, 54] width 44 height 9
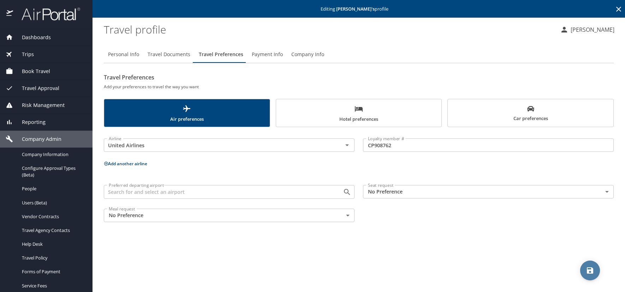
click at [589, 268] on icon "save" at bounding box center [590, 270] width 8 height 8
click at [621, 10] on icon at bounding box center [619, 9] width 8 height 8
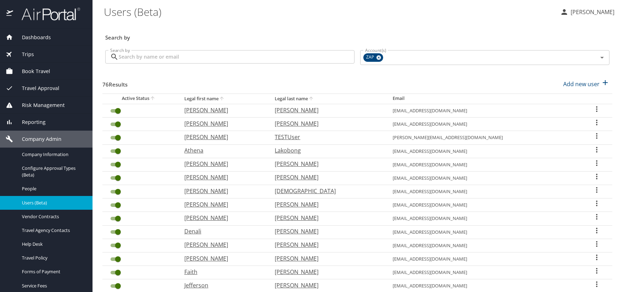
click at [245, 16] on \(Beta\) "Users (Beta)" at bounding box center [329, 12] width 451 height 22
click at [584, 11] on p "Kelly Heinz" at bounding box center [592, 12] width 46 height 8
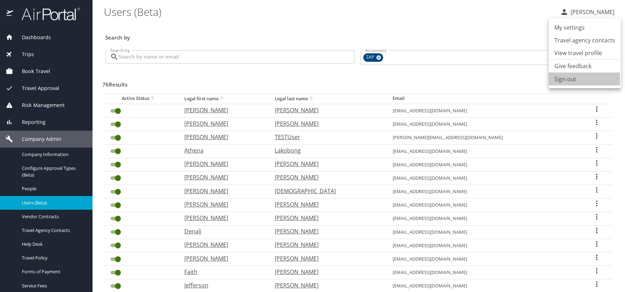
click at [566, 79] on li "Sign out" at bounding box center [585, 79] width 72 height 13
